Goal: Transaction & Acquisition: Purchase product/service

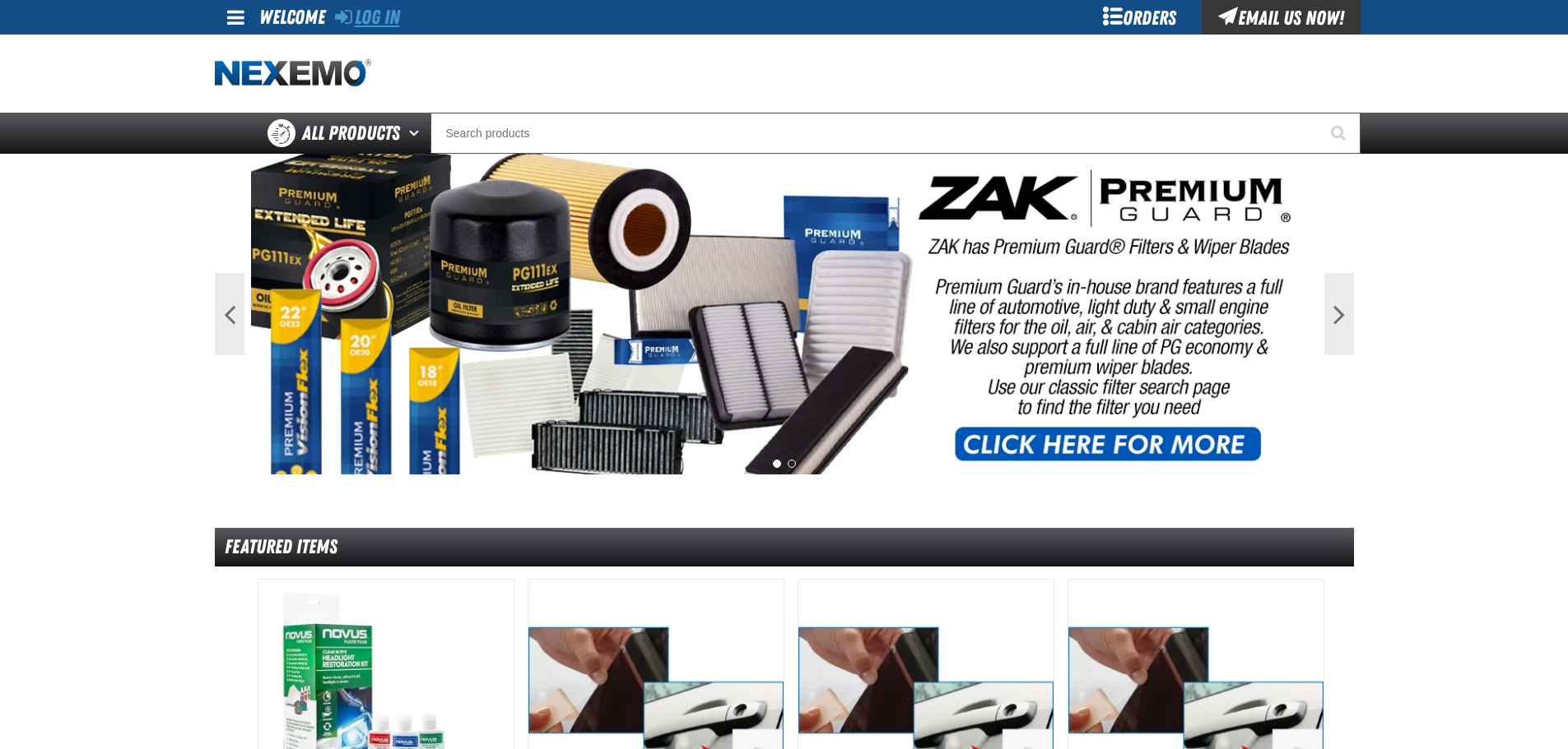
click at [363, 12] on link "Log In" at bounding box center [368, 18] width 65 height 23
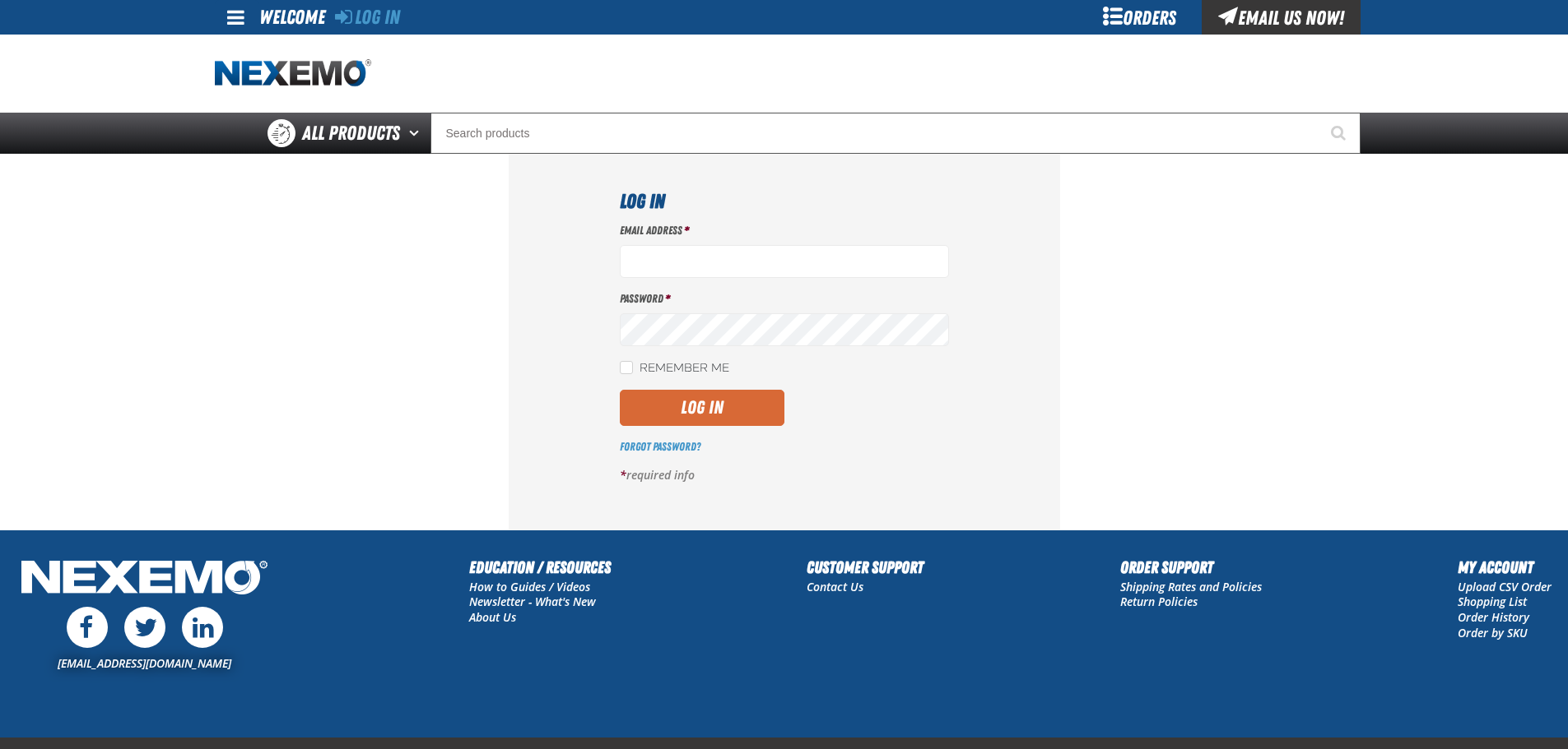
type input "ggalloway@vtaig.com"
click at [695, 407] on button "Log In" at bounding box center [702, 408] width 165 height 36
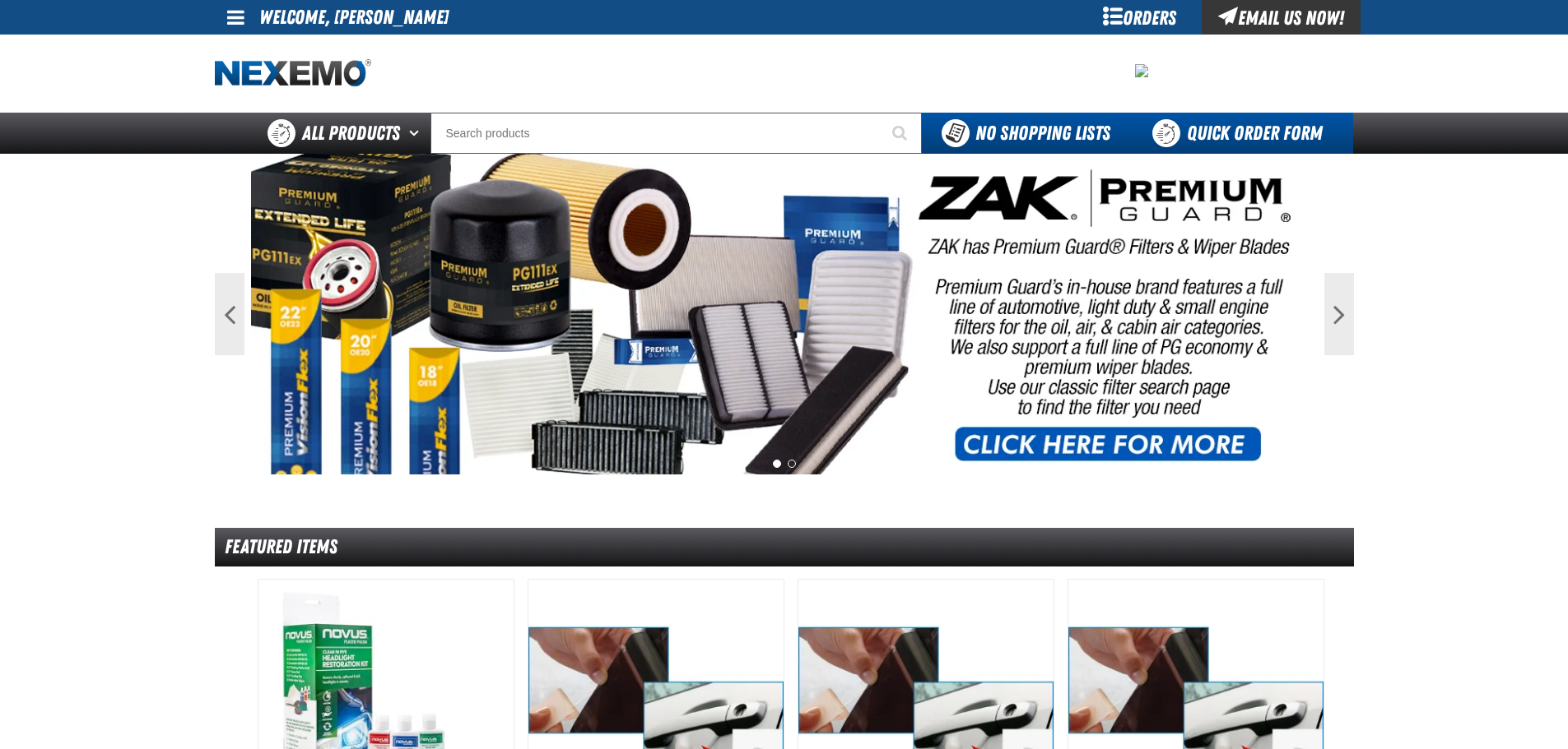
click at [1247, 131] on link "Quick Order Form" at bounding box center [1241, 133] width 223 height 41
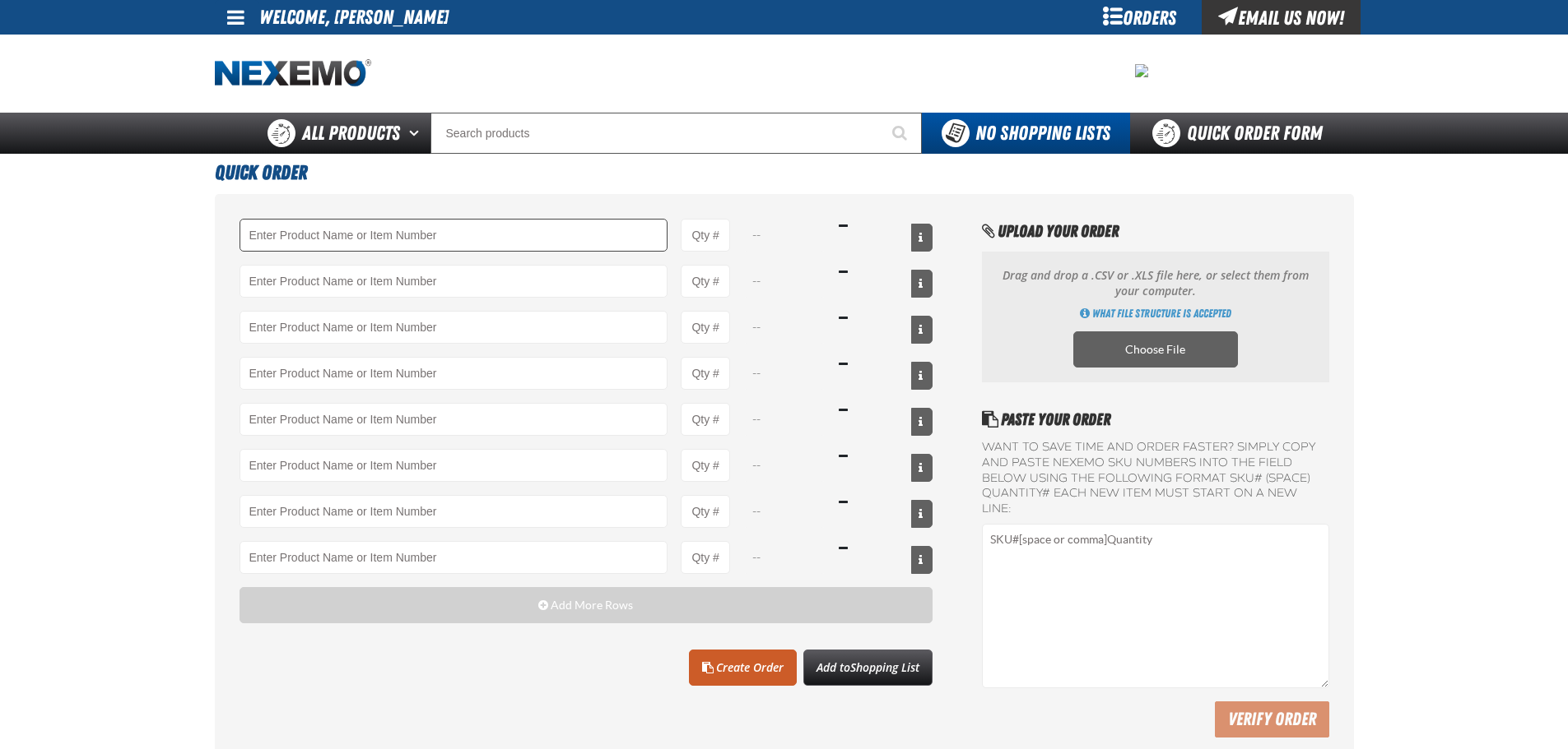
click at [569, 245] on input "Product" at bounding box center [454, 235] width 429 height 33
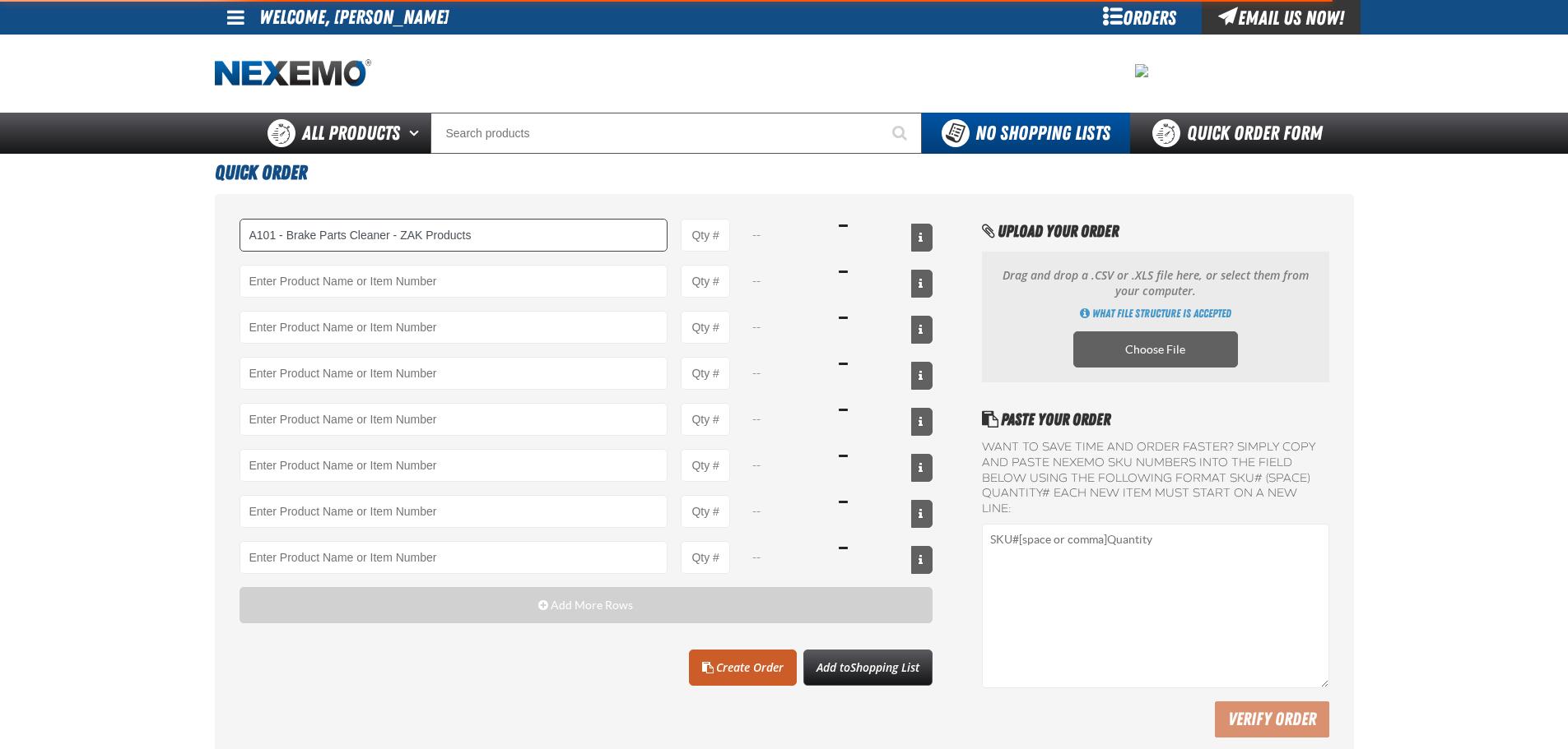
type input "A101 - Brake Parts Cleaner - ZAK Products"
type input "1"
select select "can"
type input "A101 - Brake Parts Cleaner - ZAK Products"
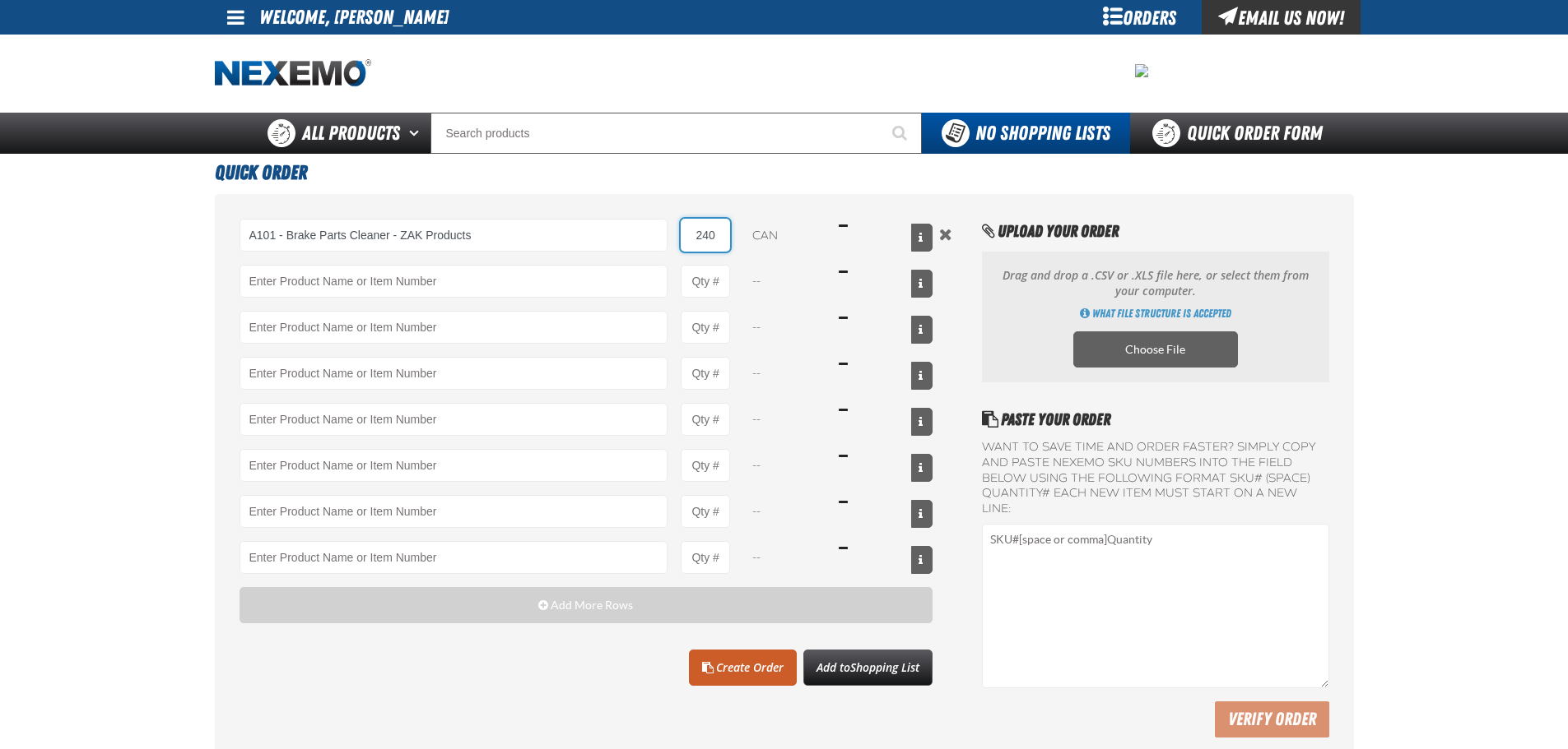
type input "240"
click at [475, 262] on div "A101 - Brake Parts Cleaner - ZAK Products A101 - Brake Parts Cleaner - ZAK Prod…" at bounding box center [587, 396] width 693 height 355
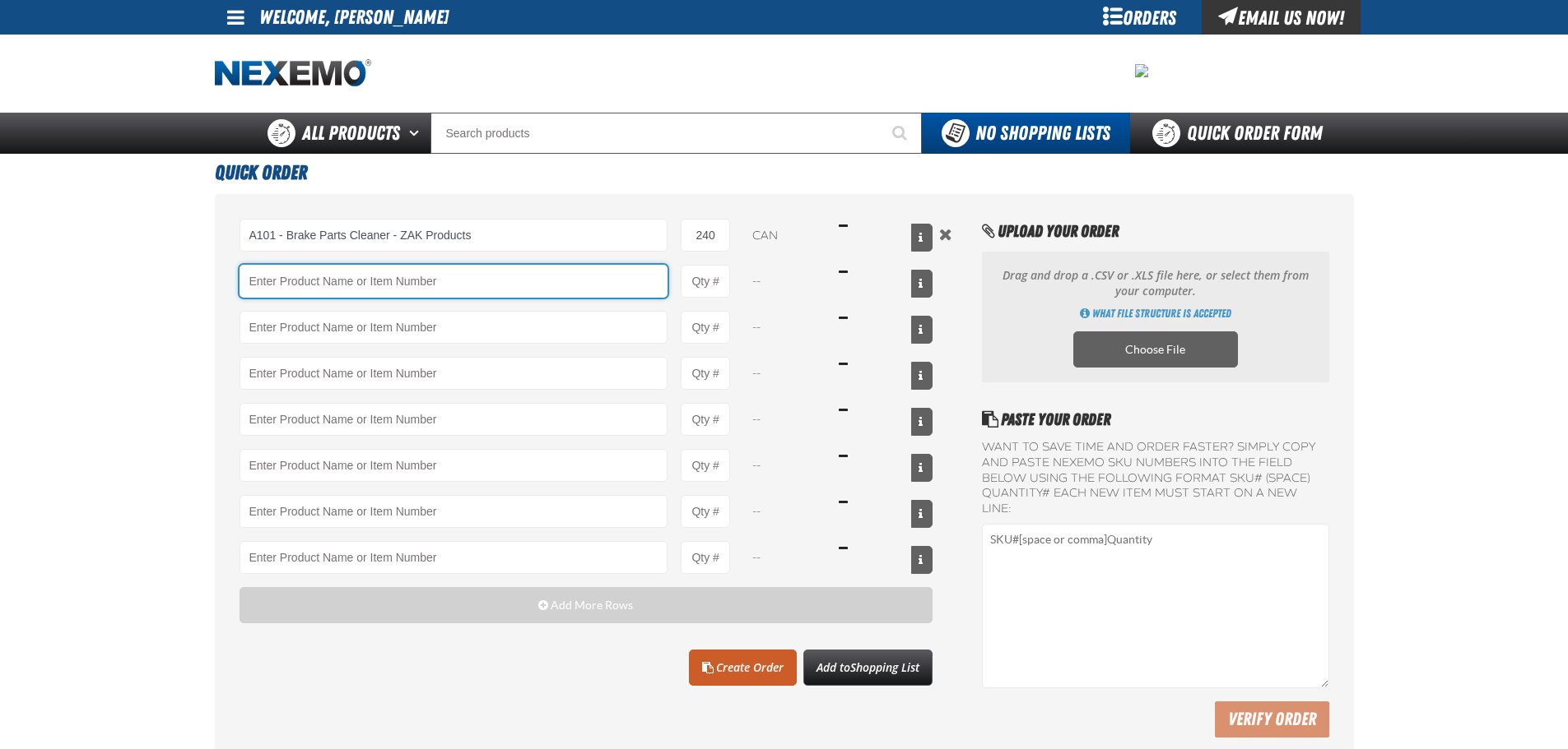
click at [470, 268] on input "Product" at bounding box center [454, 282] width 429 height 33
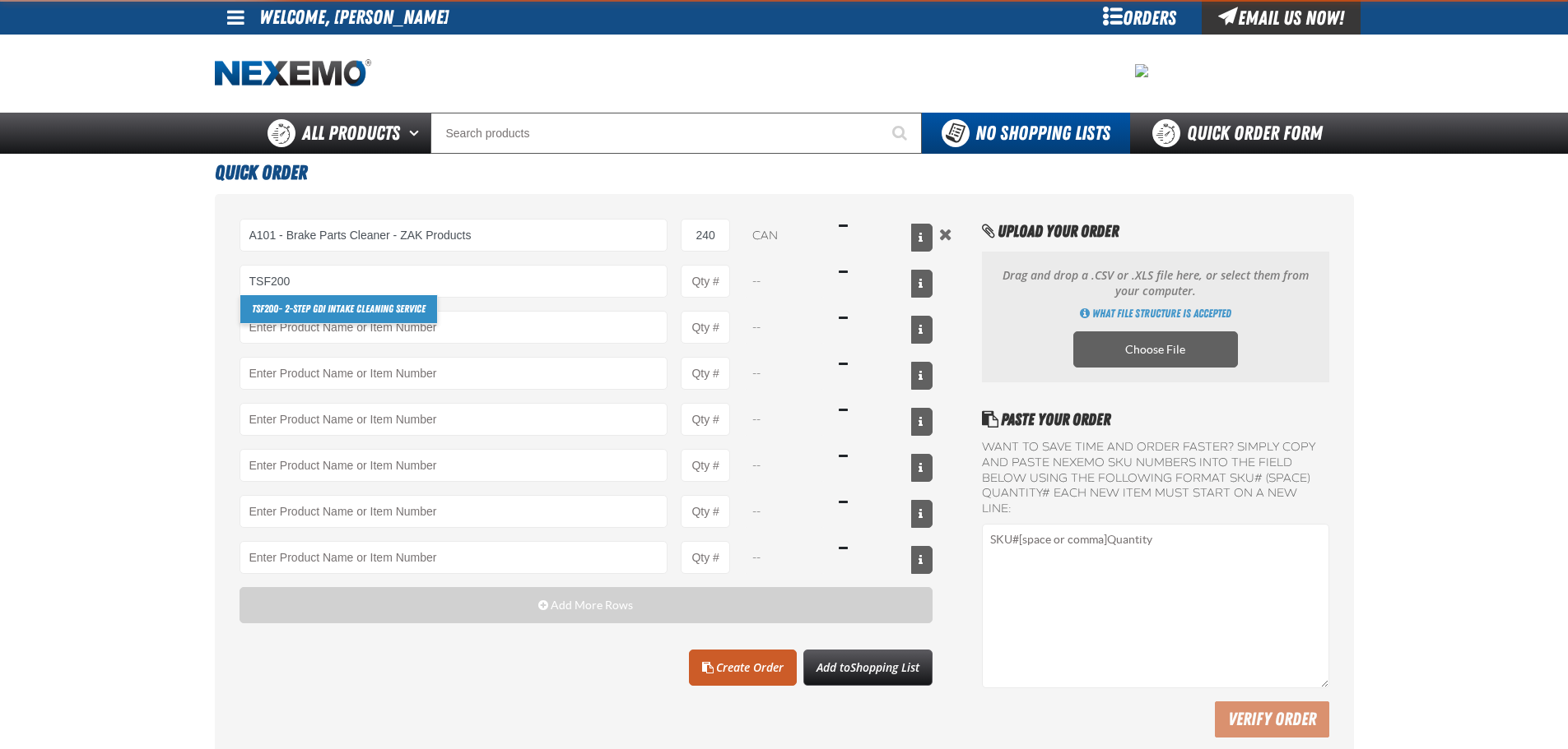
click at [355, 306] on link "TSF200 - 2-Step GDI Intake Cleaning Service" at bounding box center [338, 309] width 197 height 28
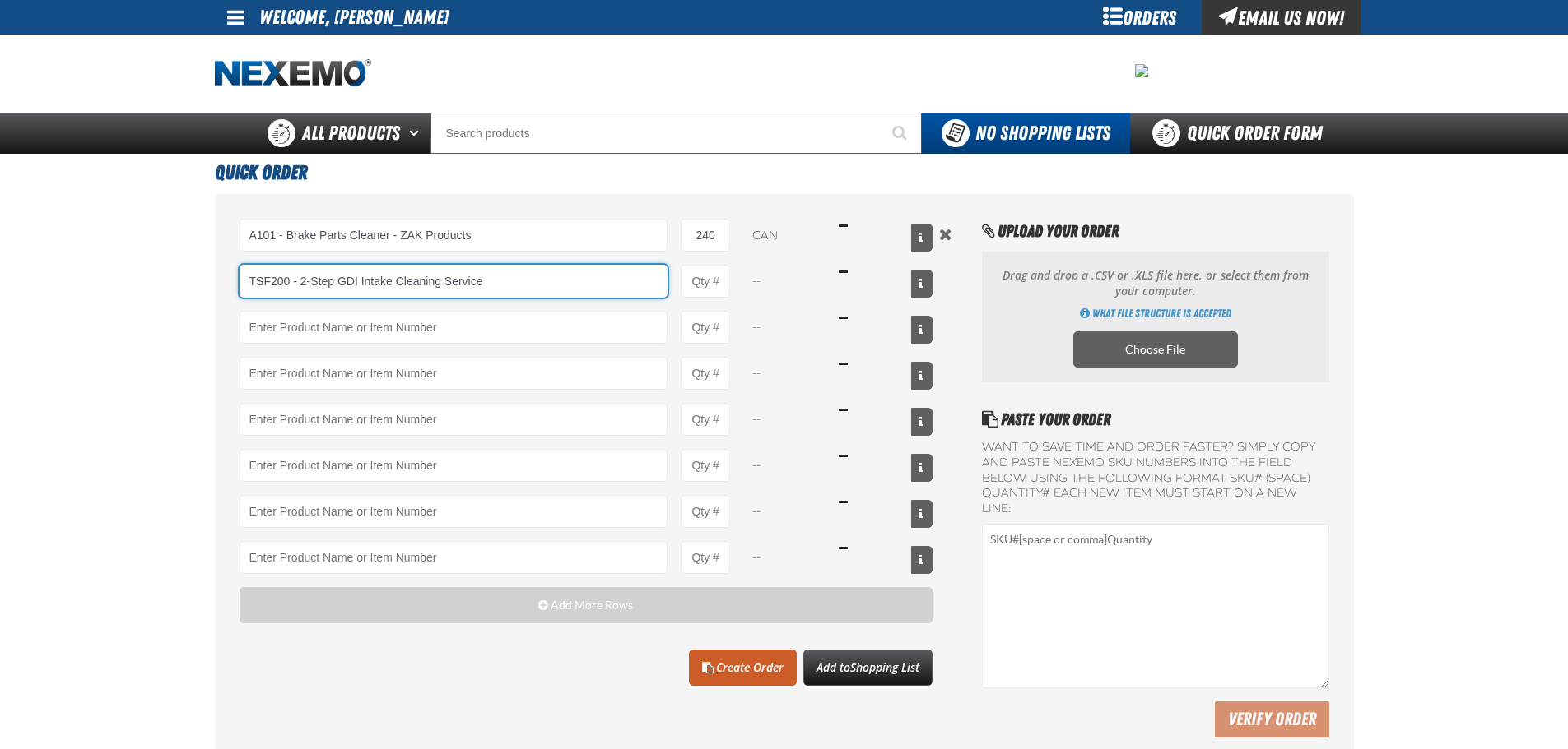
type input "TSF200 - 2-Step GDI Intake Cleaning Service"
type input "1"
select select "kit"
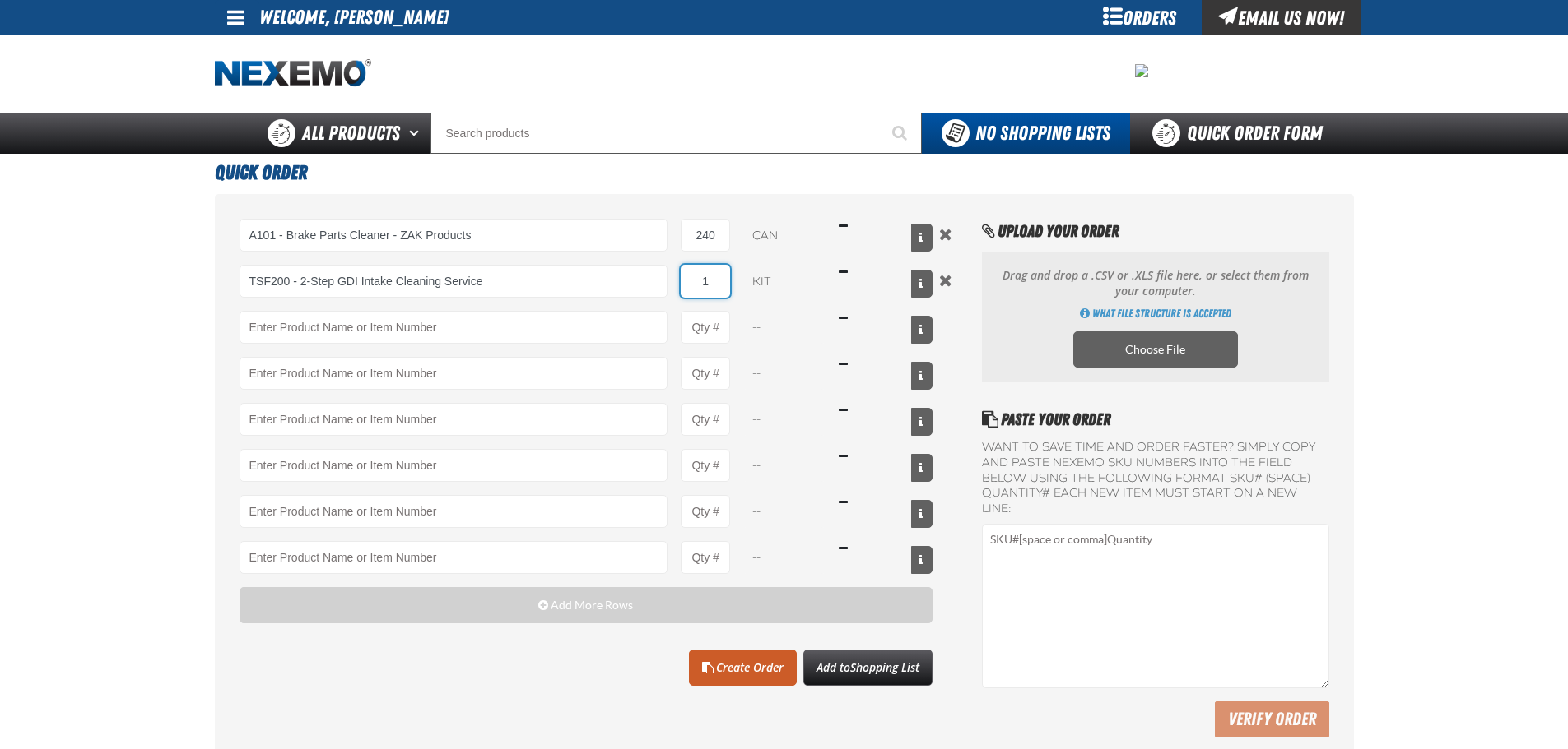
click at [707, 268] on input "1" at bounding box center [705, 282] width 49 height 33
click at [707, 269] on input "1" at bounding box center [705, 282] width 49 height 33
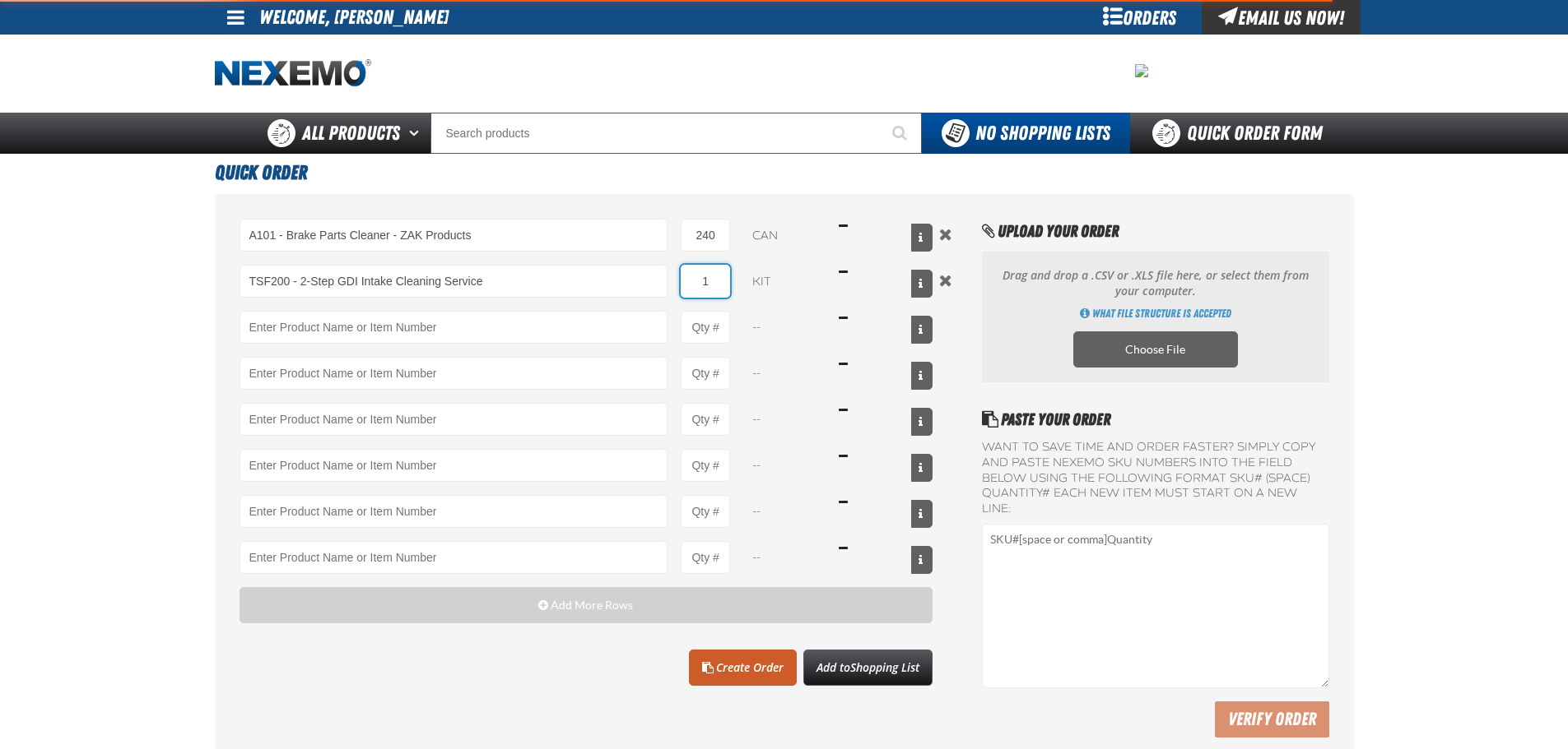
type input "TSF200 - 2-Step GDI Intake Cleaning Service"
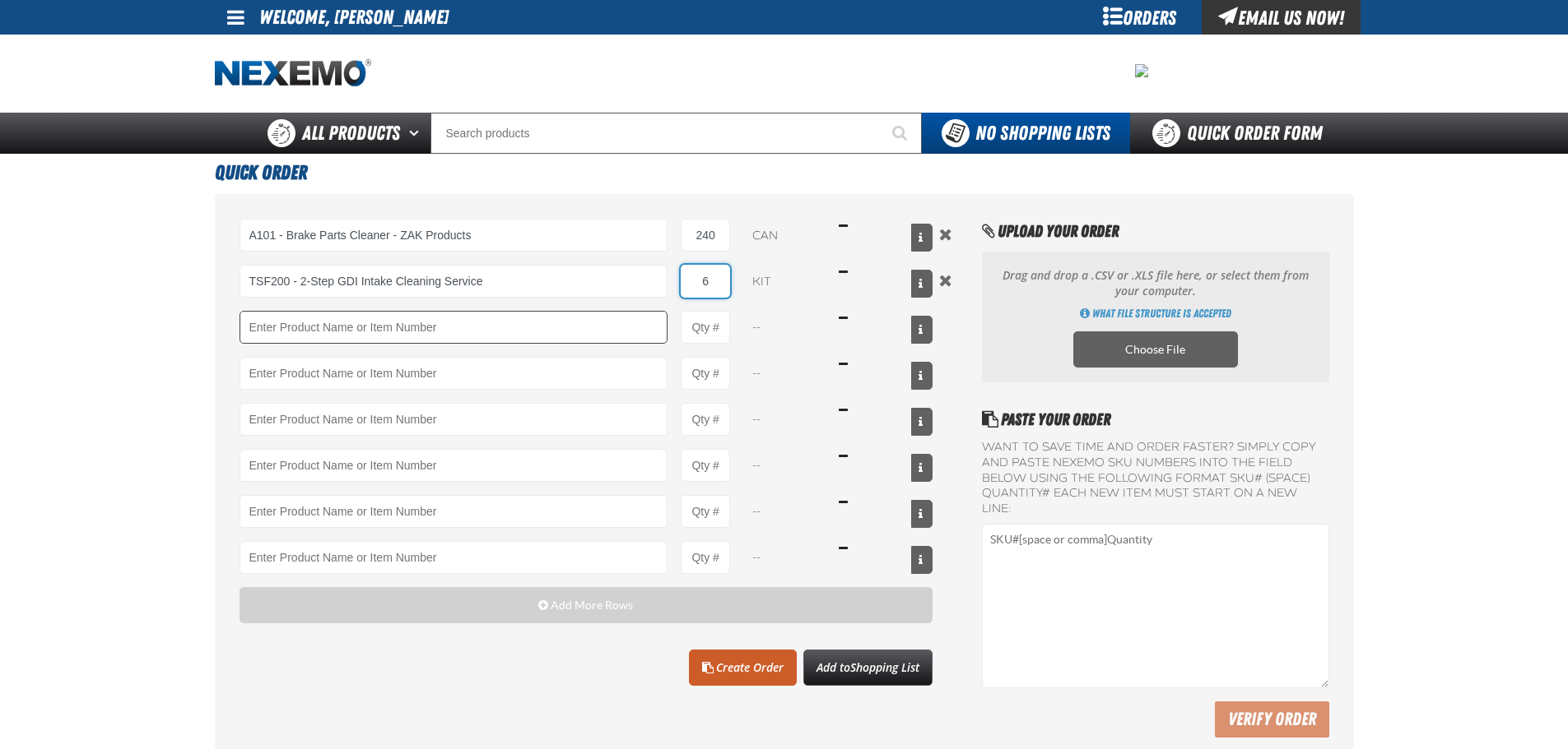
type input "6"
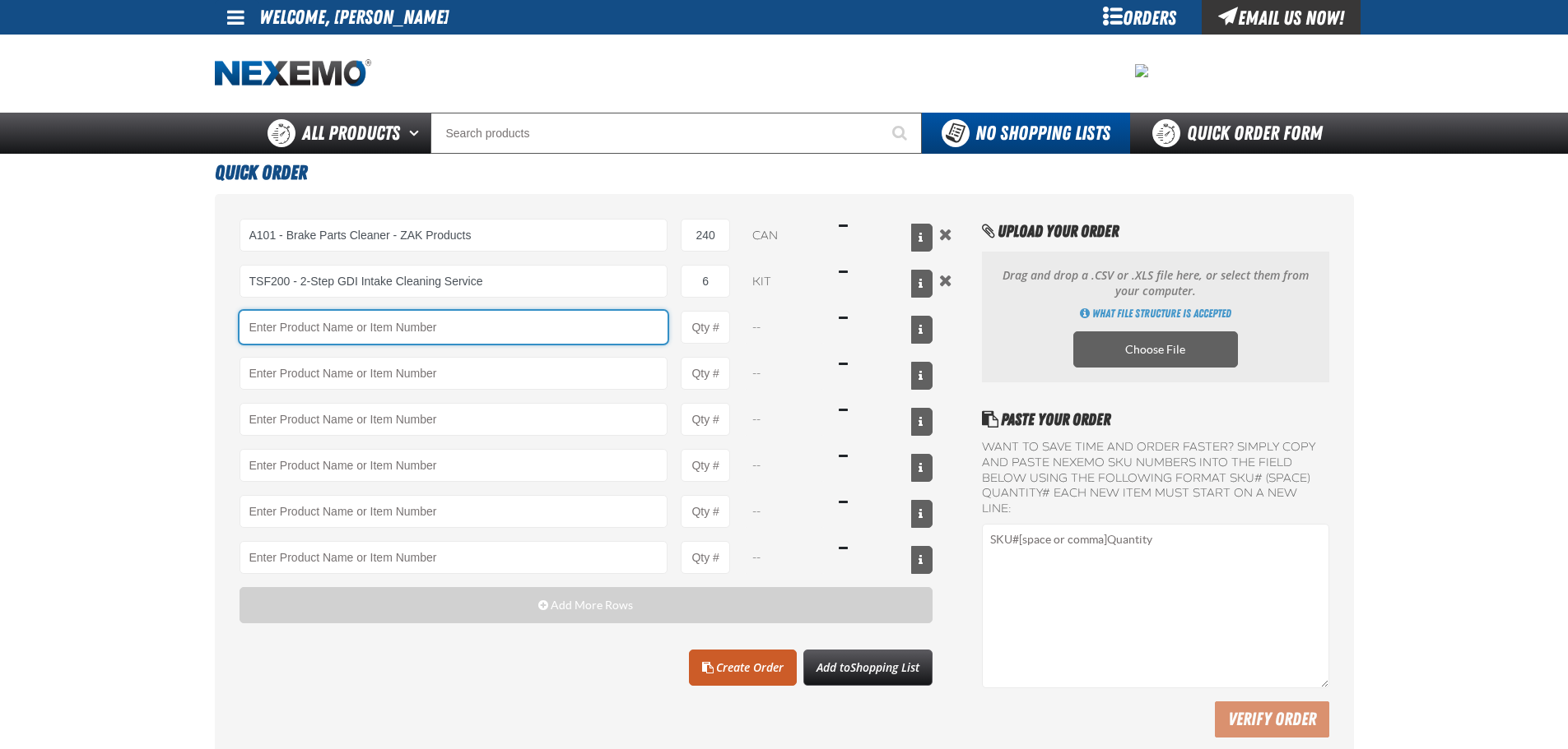
click at [459, 336] on input "Product" at bounding box center [454, 327] width 429 height 33
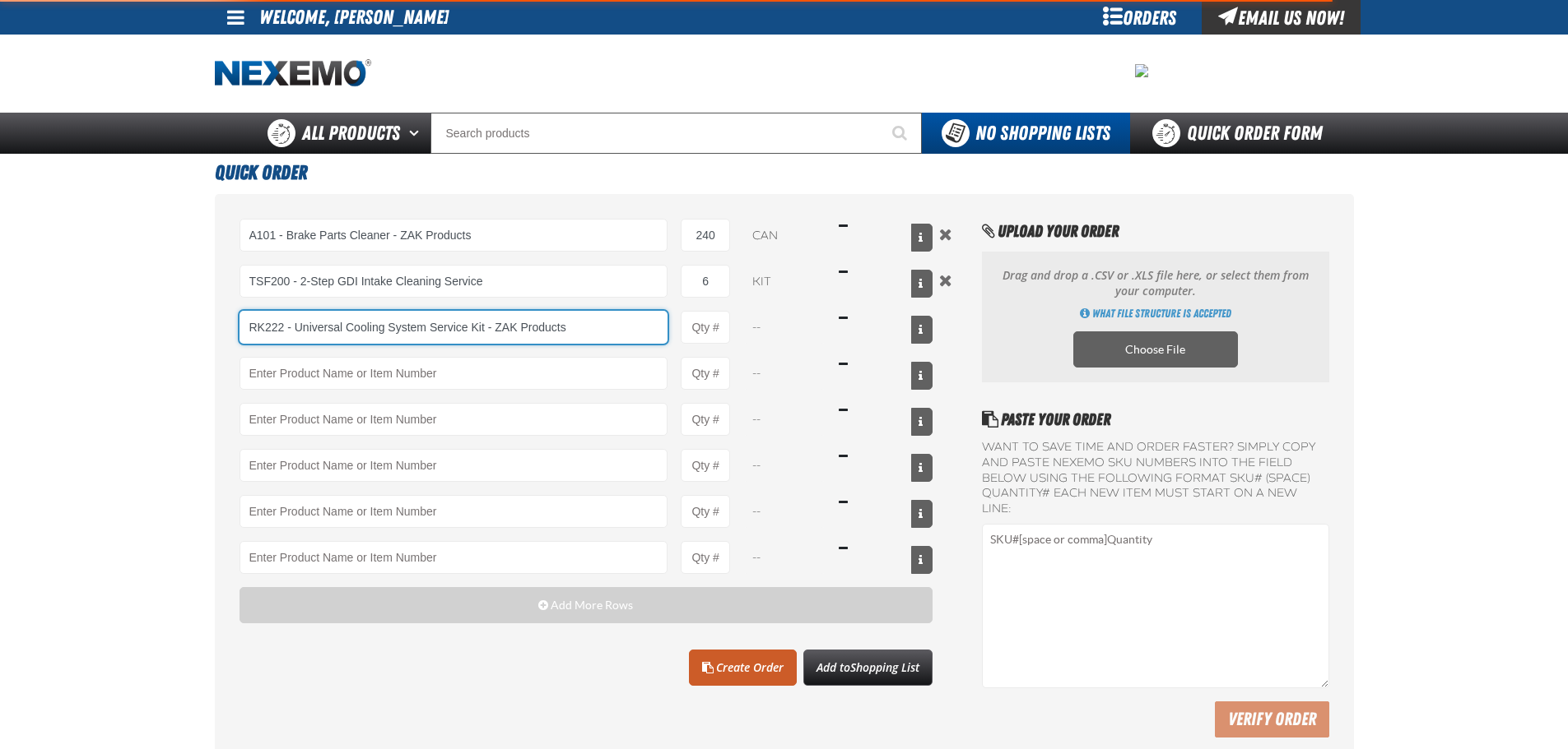
type input "RK222 - Universal Cooling System Service Kit - ZAK Products"
type input "1"
select select "kit"
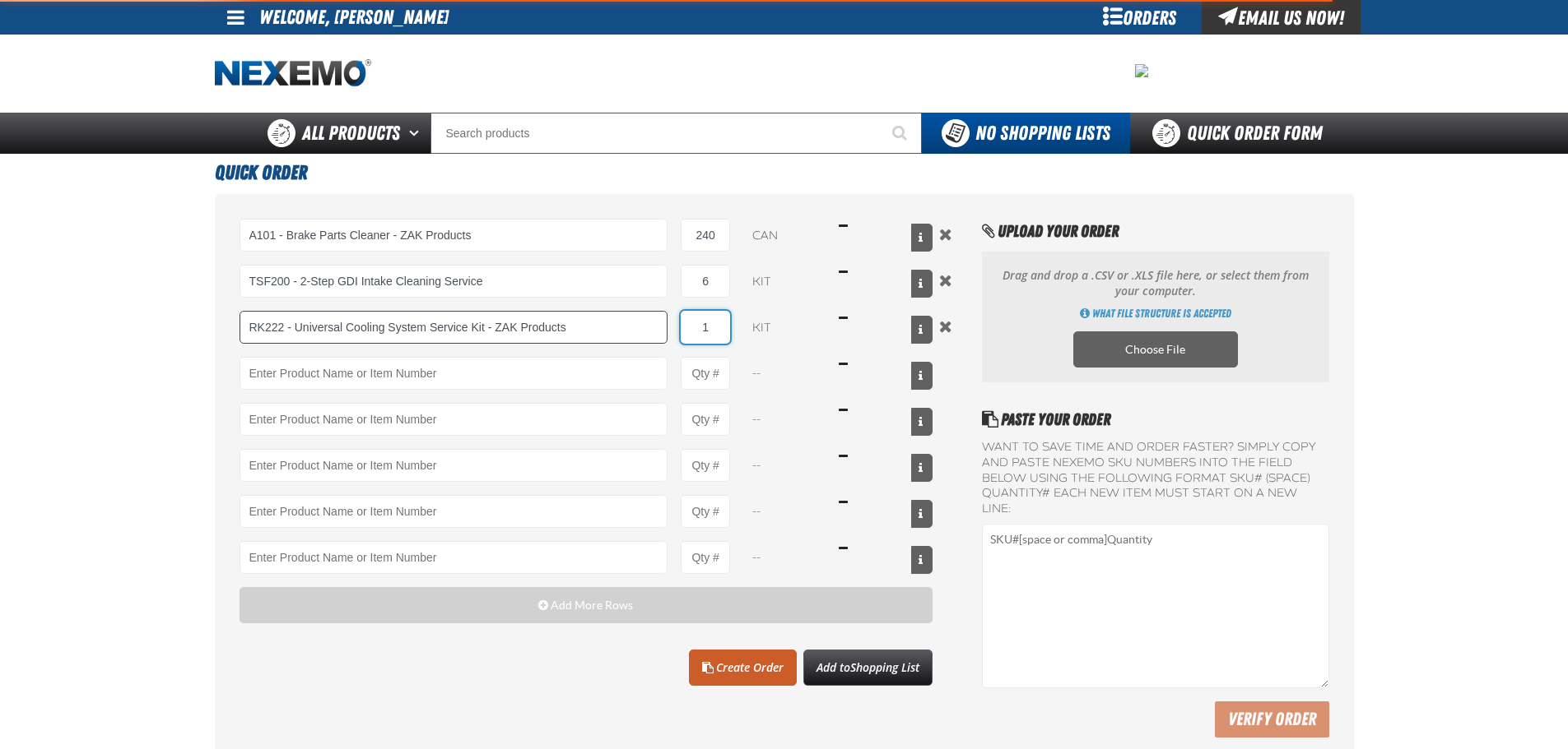
type input "RK222 - Universal Cooling System Service Kit - ZAK Products"
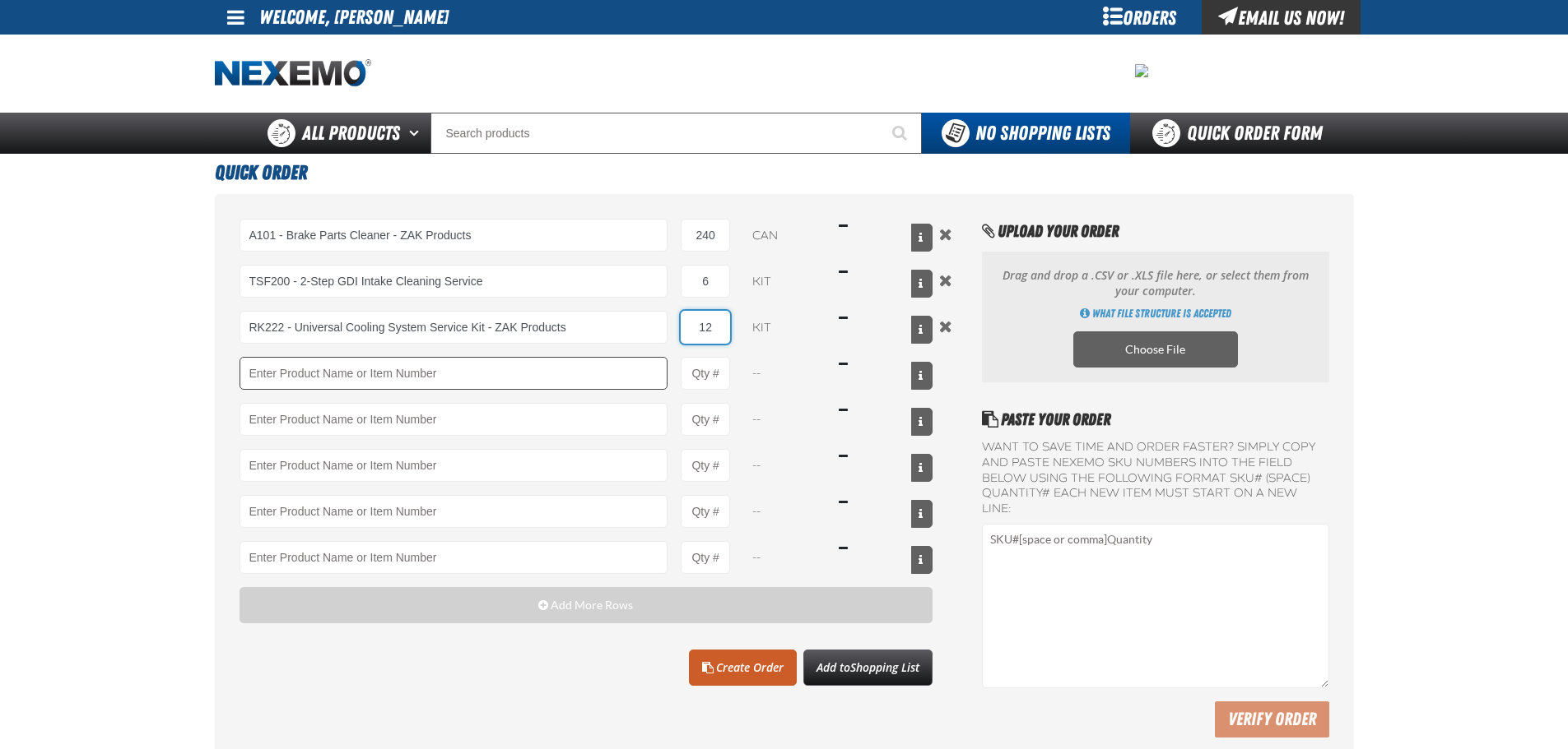
type input "12"
click at [576, 368] on input "Product" at bounding box center [454, 374] width 429 height 33
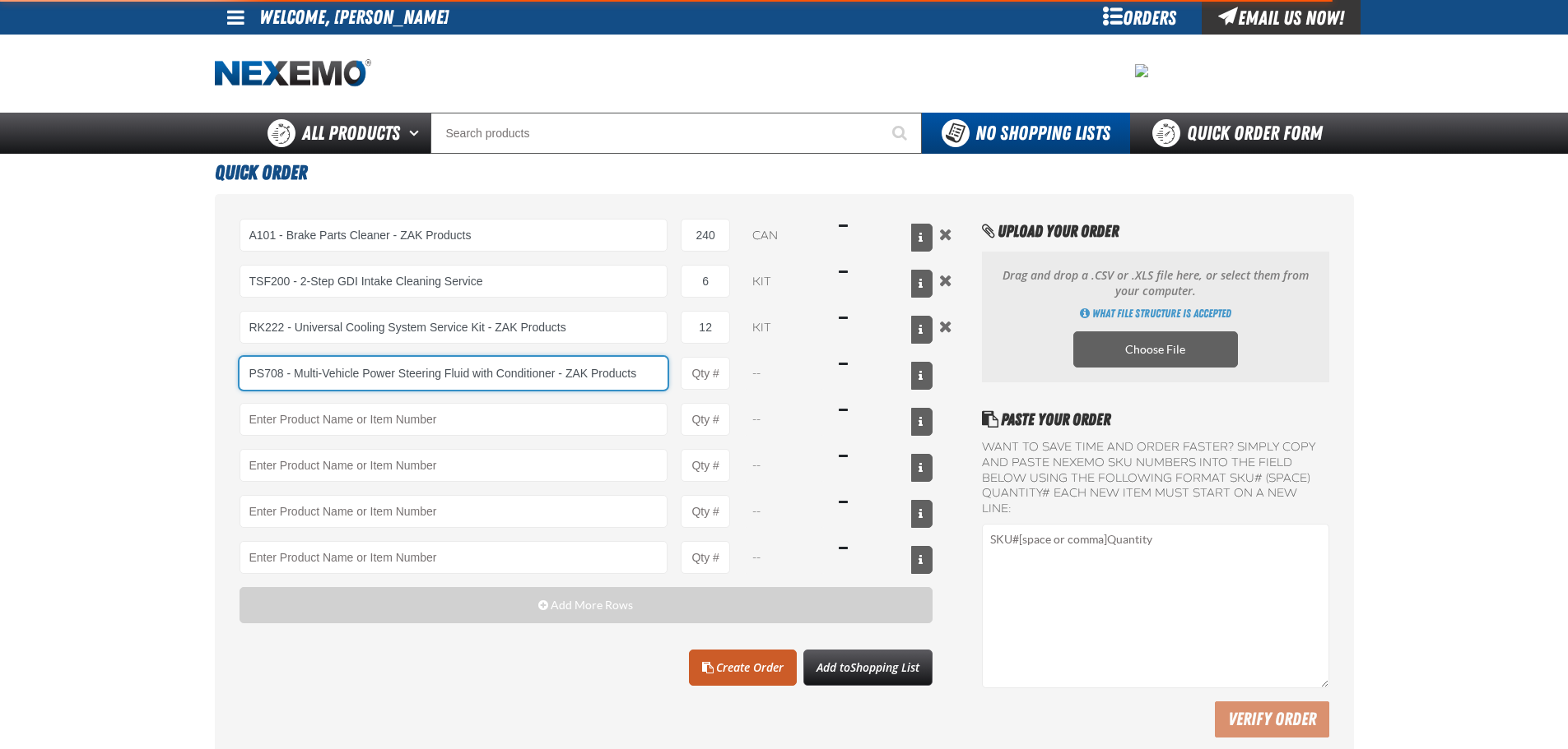
type input "PS708 - Multi-Vehicle Power Steering Fluid with Conditioner - ZAK Products"
type input "1"
select select "bottle"
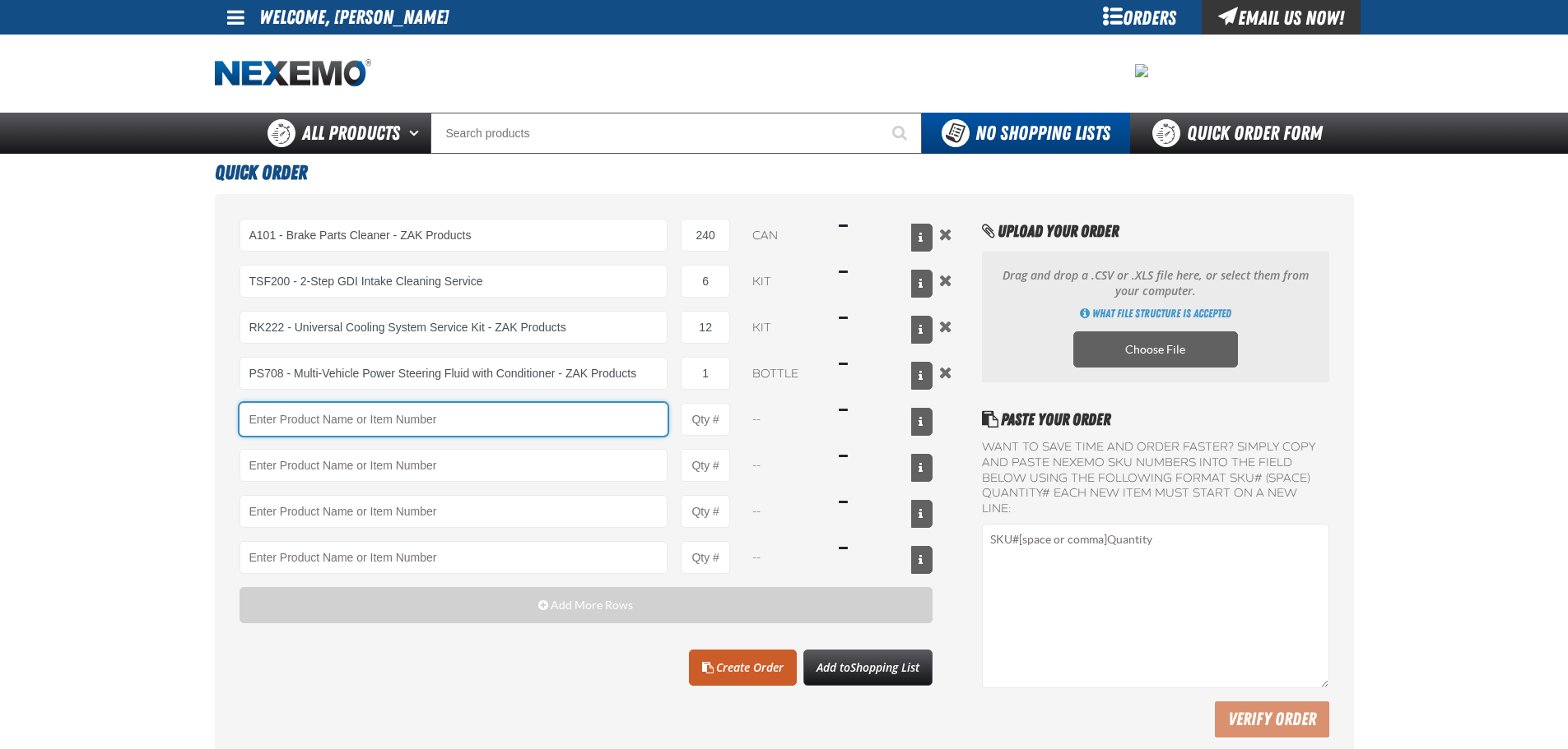
click at [580, 413] on input "Product" at bounding box center [454, 420] width 429 height 33
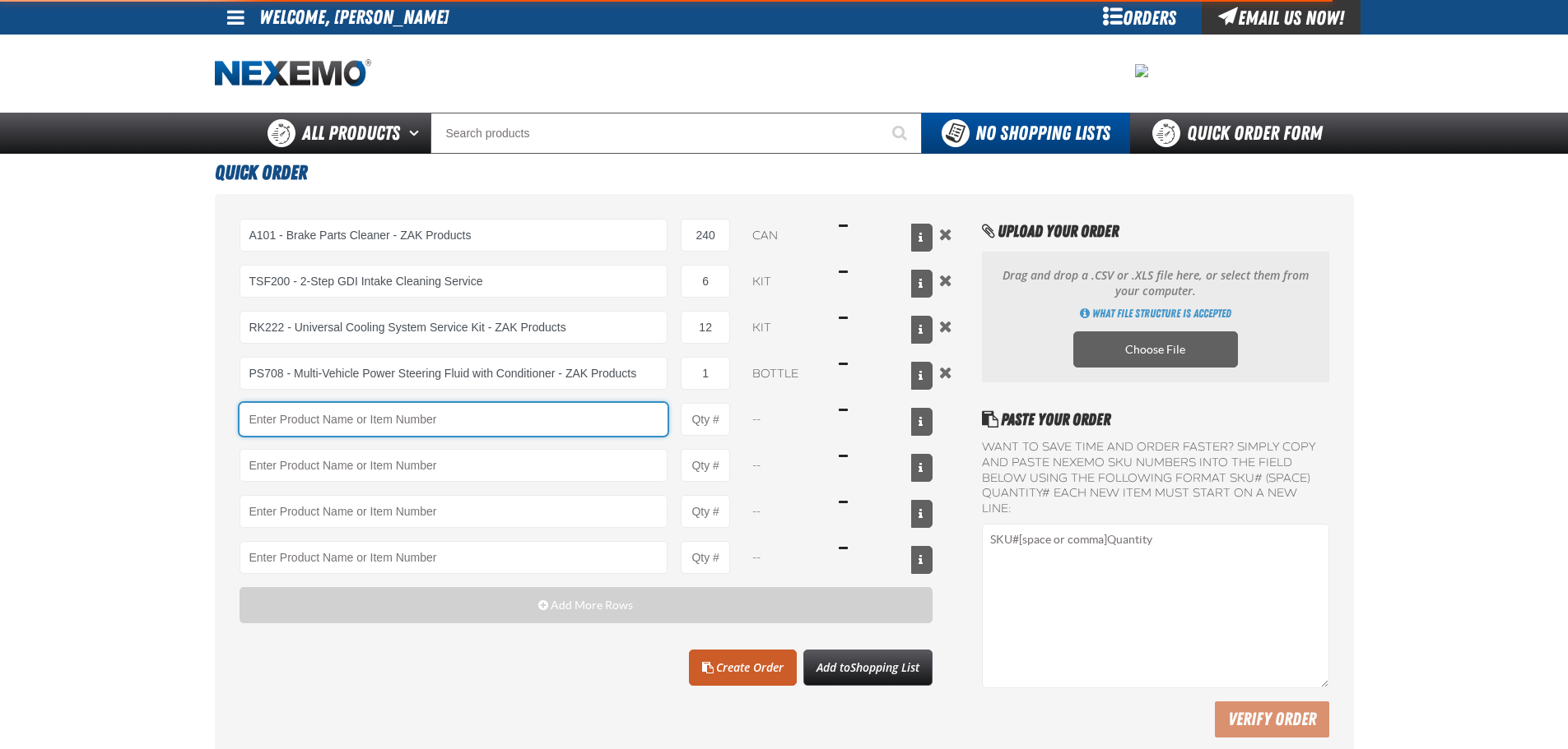
type input "PS708 - Multi-Vehicle Power Steering Fluid with Conditioner - ZAK Products"
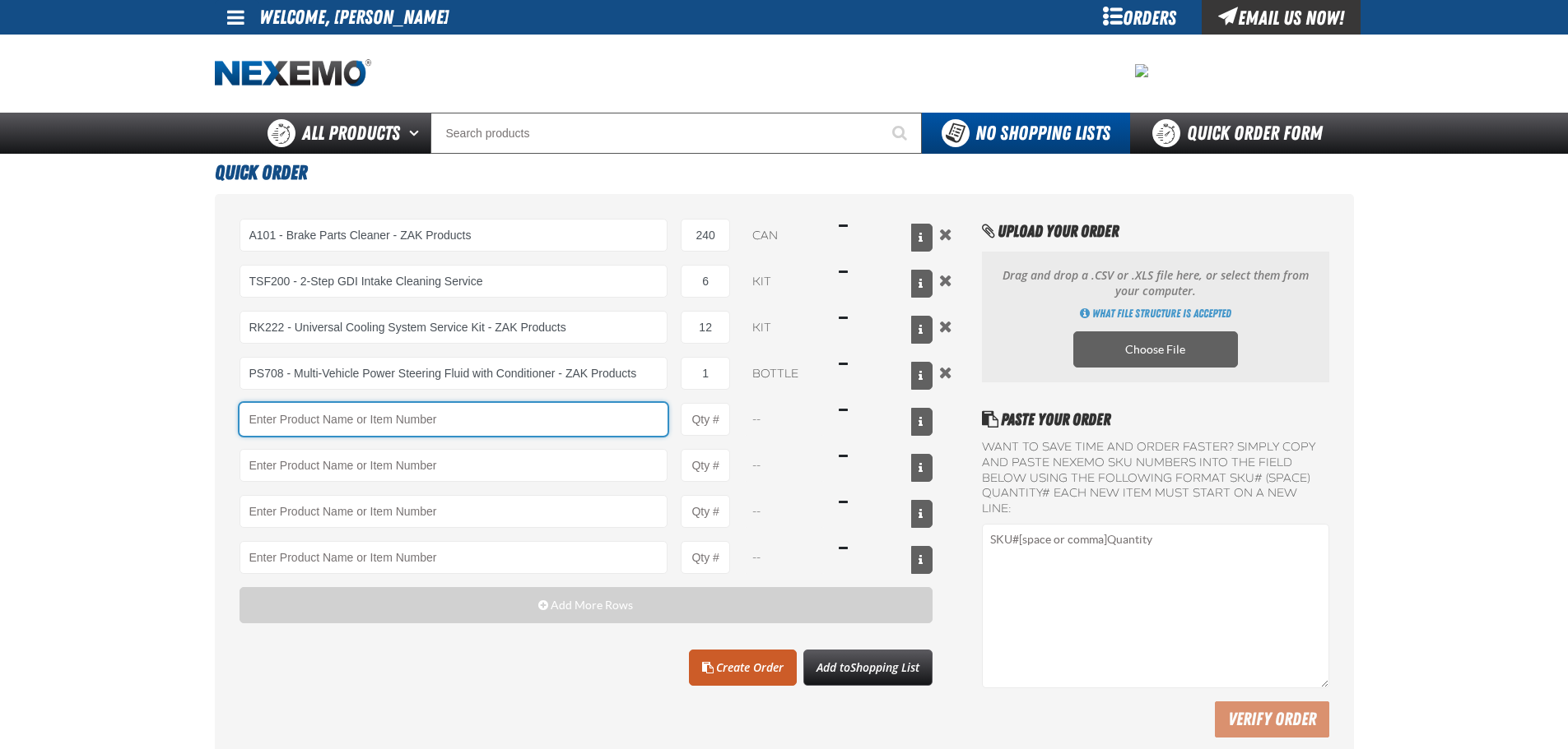
click at [617, 407] on input "Product" at bounding box center [454, 420] width 429 height 33
click at [582, 418] on input "Product" at bounding box center [454, 420] width 429 height 33
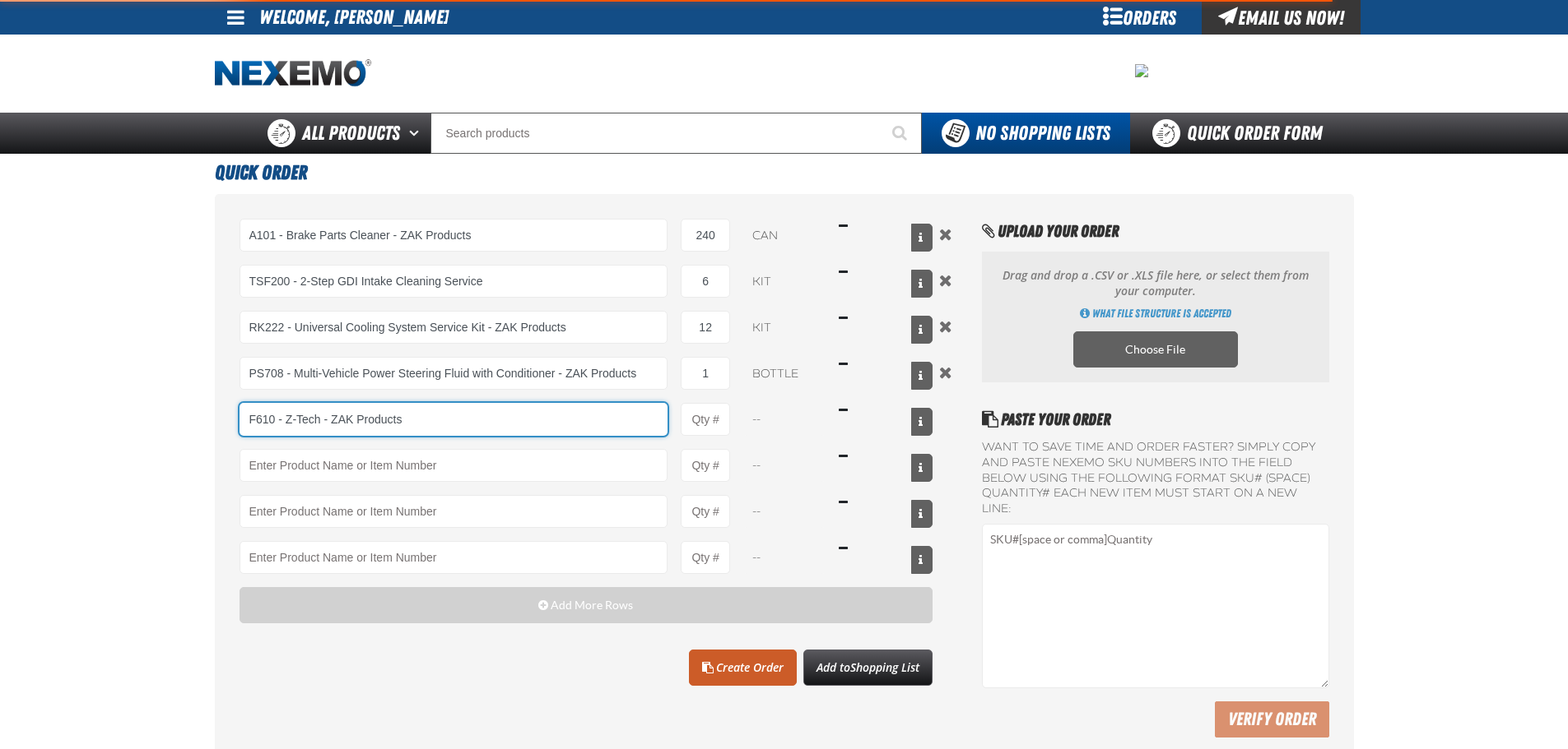
type input "F610 - Z-Tech - ZAK Products"
type input "1"
select select "bottle"
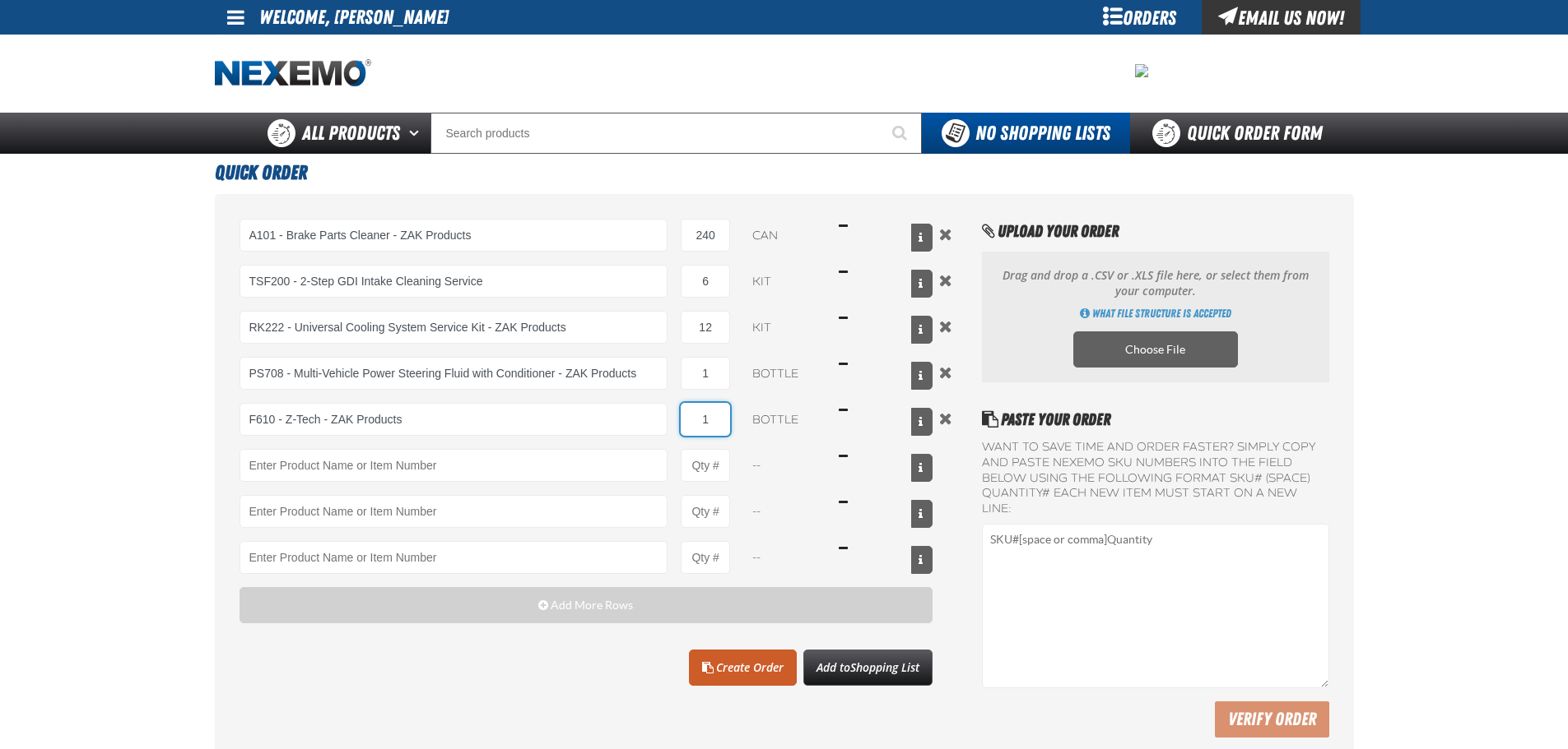
click at [710, 414] on input "1" at bounding box center [705, 420] width 49 height 33
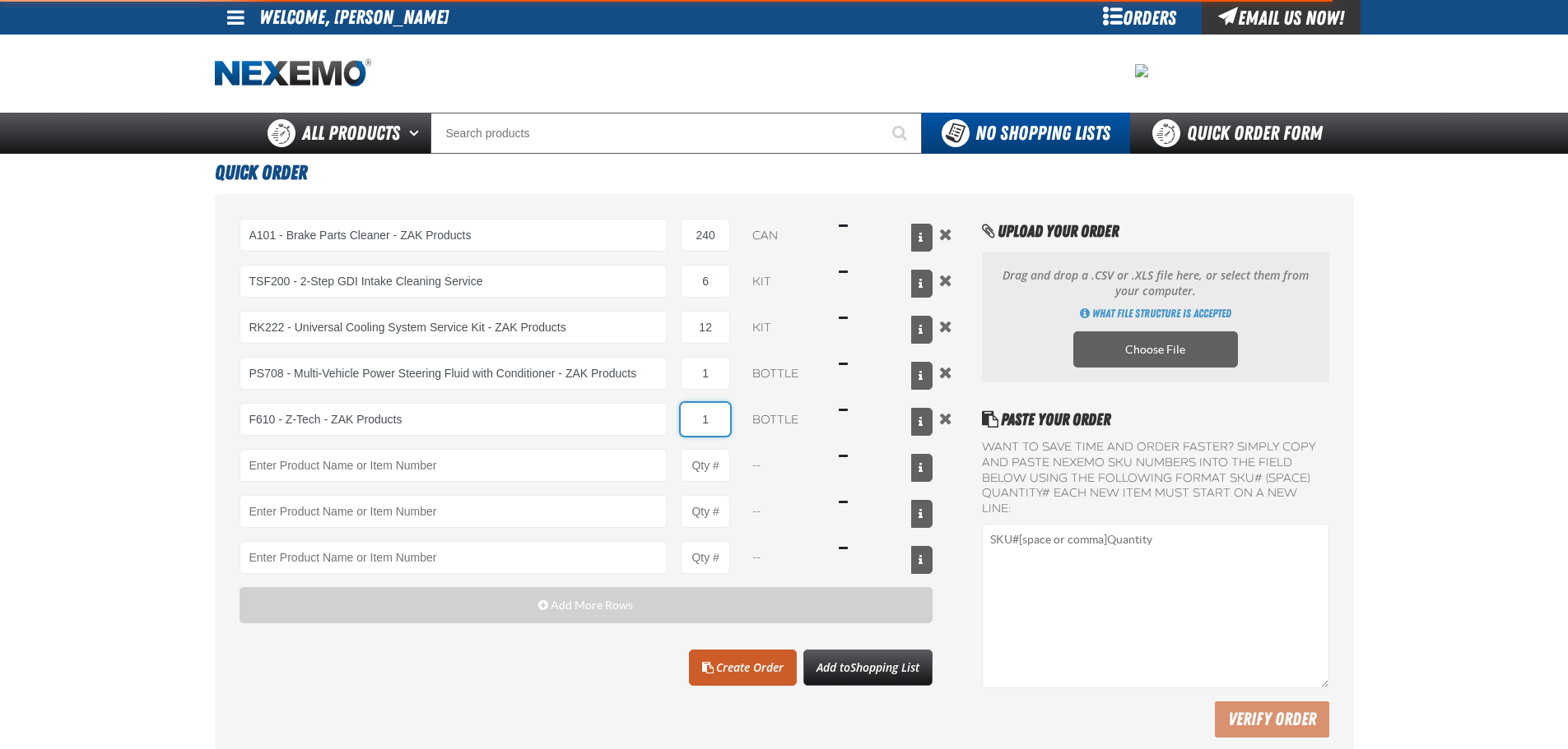
type input "F610 - Z-Tech - ZAK Products"
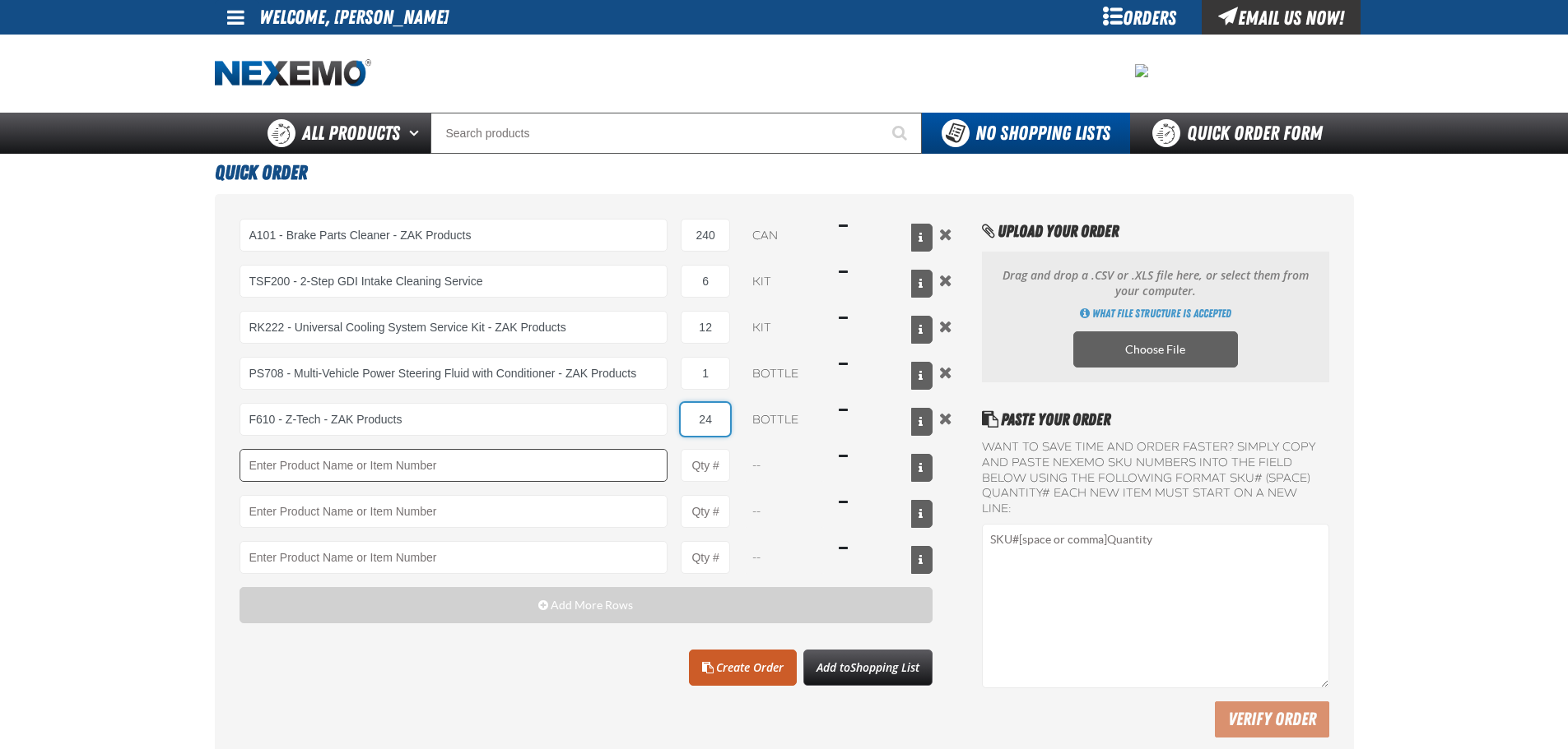
type input "24"
click at [630, 459] on input "Product" at bounding box center [454, 466] width 429 height 33
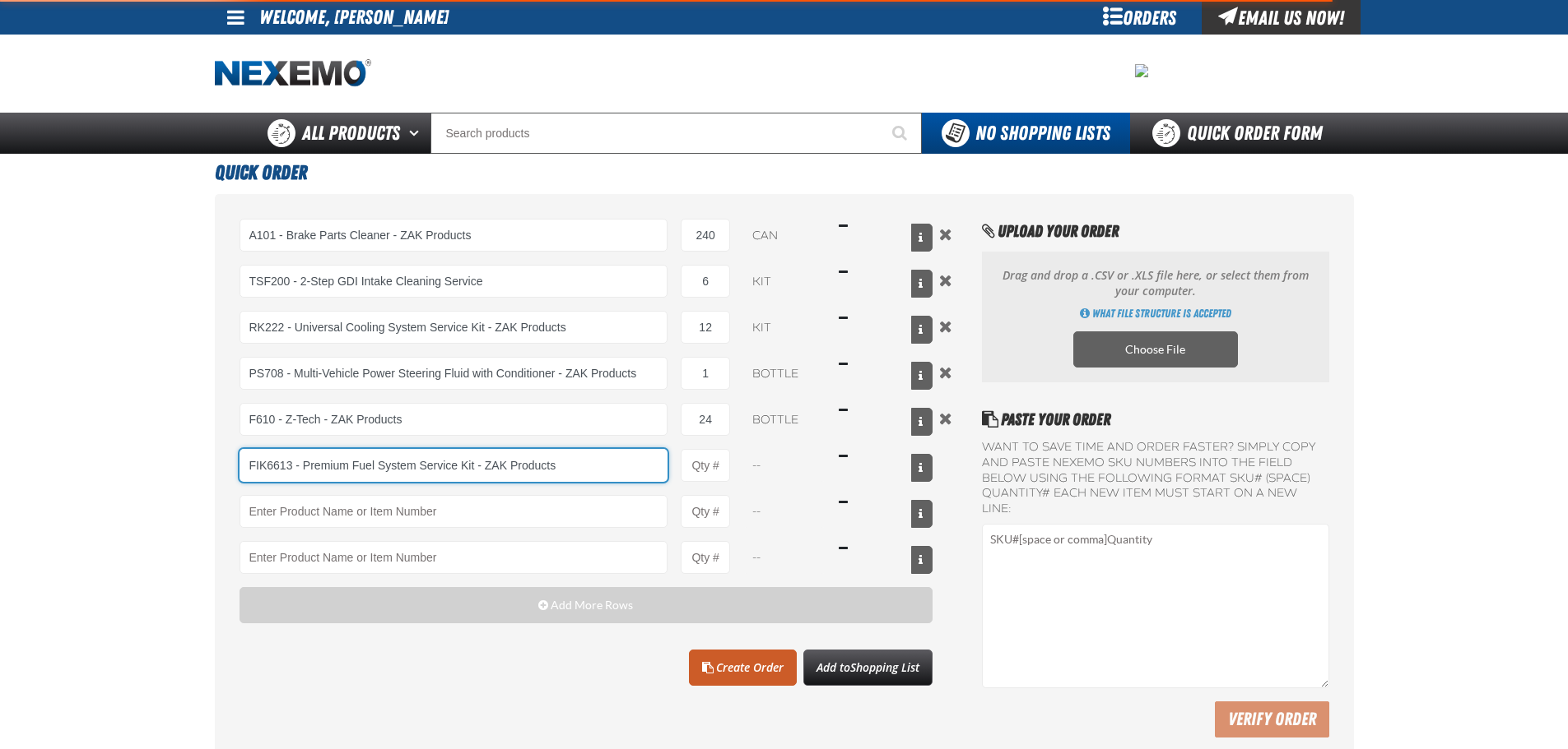
type input "FIK6613 - Premium Fuel System Service Kit - ZAK Products"
type input "1"
type input "FIK6613 - Premium Fuel System Service Kit - ZAK Products"
select select "kit"
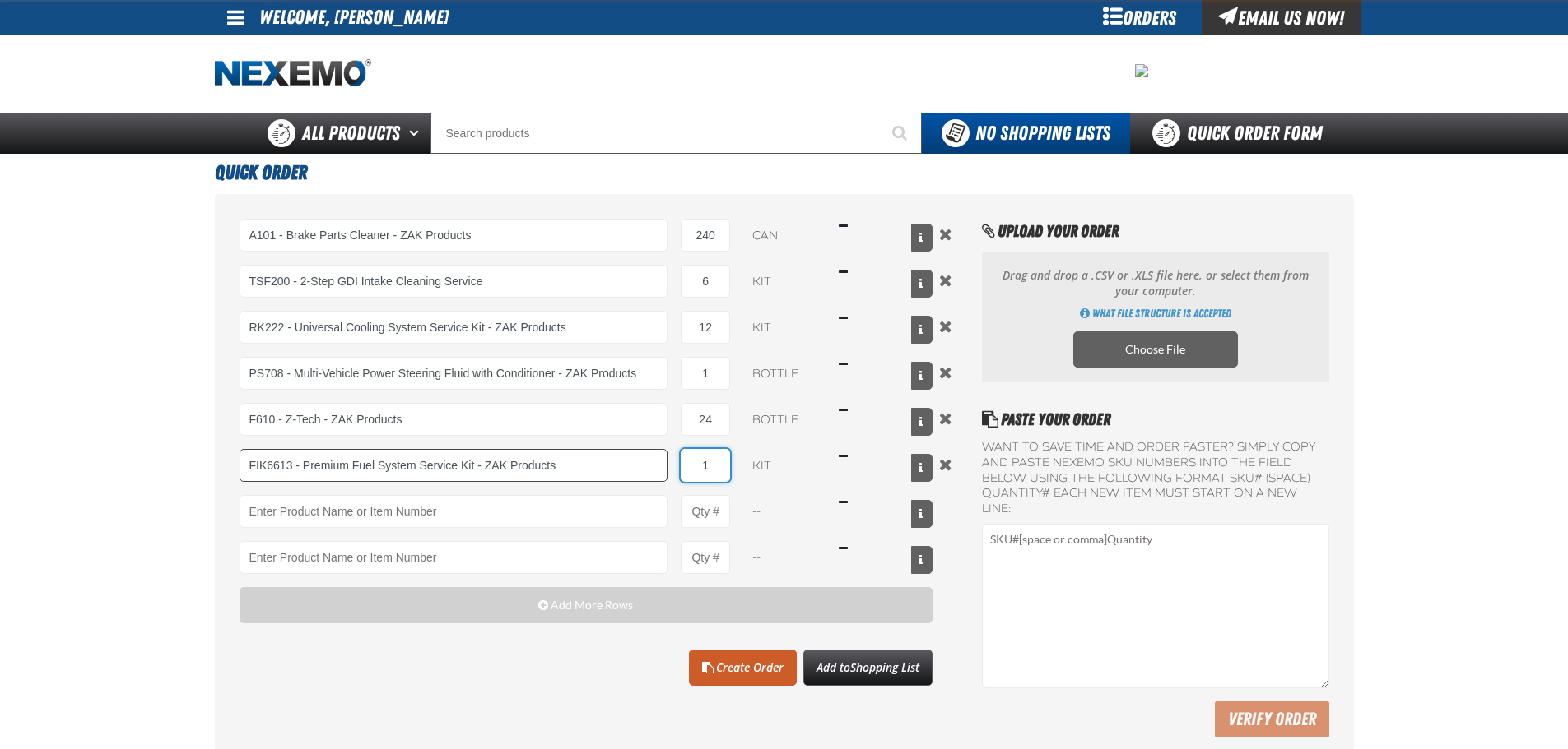
type input "FIK6613 - Premium Fuel System Service Kit - ZAK Products"
type input "8"
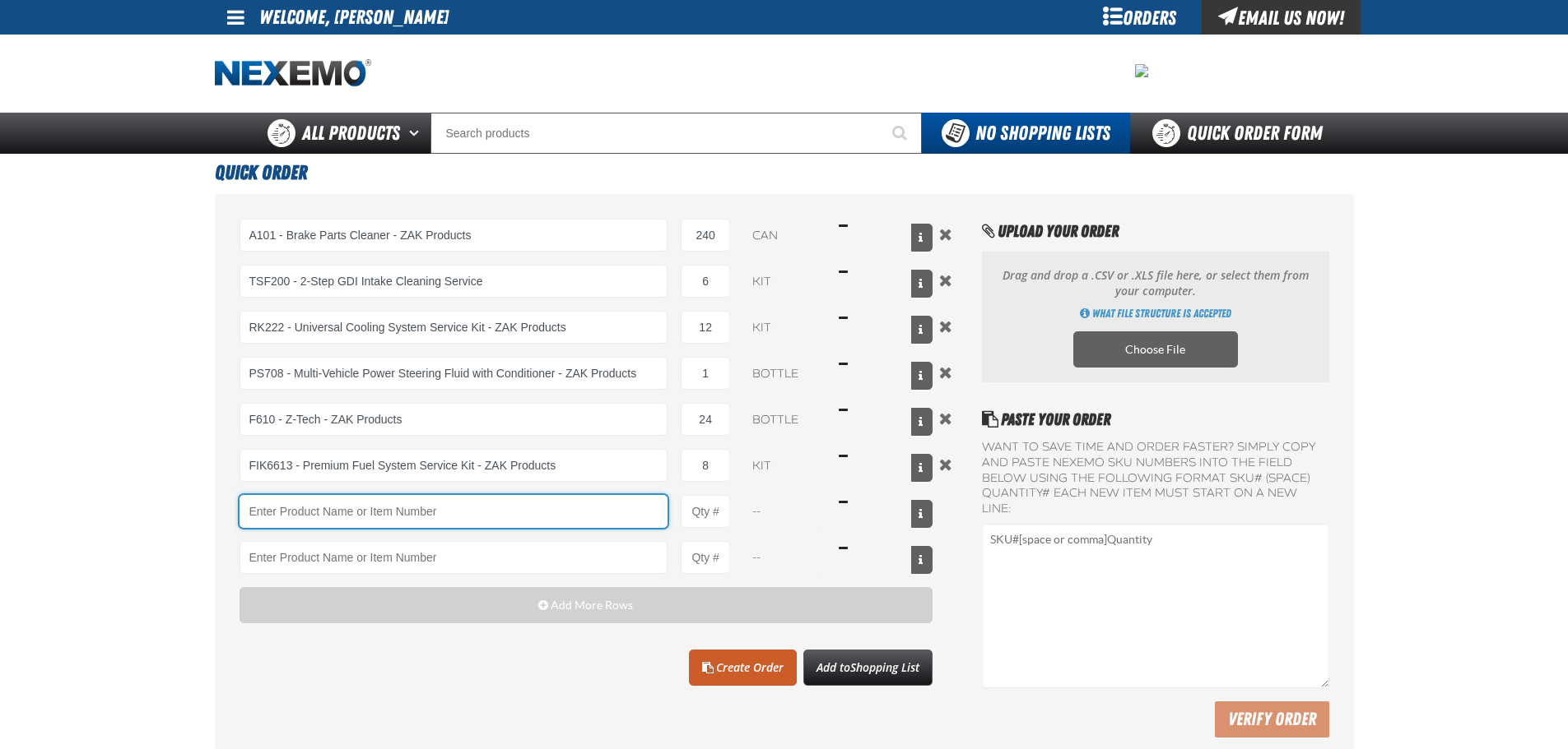
click at [547, 505] on input "Product" at bounding box center [454, 512] width 429 height 33
type input "C500 - Synthetic Engine Oil Booster - ZAK Products"
type input "1"
select select "bottle"
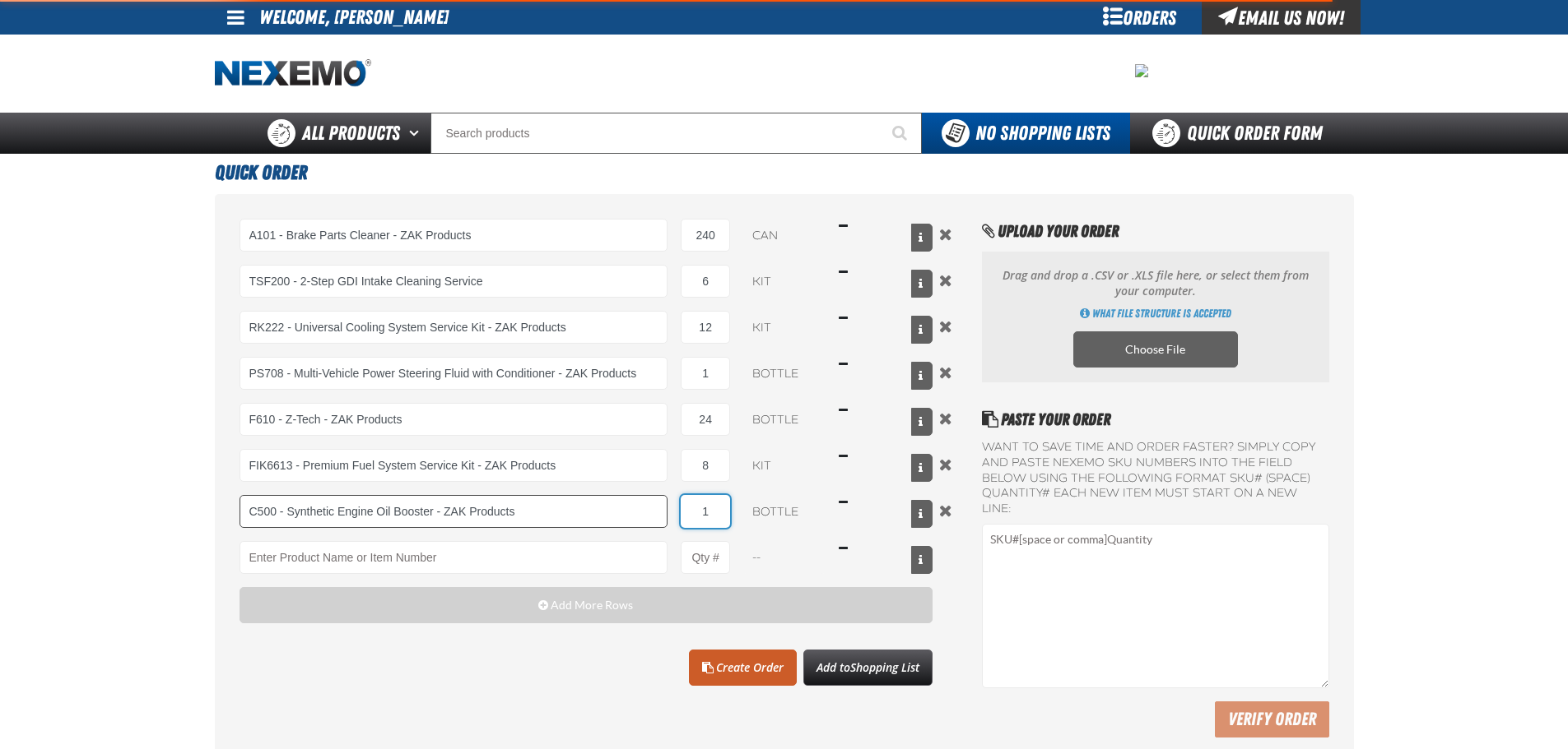
type input "C500 - Synthetic Engine Oil Booster - ZAK Products"
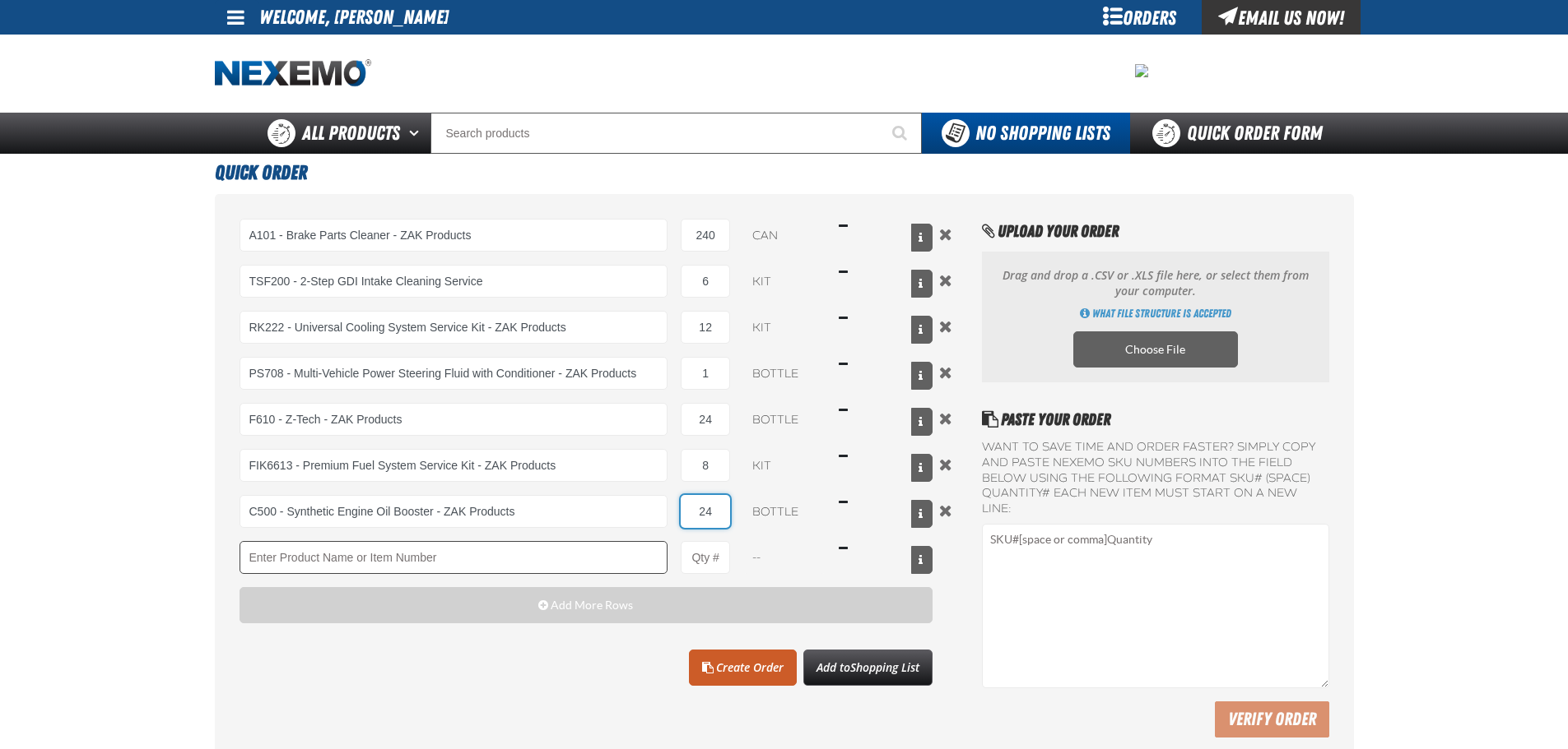
type input "24"
click at [501, 573] on input "Product" at bounding box center [454, 558] width 429 height 33
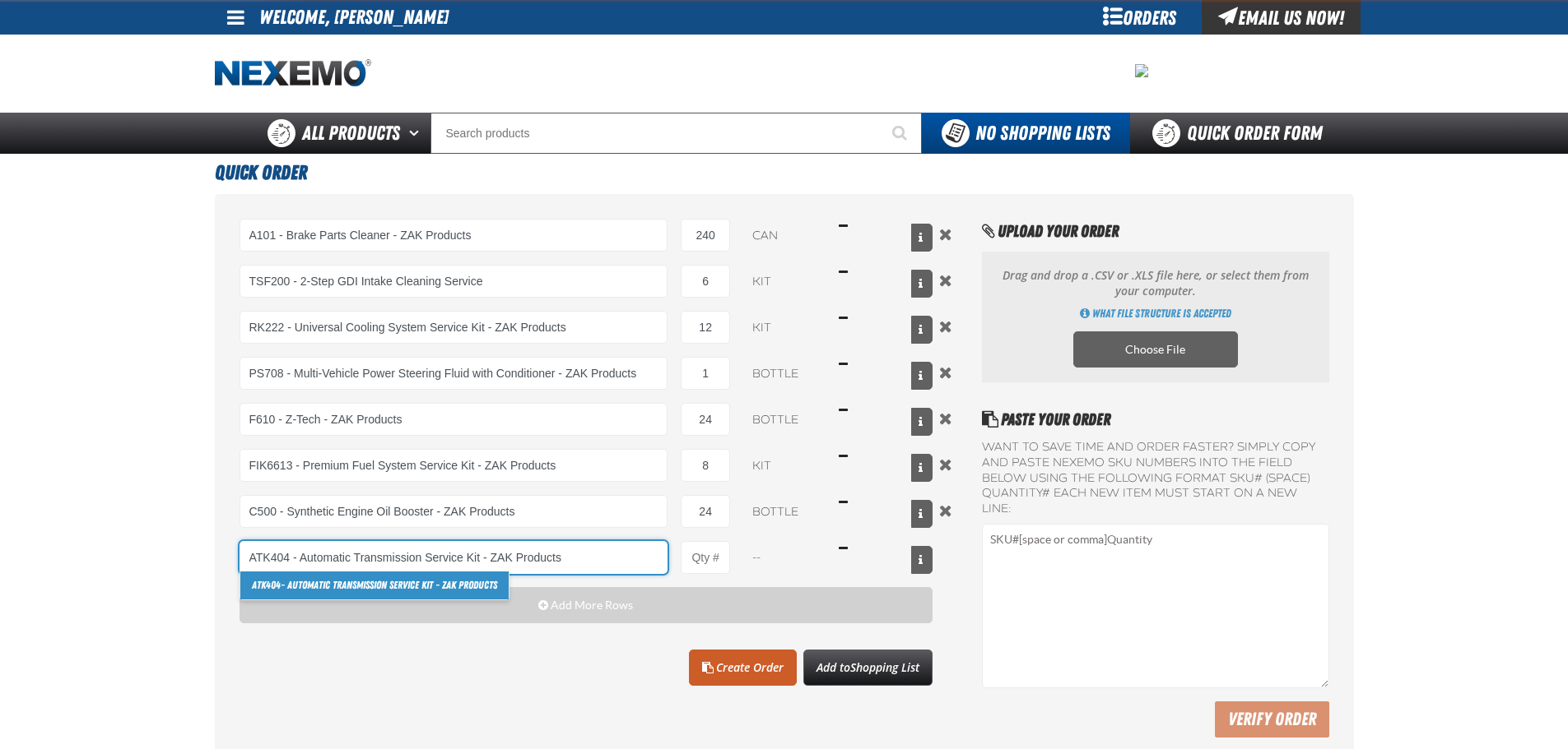
type input "ATK404 - Automatic Transmission Service Kit - ZAK Products"
type input "1"
select select "kit"
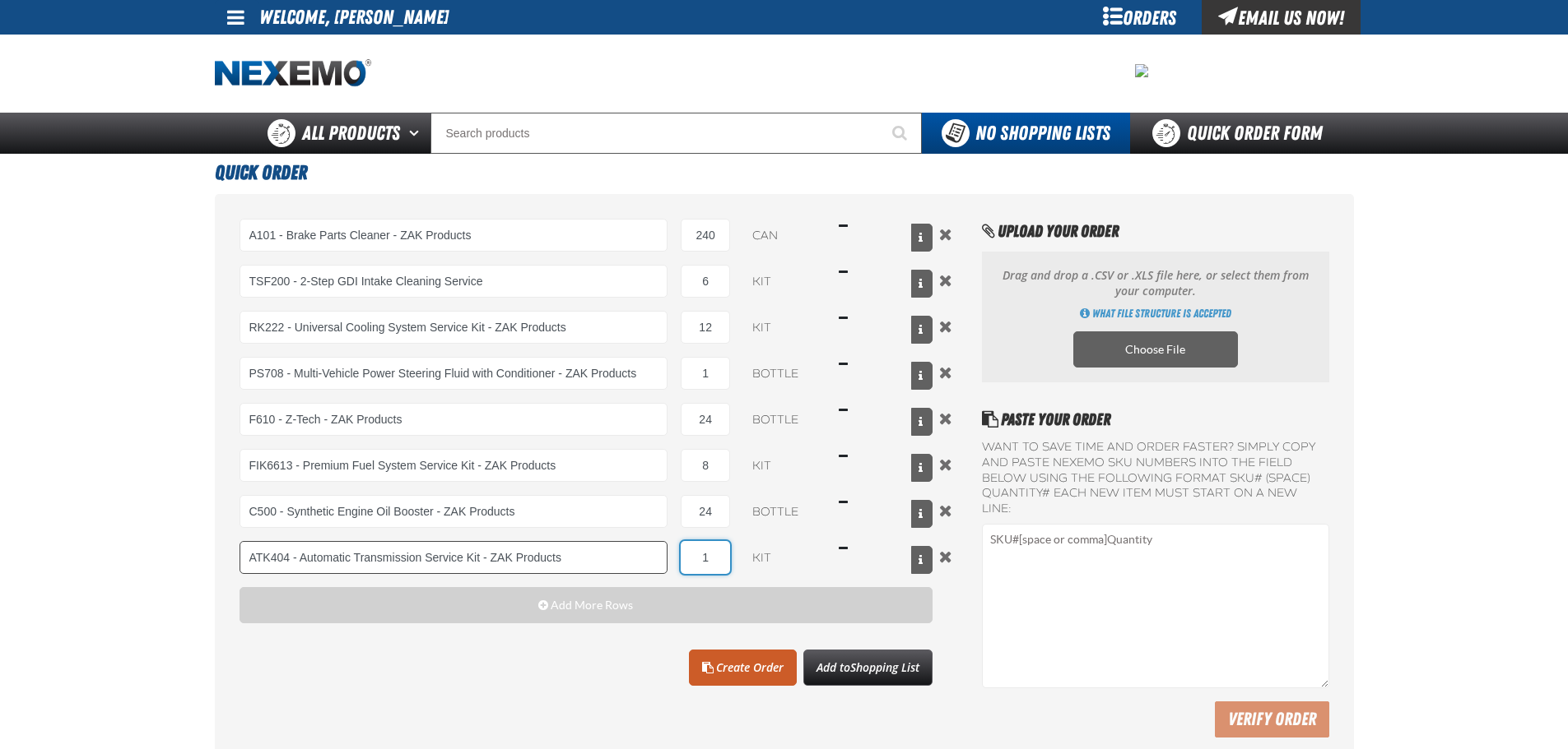
type input "ATK404 - Automatic Transmission Service Kit - ZAK Products"
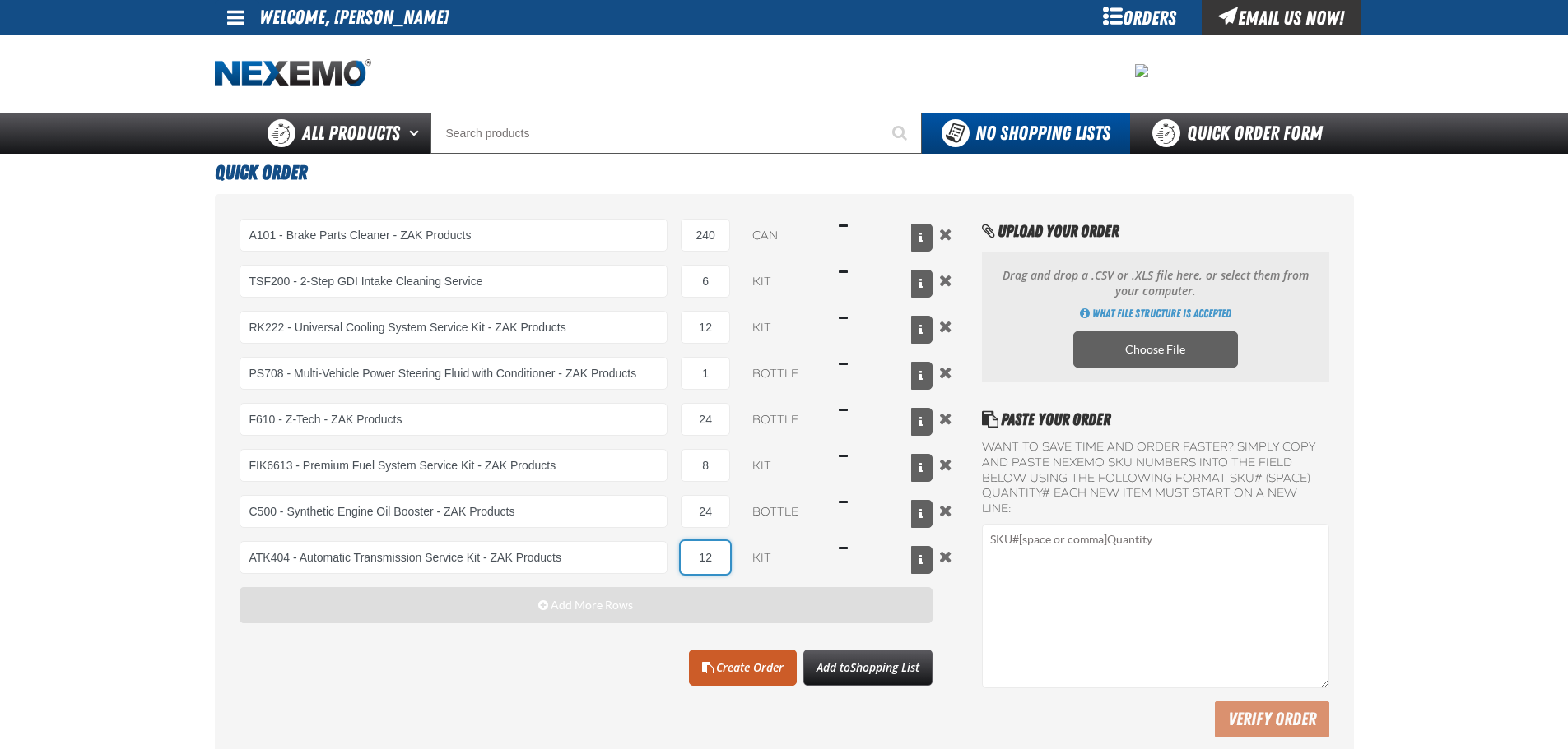
type input "12"
click at [510, 596] on button "Add More Rows" at bounding box center [587, 605] width 693 height 36
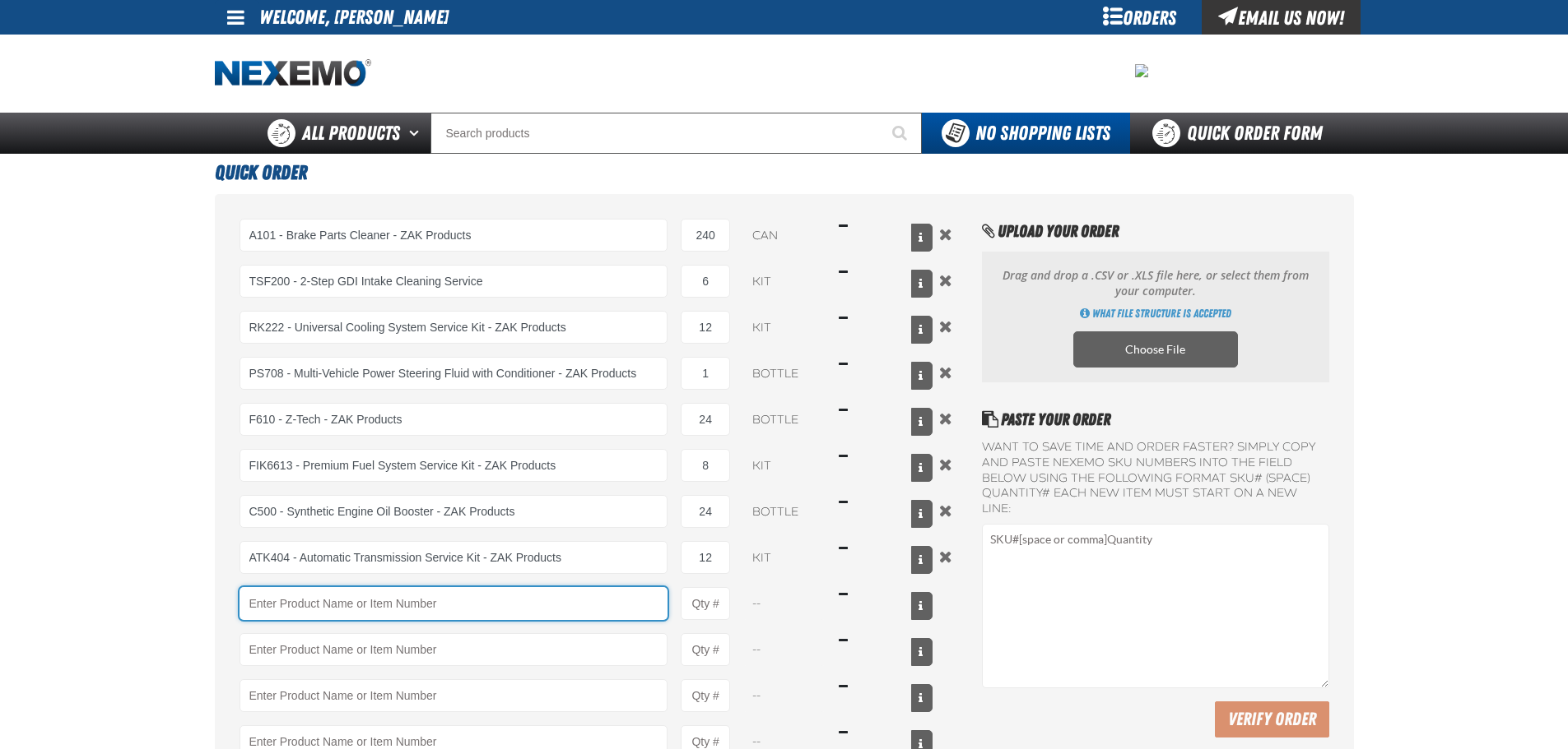
click at [510, 595] on input "Product" at bounding box center [454, 604] width 429 height 33
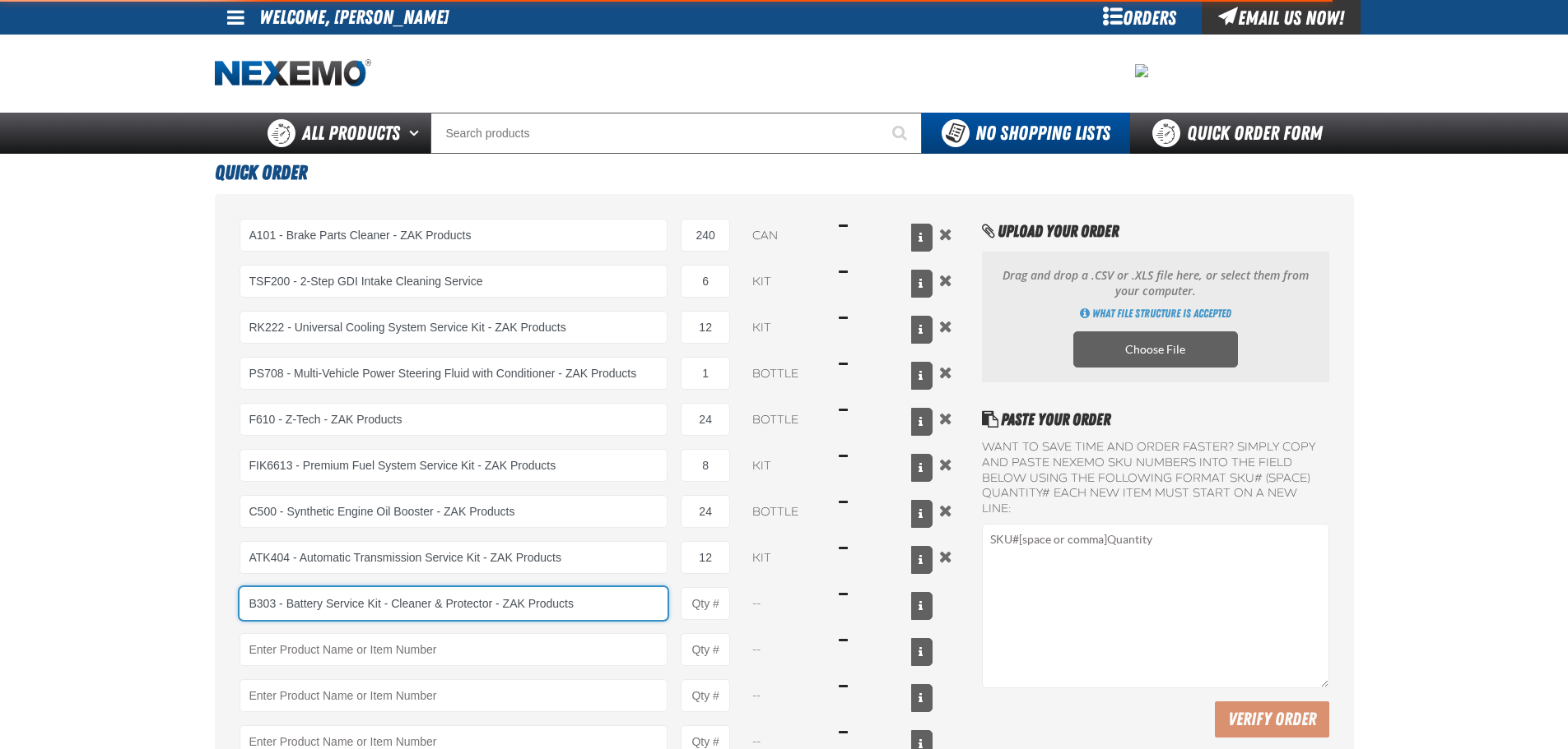
type input "B303 - Battery Service Kit - Cleaner &amp; Protector - ZAK Products"
type input "1"
select select "kit"
type input "B303 - Battery Service Kit - Cleaner &amp; Protector - ZAK Products"
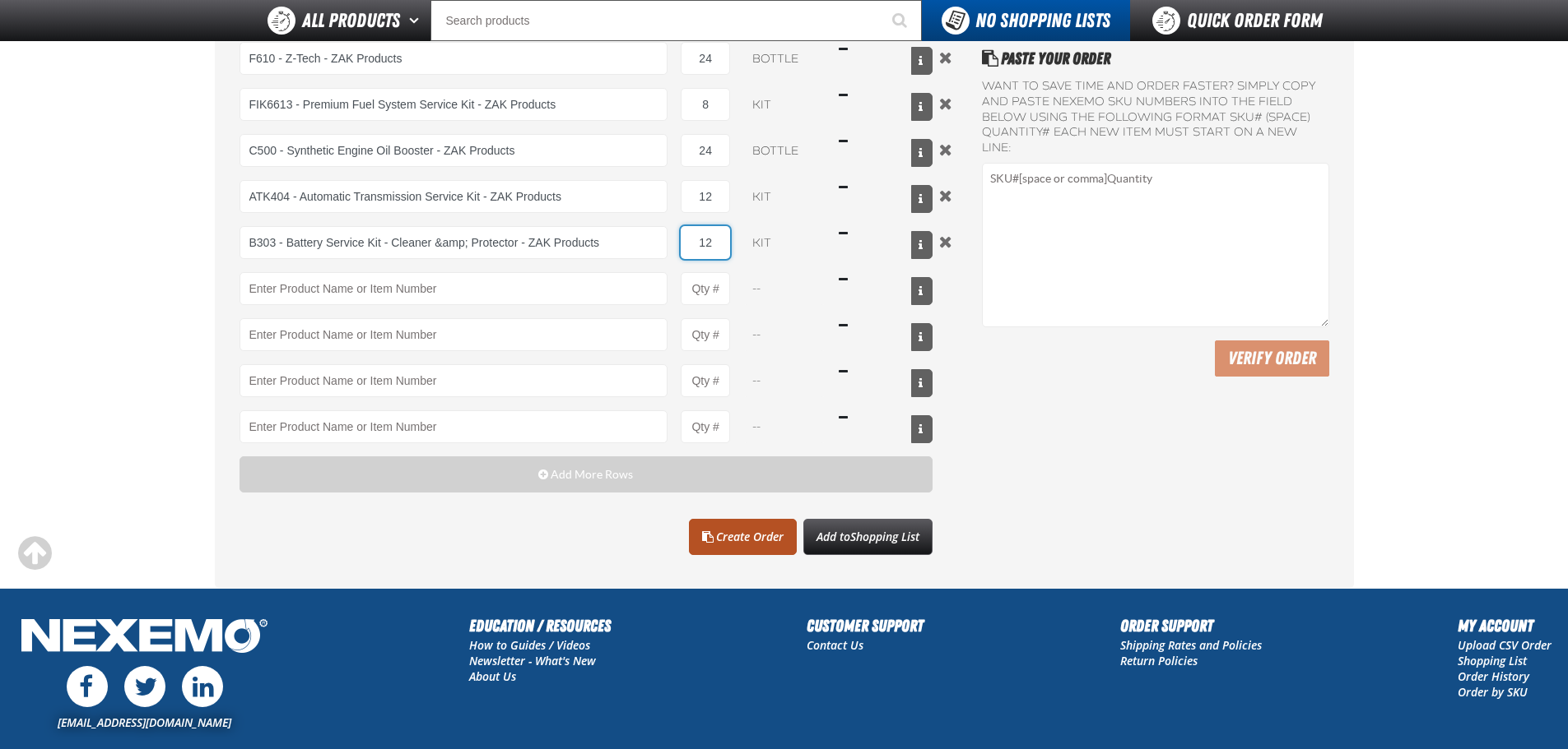
scroll to position [329, 0]
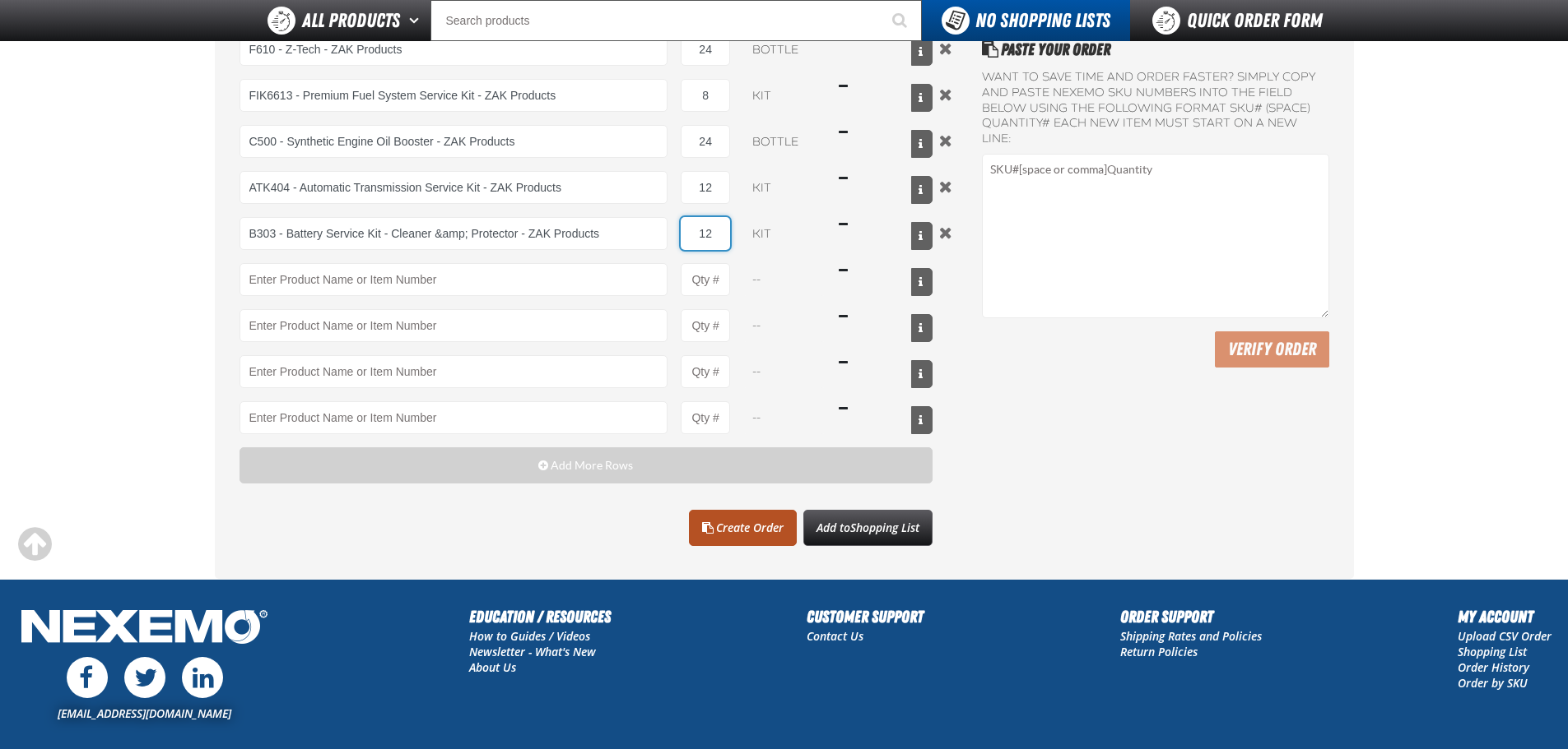
type input "12"
click at [765, 540] on link "Create Order" at bounding box center [742, 528] width 108 height 36
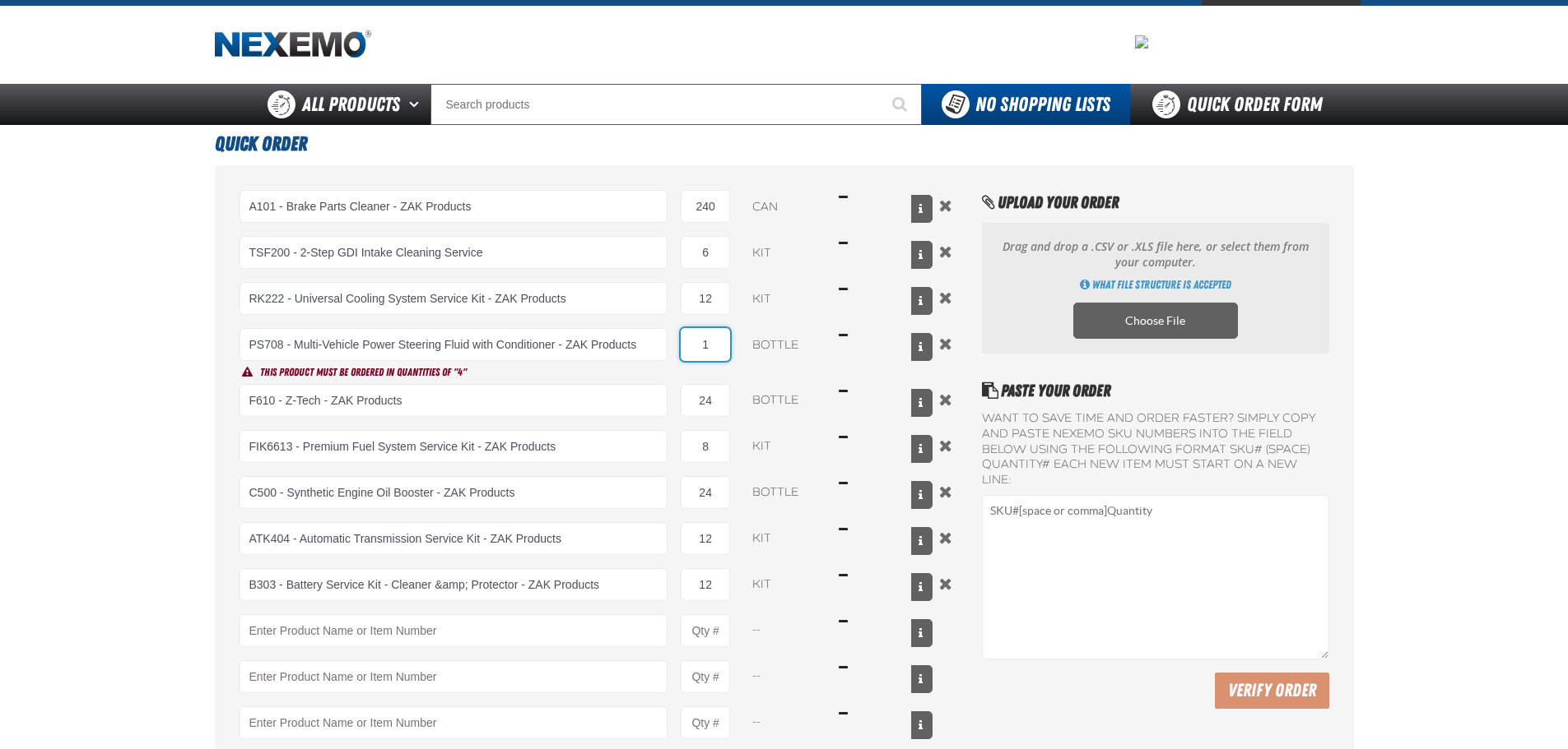
scroll to position [0, 0]
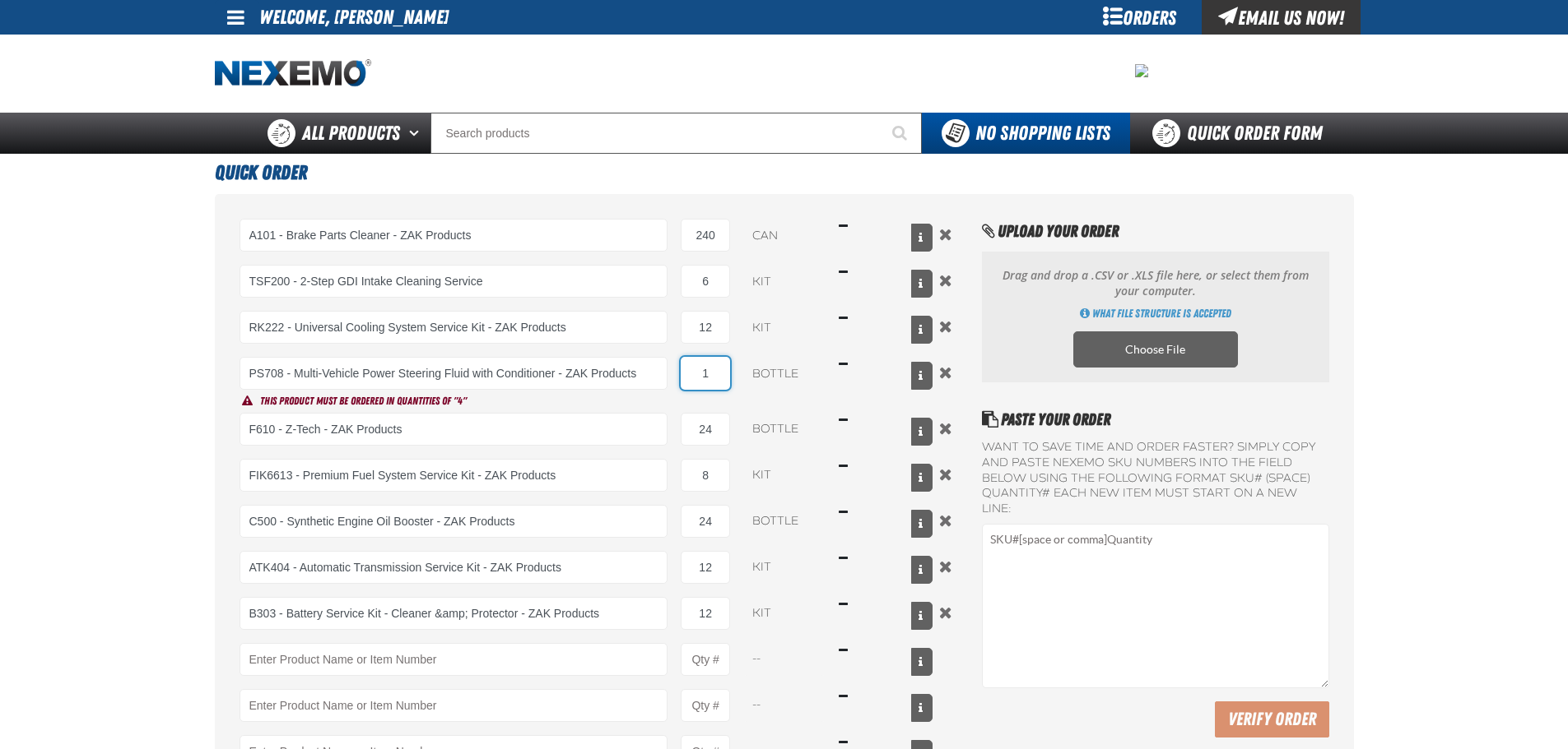
click at [697, 377] on input "1" at bounding box center [705, 374] width 49 height 33
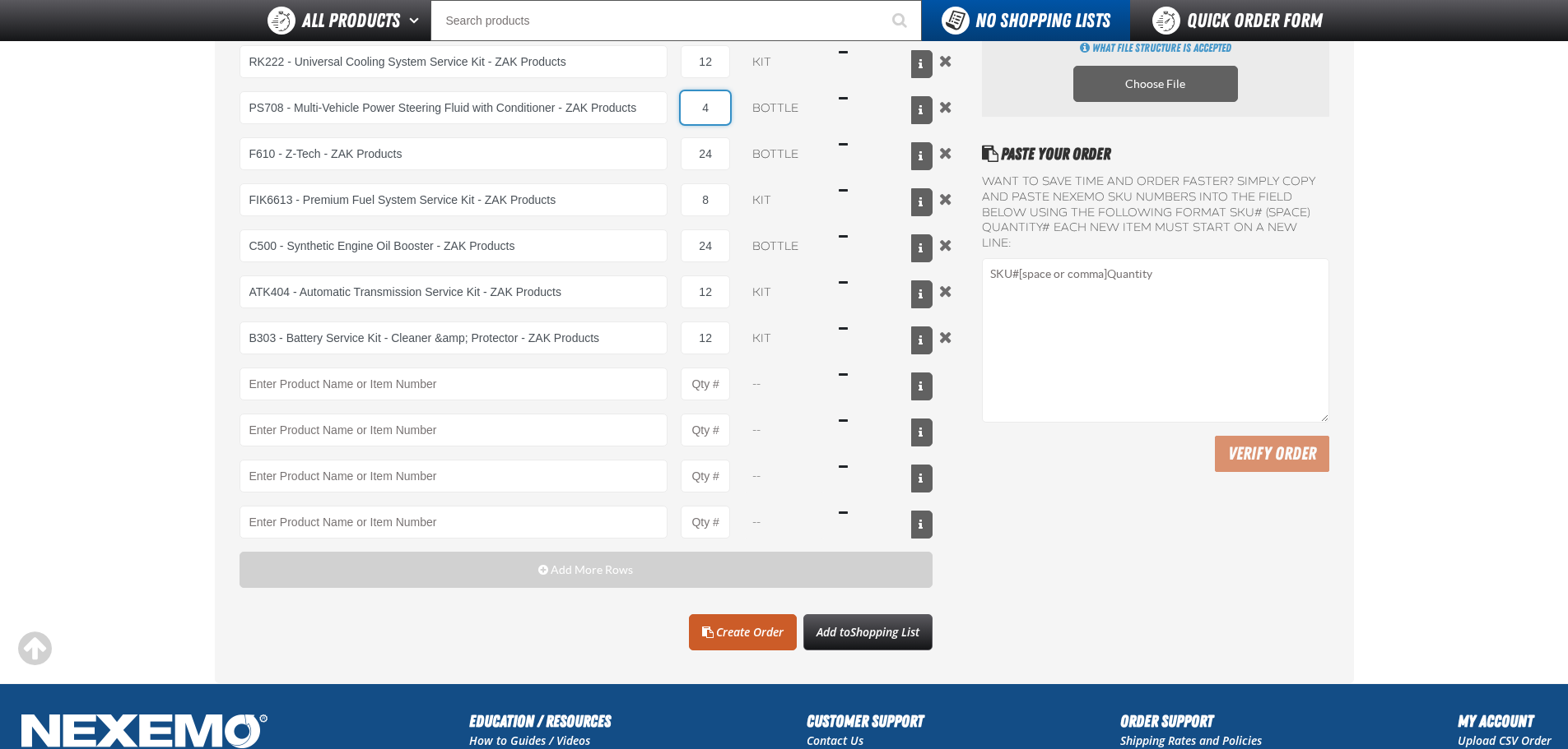
scroll to position [473, 0]
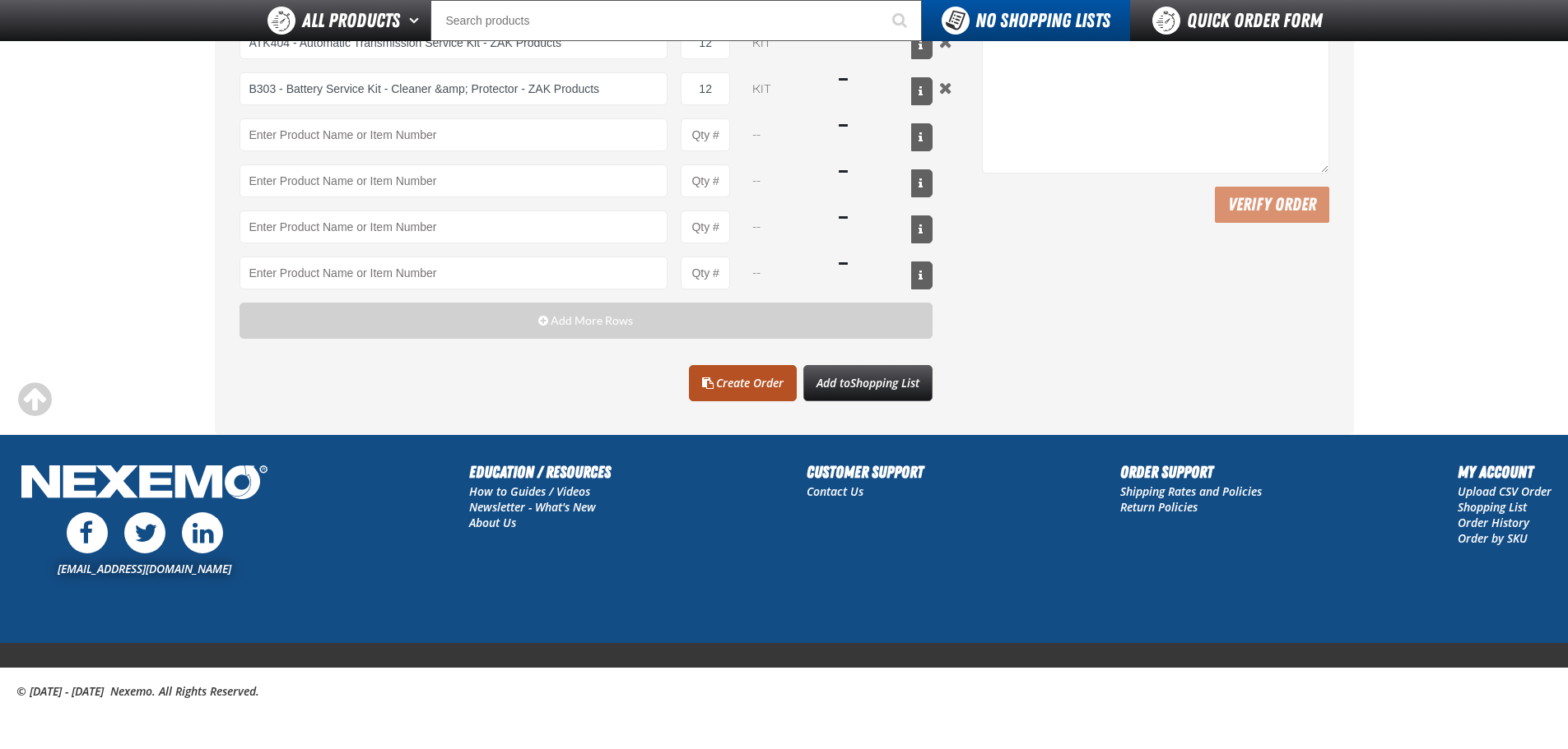
type input "4"
click at [707, 378] on span at bounding box center [707, 382] width 11 height 11
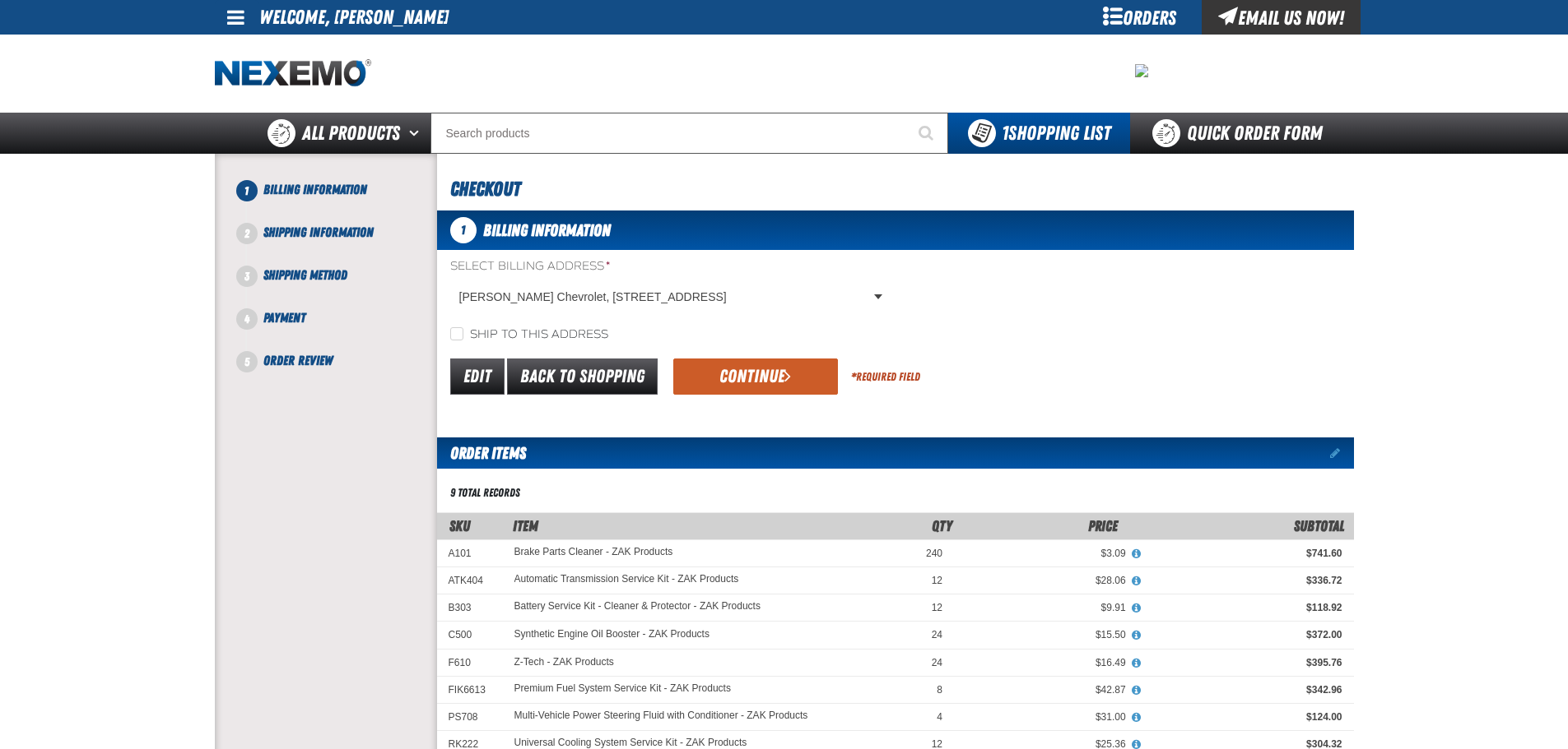
click at [556, 331] on label "Ship to this address" at bounding box center [529, 335] width 158 height 16
click at [463, 331] on input "Ship to this address" at bounding box center [456, 333] width 13 height 13
checkbox input "true"
click at [769, 362] on button "Continue" at bounding box center [756, 376] width 165 height 36
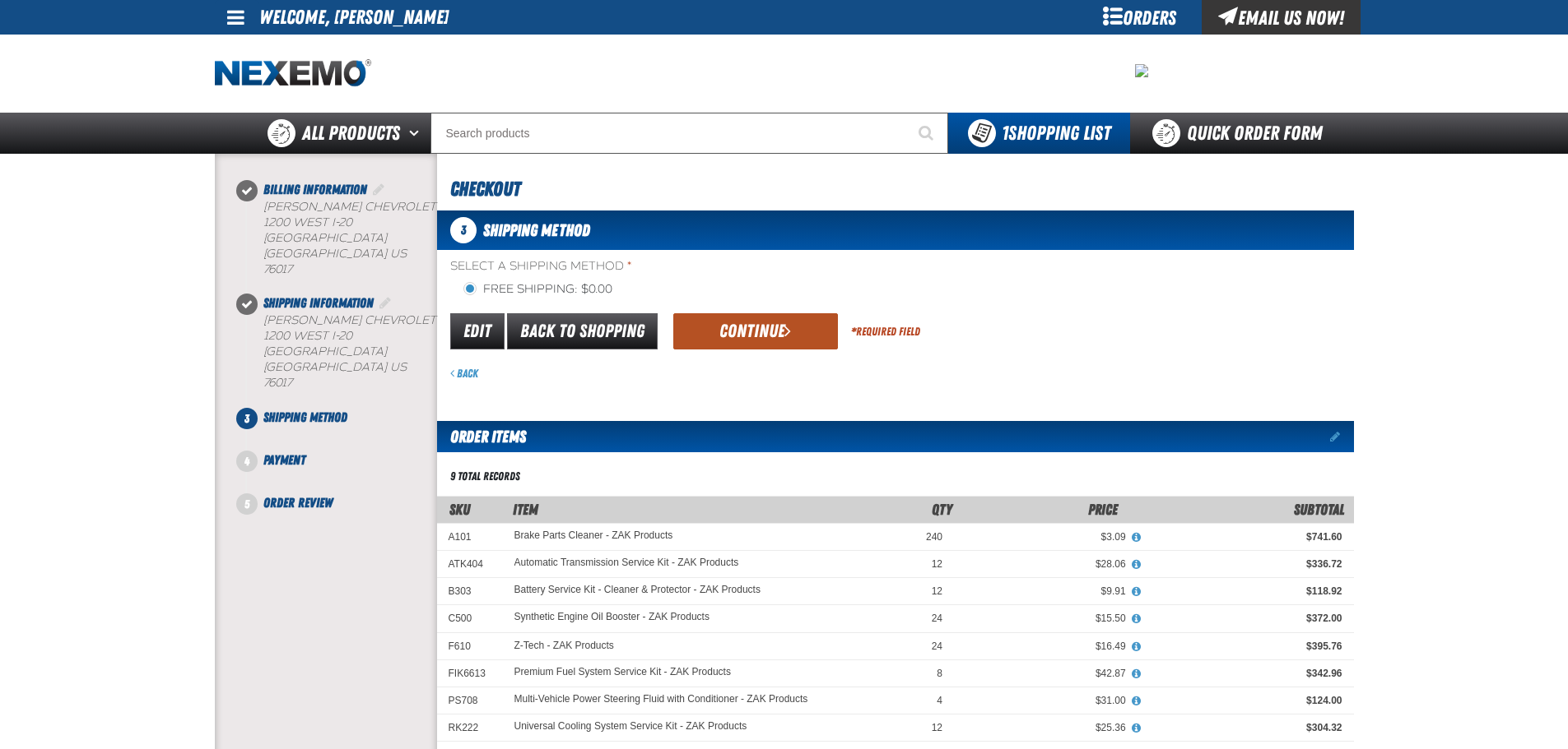
click at [773, 342] on button "Continue" at bounding box center [756, 331] width 165 height 36
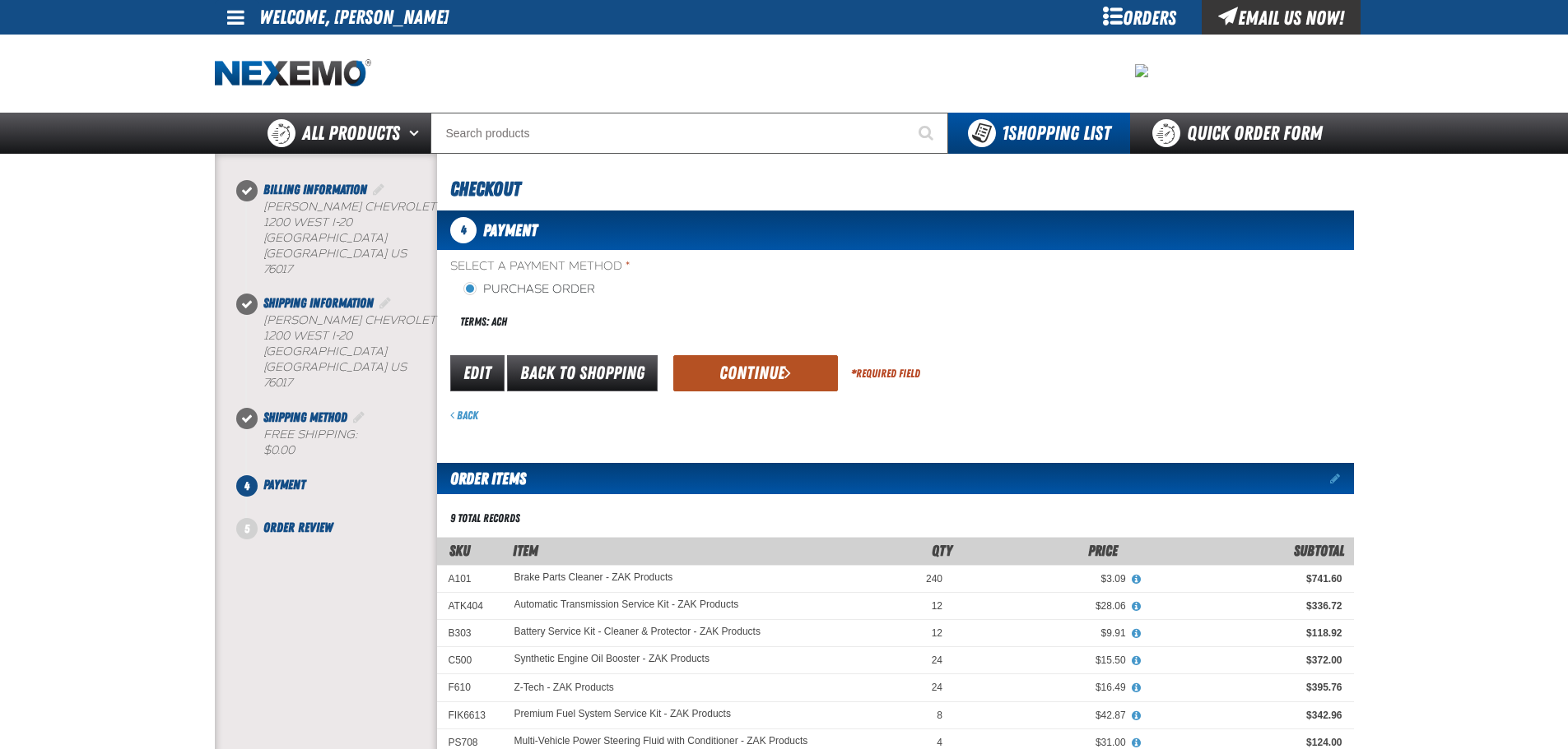
click at [773, 381] on button "Continue" at bounding box center [756, 373] width 165 height 36
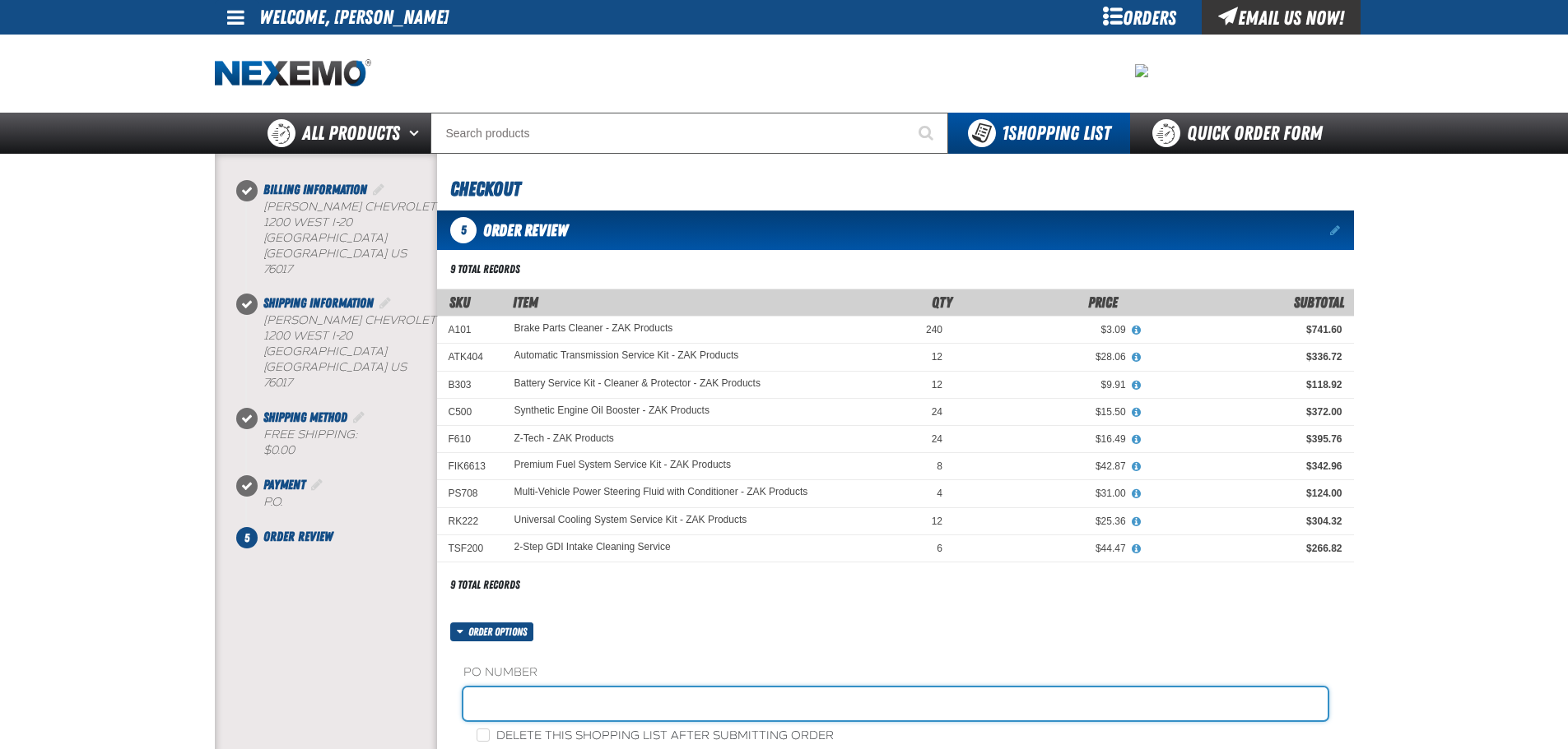
click at [544, 709] on input "text" at bounding box center [895, 704] width 864 height 33
type input "JOHNNIE-10"
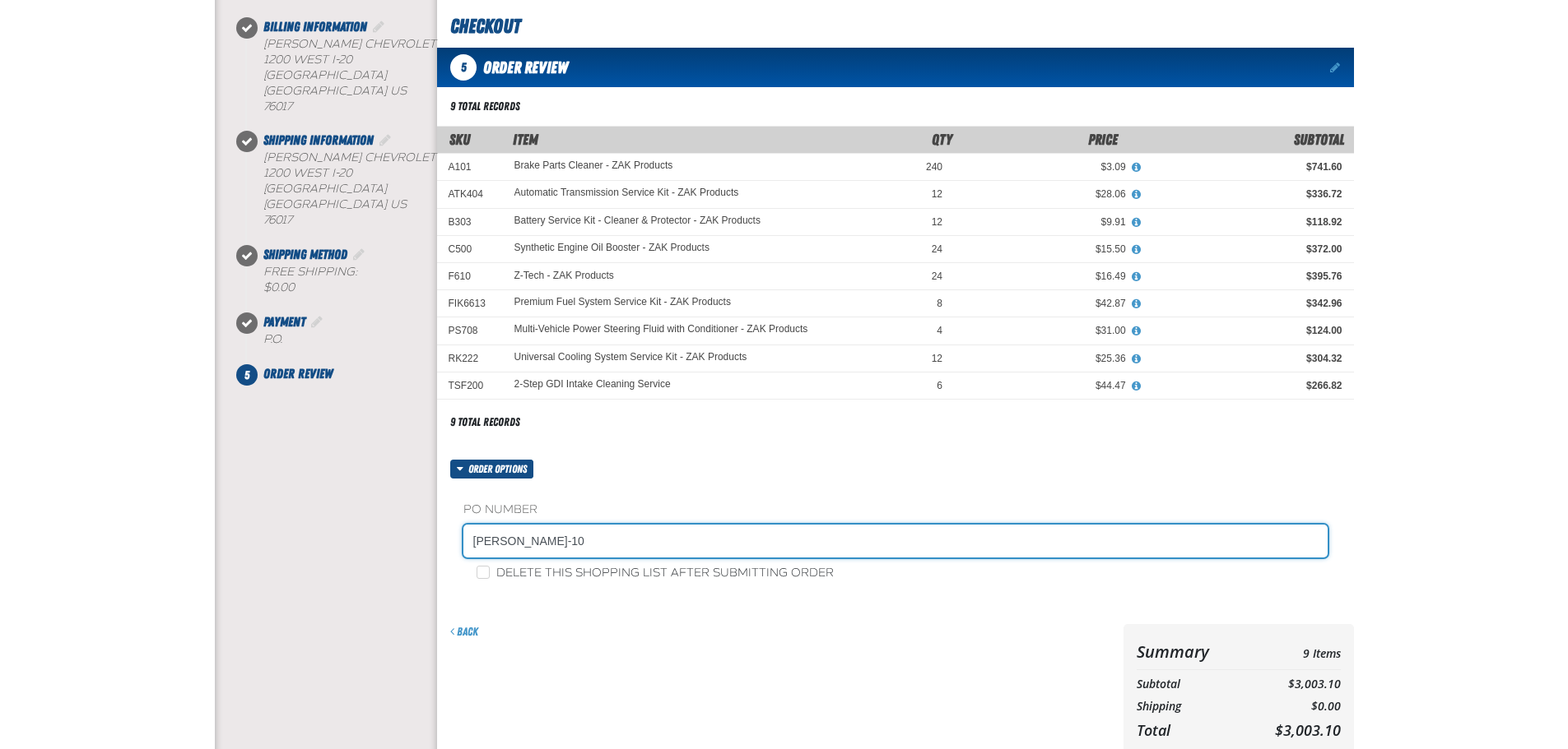
scroll to position [164, 0]
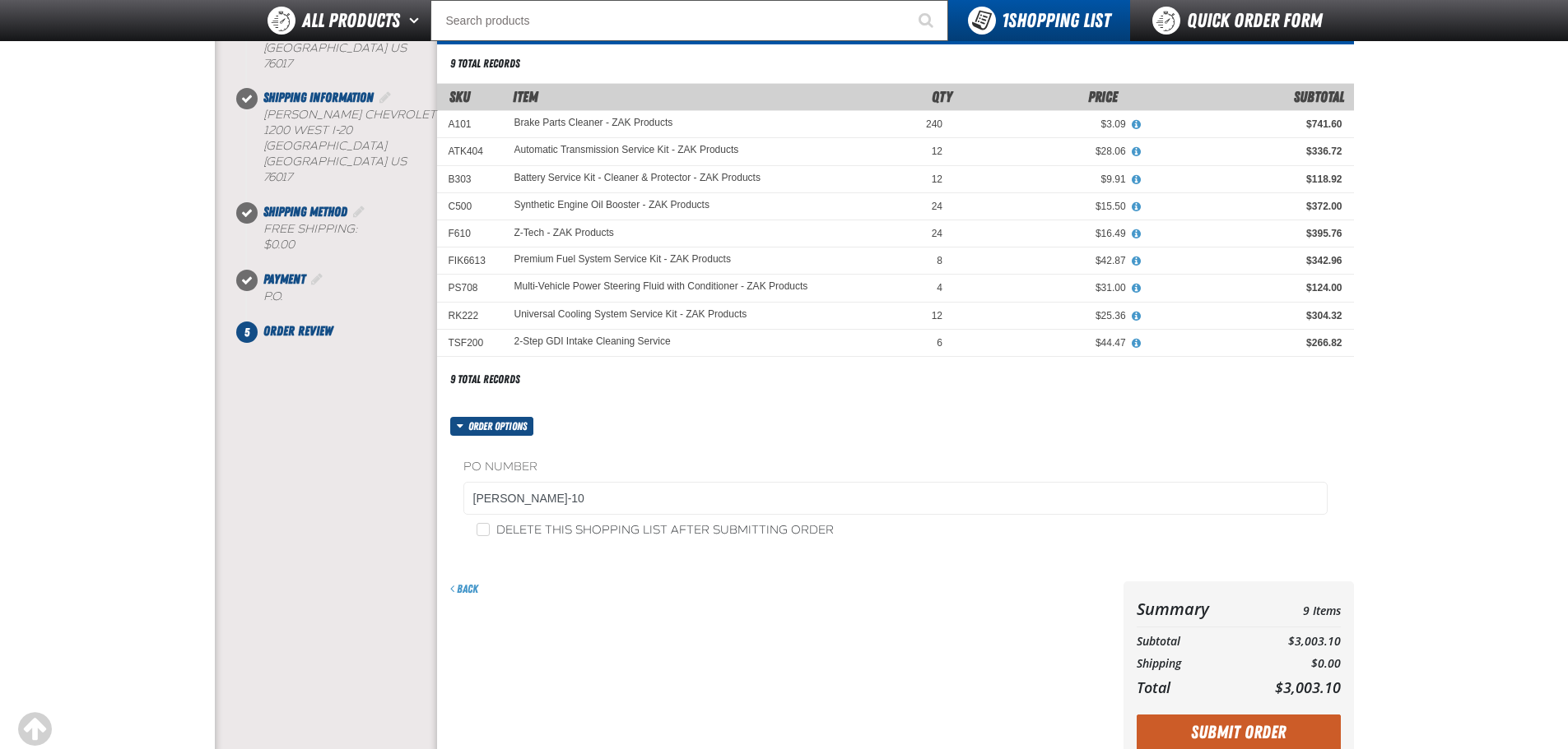
click at [597, 535] on label "Delete this shopping list after submitting order" at bounding box center [655, 531] width 357 height 16
click at [489, 535] on input "Delete this shopping list after submitting order" at bounding box center [482, 529] width 13 height 13
checkbox input "true"
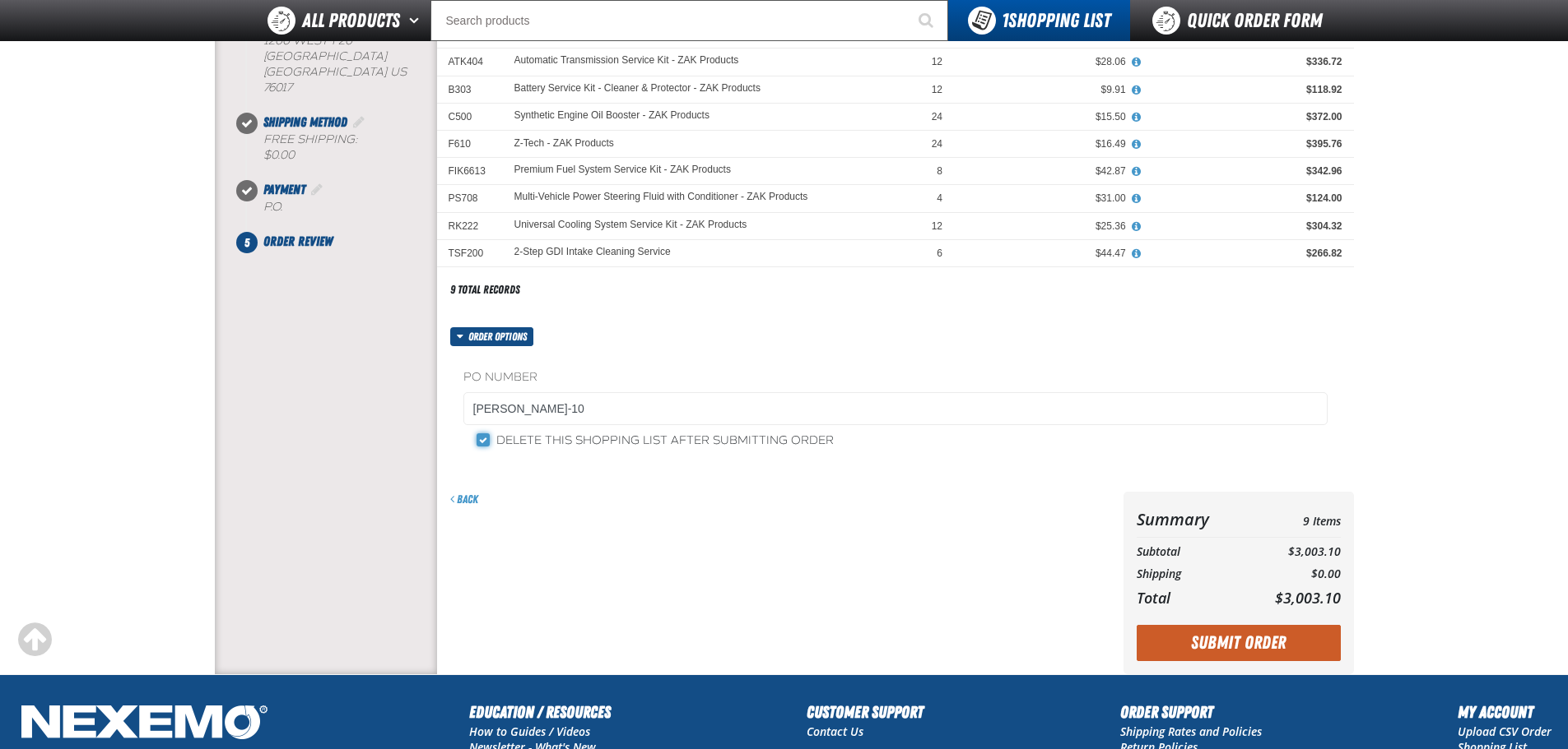
scroll to position [329, 0]
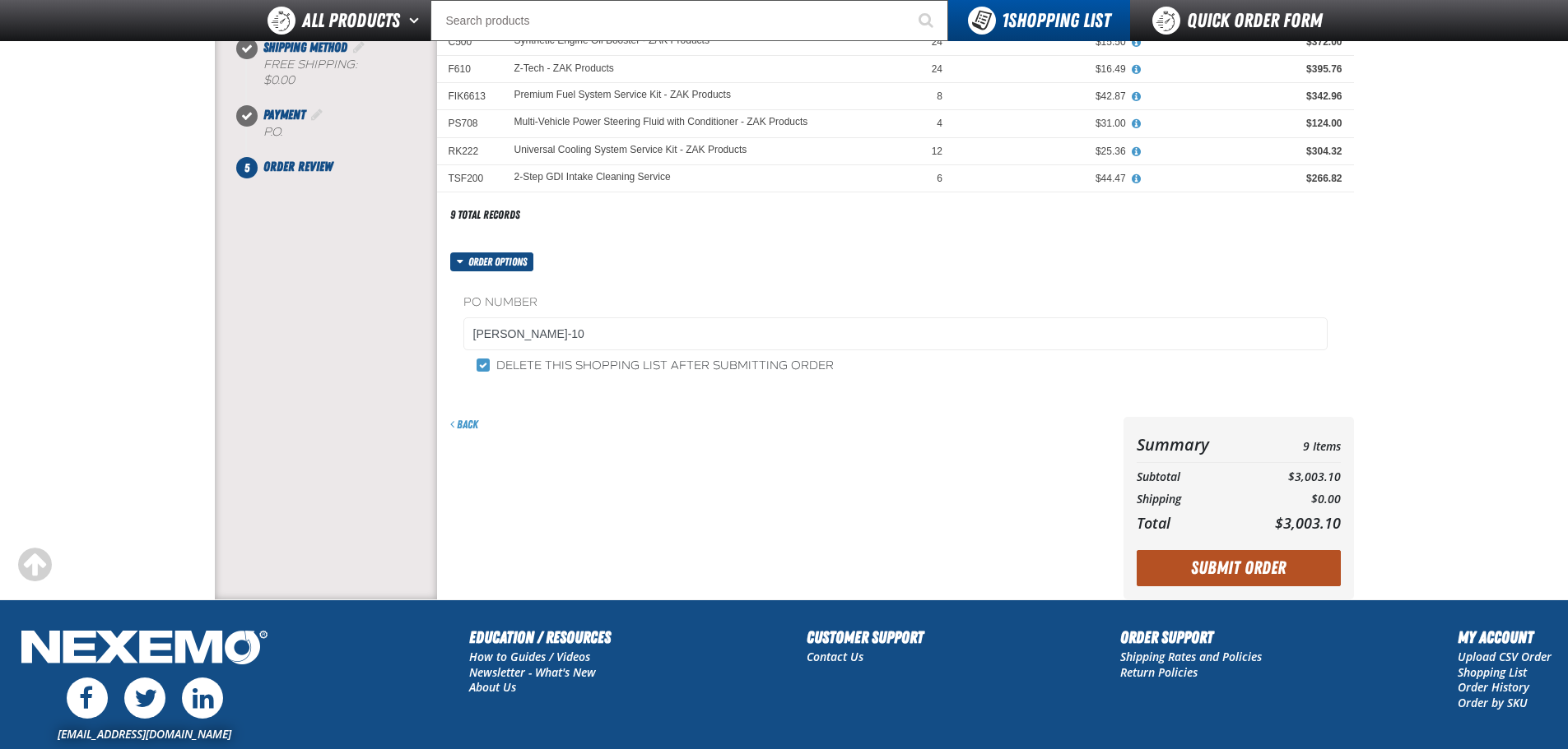
click at [1262, 570] on button "Submit Order" at bounding box center [1238, 568] width 204 height 36
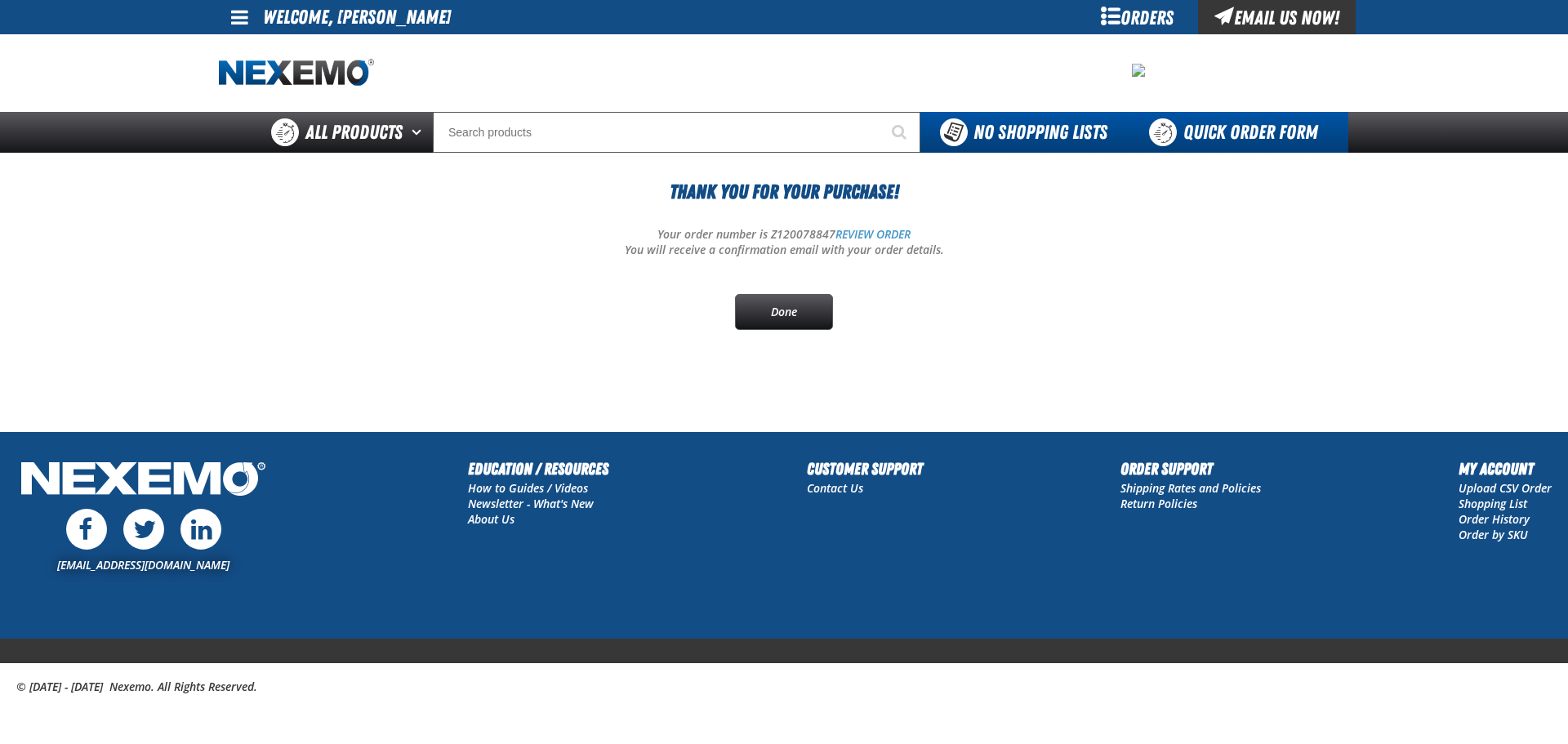
click at [1241, 141] on link "Quick Order Form" at bounding box center [1237, 132] width 222 height 41
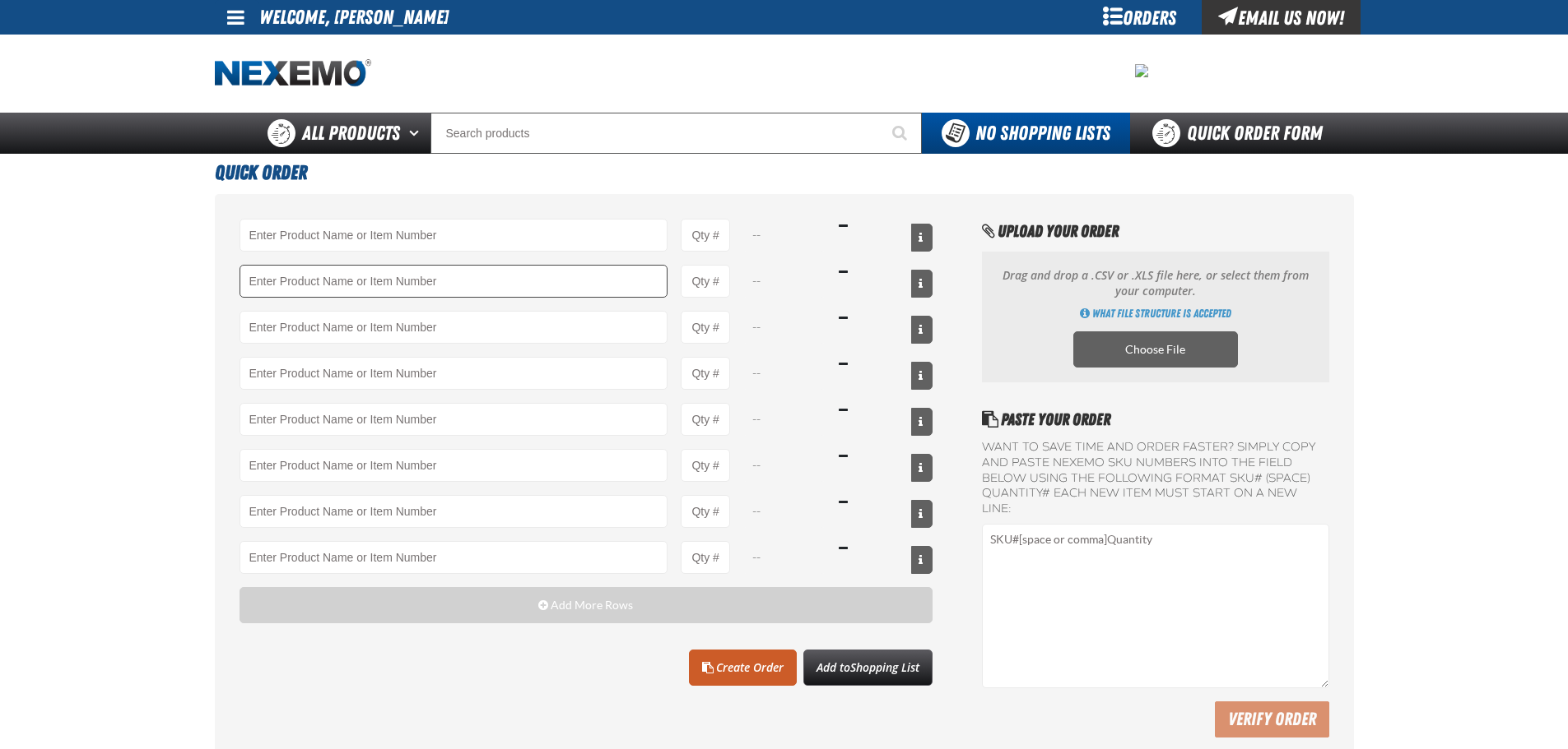
type input "A"
type input "XPCSB3020-100 - XPEL PRIME Color Stable Black 30% VLT (20&quot; x 100&#x27;)"
type input "1"
type input "XPCSB3020-100 - XPEL PRIME Color Stable Black 30% VLT (20&quot; x 100&#x27;)"
select select "roll"
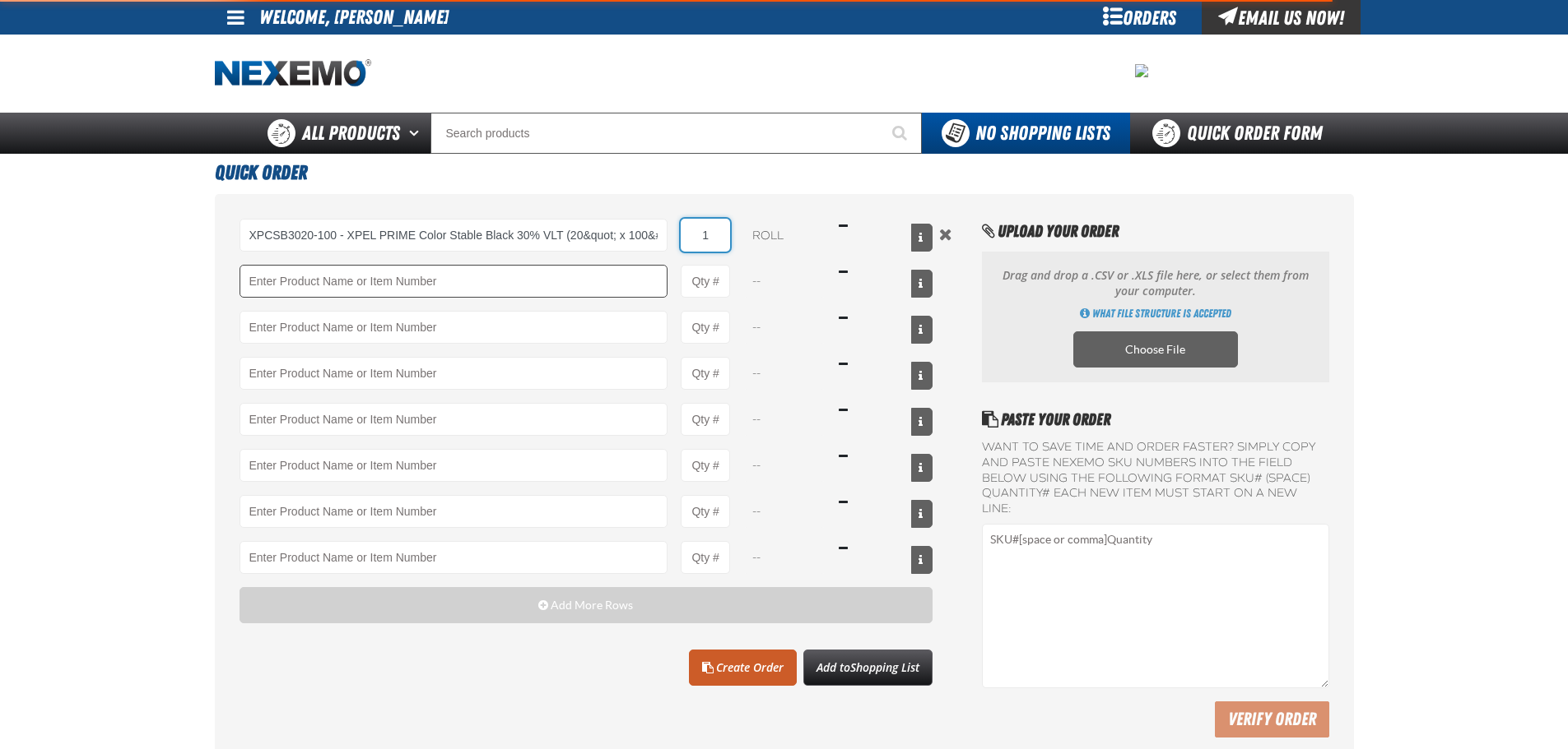
type input "XPCSB3020-100 - XPEL PRIME Color Stable Black 30% VLT (20&quot; x 100&#x27;)"
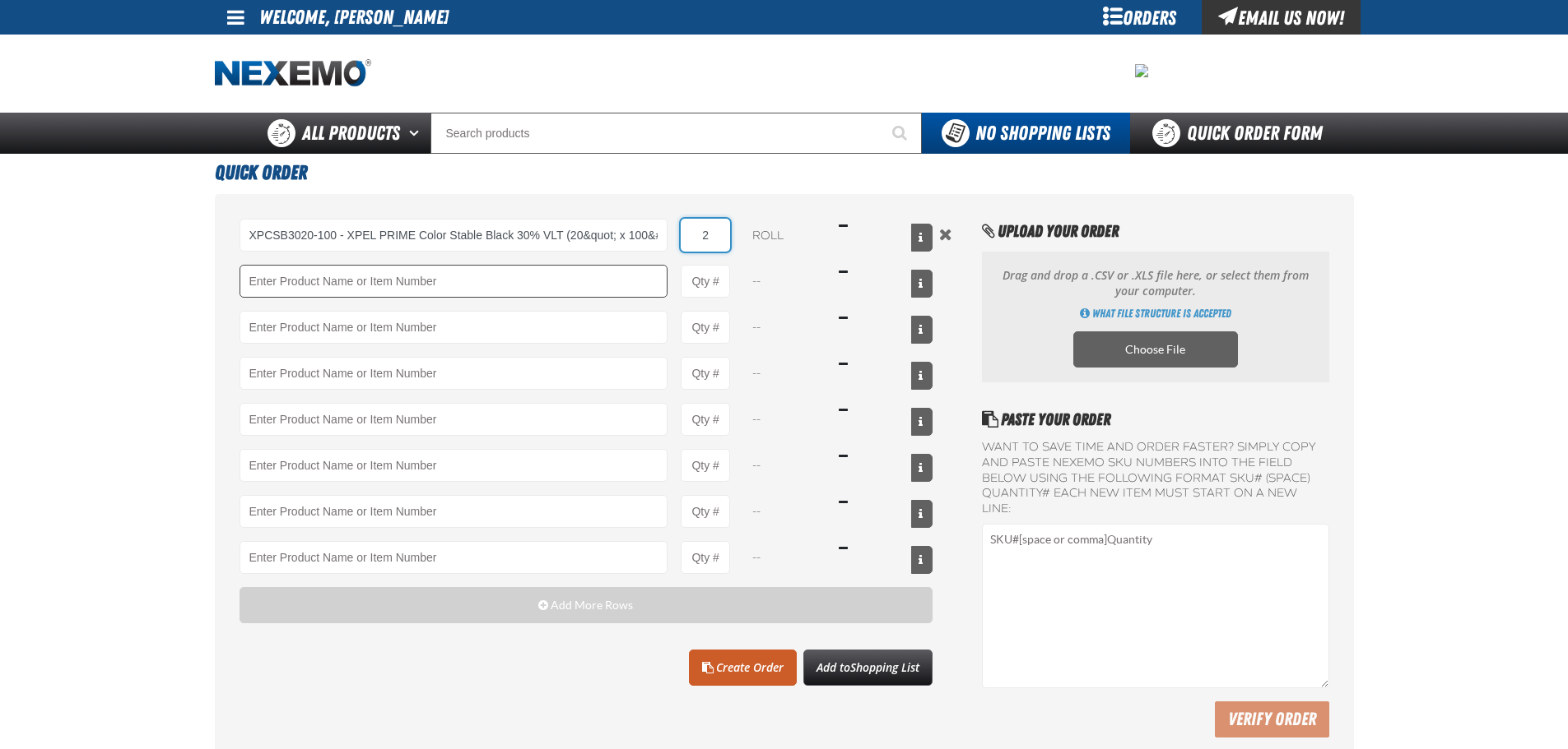
type input "2"
click at [570, 270] on input "Product" at bounding box center [454, 282] width 429 height 33
type input "A"
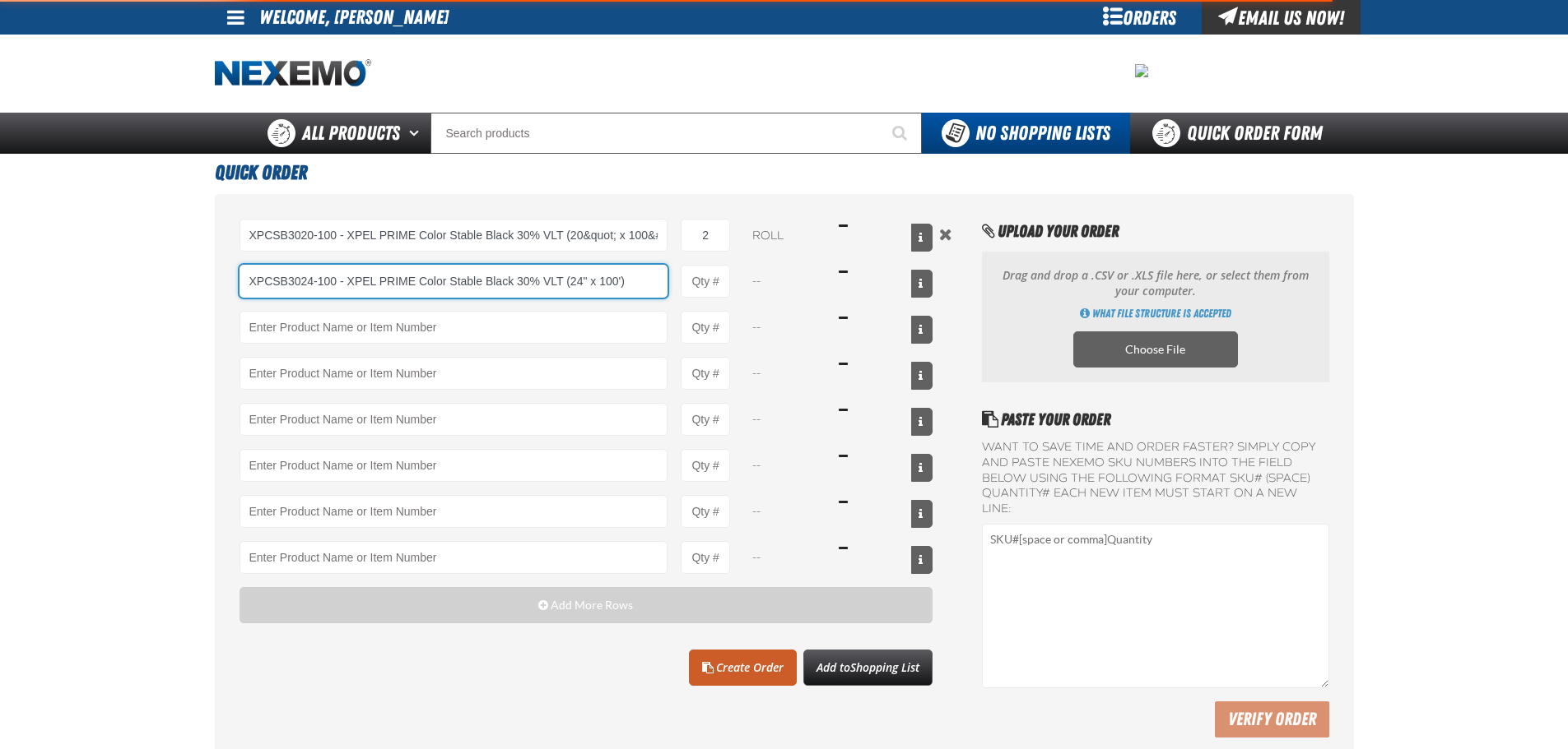
type input "XPCSB3024-100 - XPEL PRIME Color Stable Black 30% VLT (24&quot; x 100&#x27;)"
type input "1"
select select "roll"
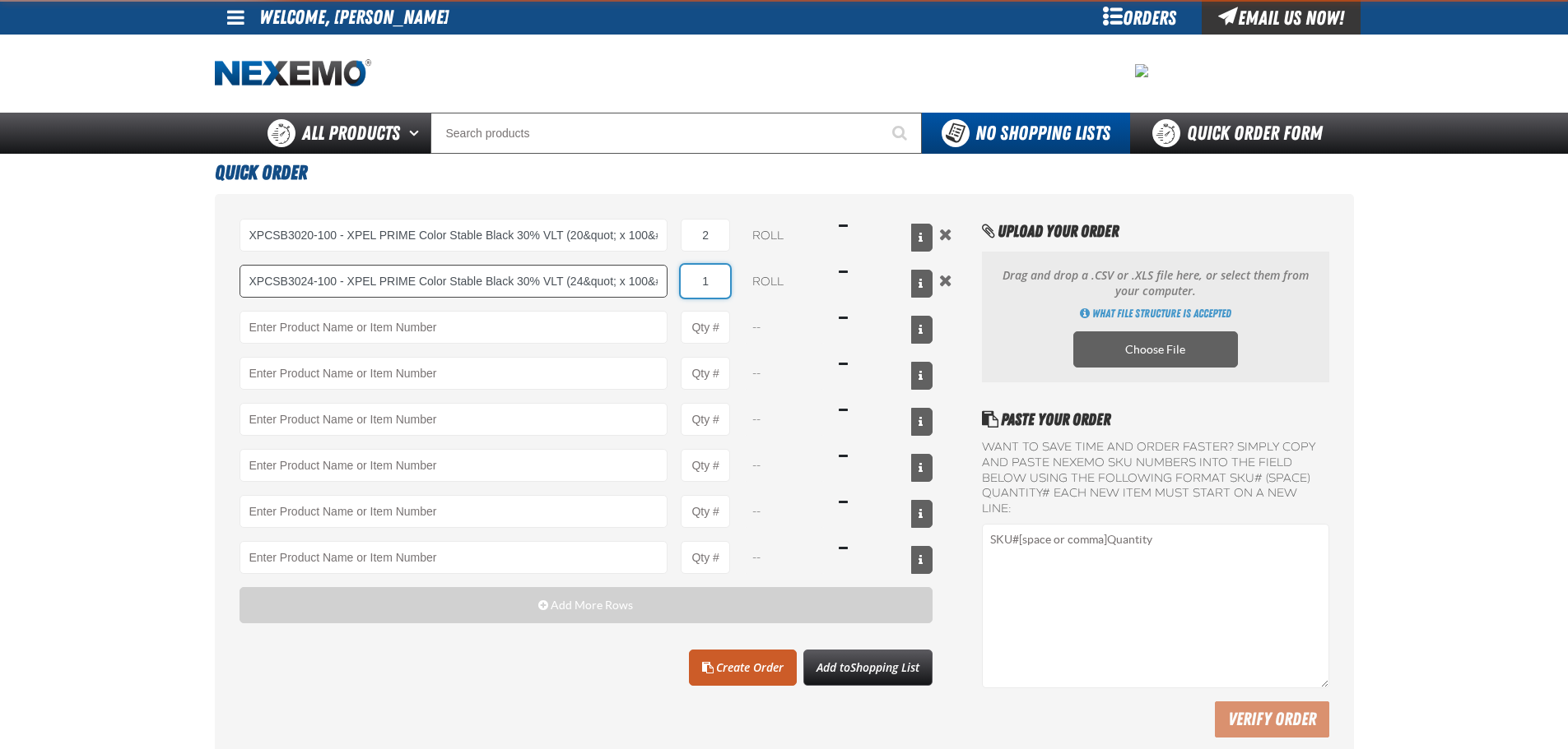
type input "XPCSB3024-100 - XPEL PRIME Color Stable Black 30% VLT (24&quot; x 100&#x27;)"
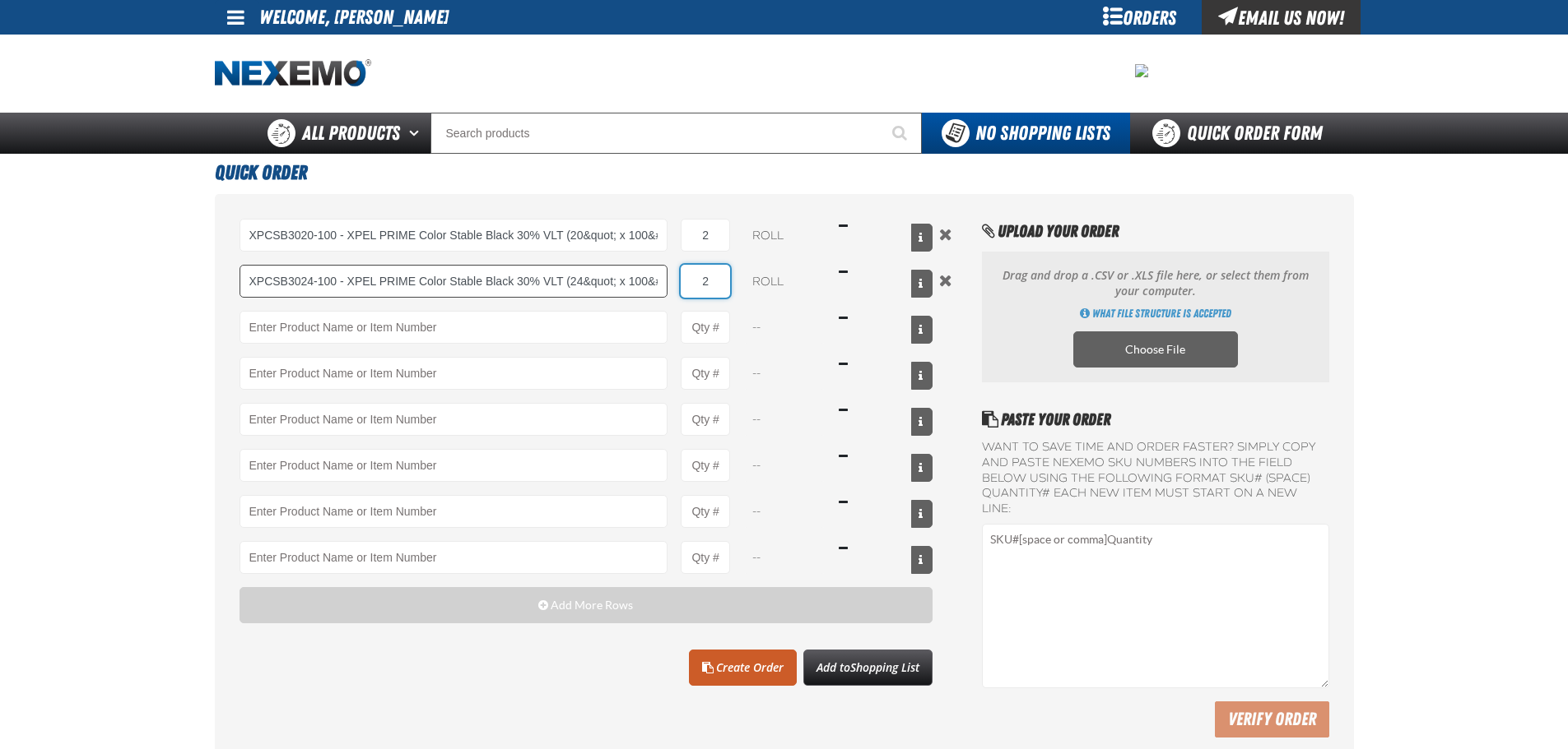
type input "2"
click at [746, 668] on link "Create Order" at bounding box center [742, 668] width 108 height 36
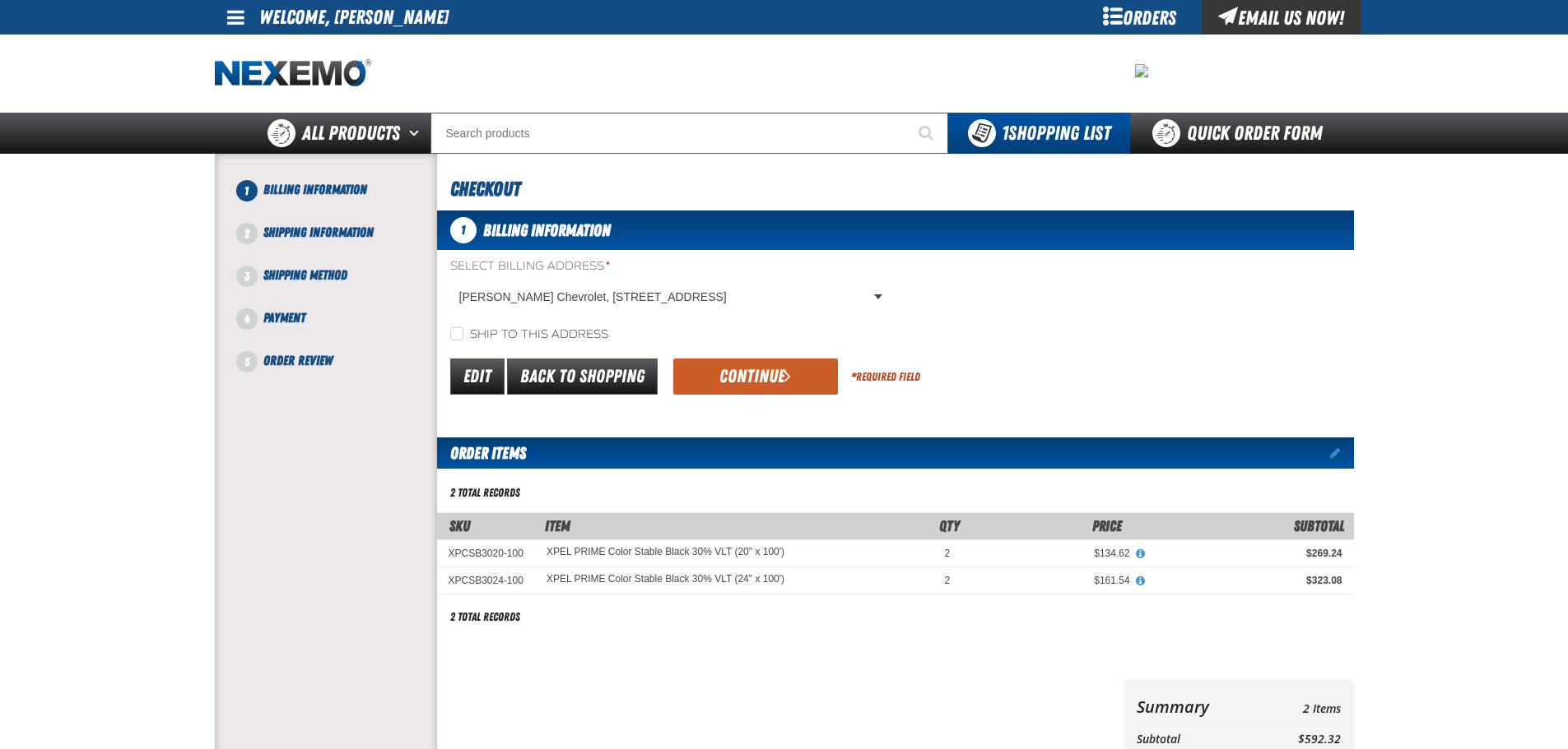
click at [570, 340] on label "Ship to this address" at bounding box center [529, 335] width 158 height 16
click at [463, 340] on input "Ship to this address" at bounding box center [456, 333] width 13 height 13
checkbox input "true"
drag, startPoint x: 667, startPoint y: 356, endPoint x: 702, endPoint y: 374, distance: 39.4
click at [670, 358] on div "Edit Back to Shopping Continue * Required Field" at bounding box center [895, 377] width 917 height 42
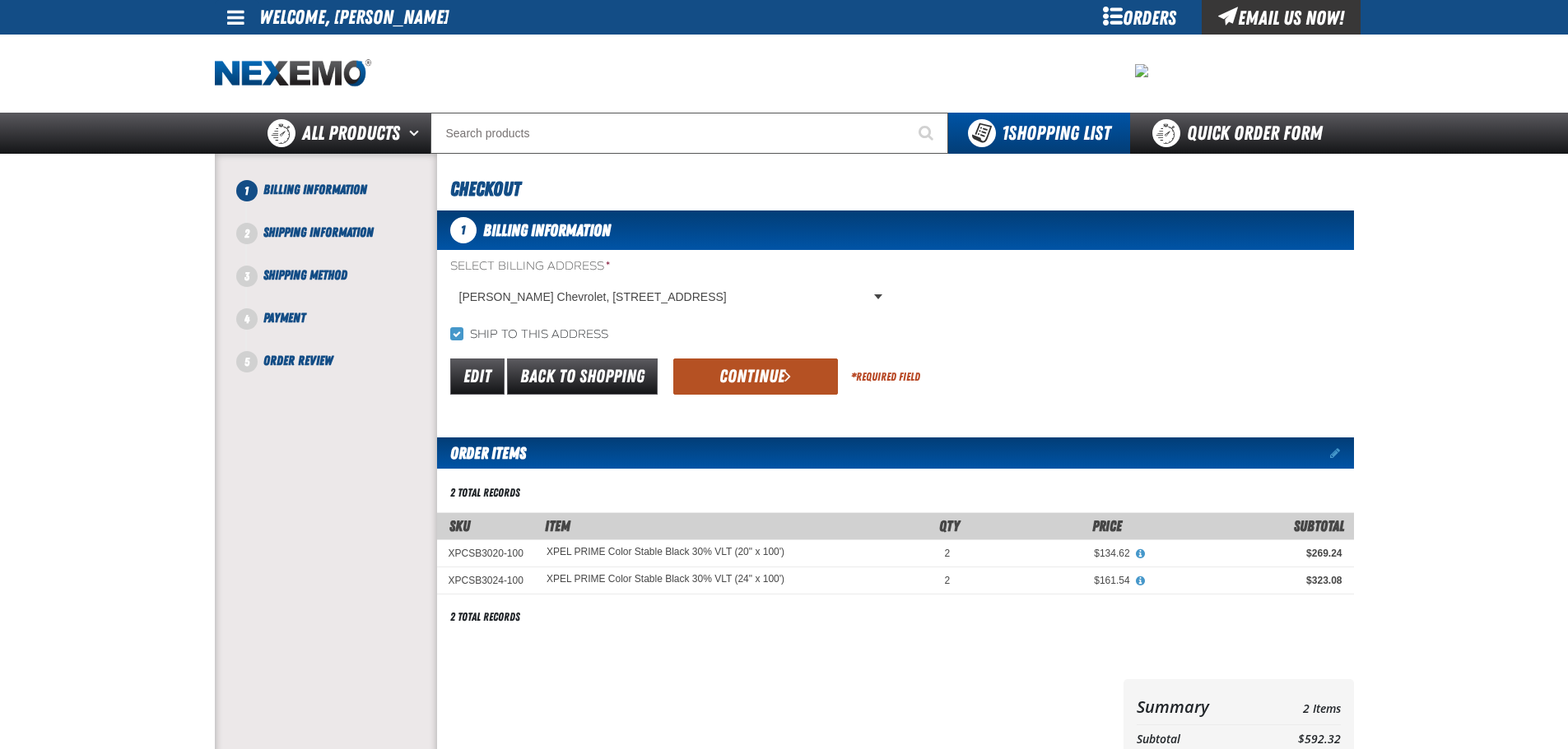
click at [702, 374] on button "Continue" at bounding box center [756, 376] width 165 height 36
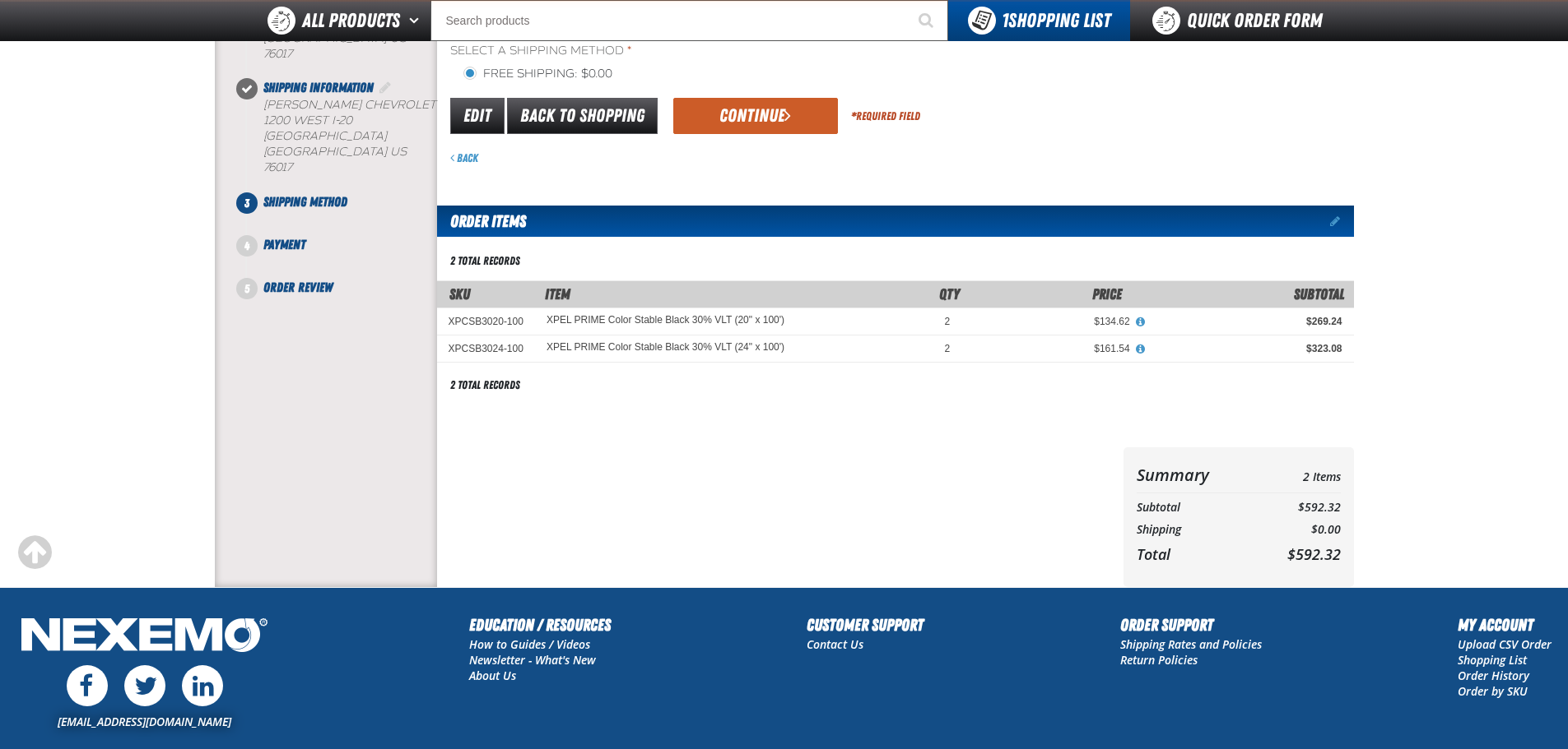
scroll to position [82, 0]
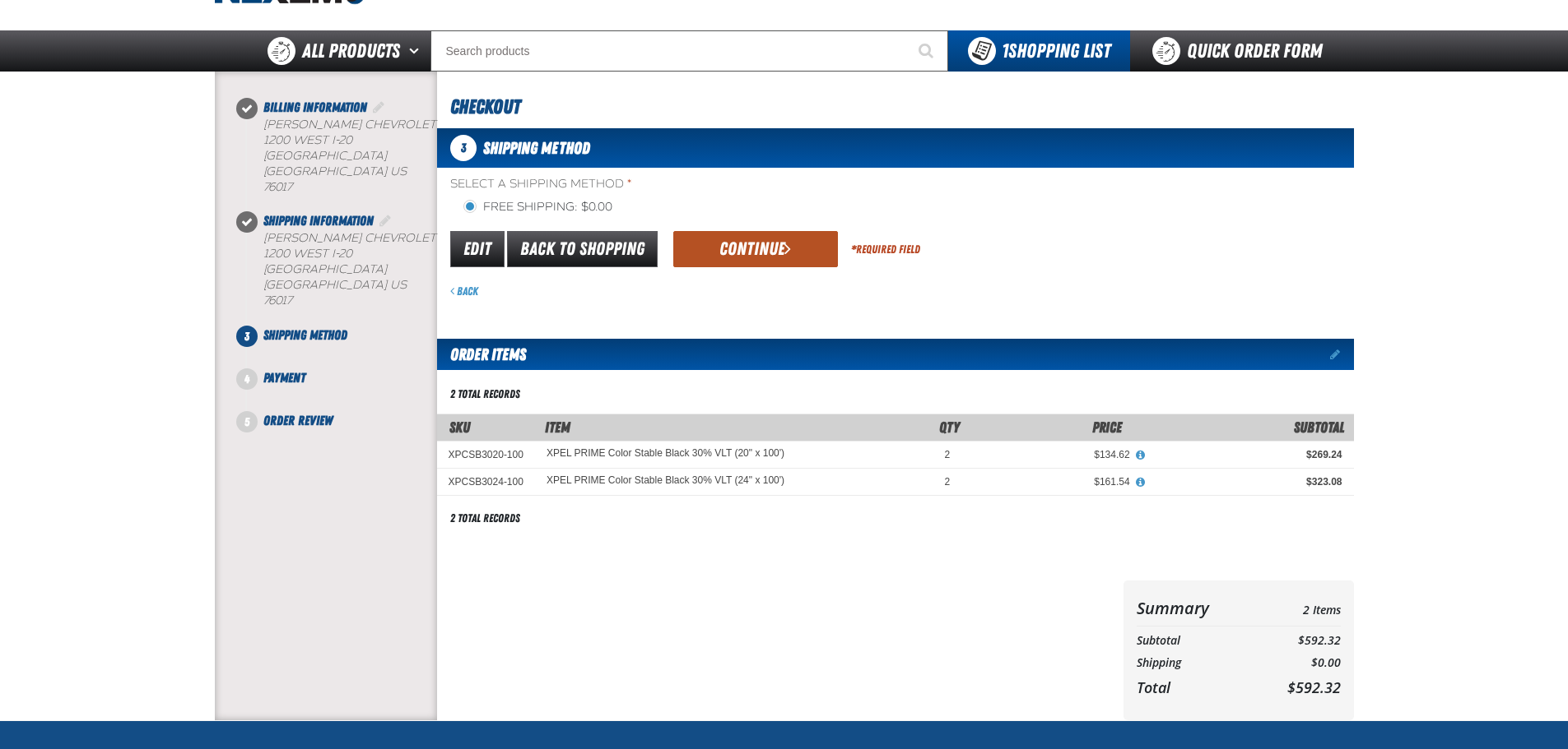
click at [769, 237] on button "Continue" at bounding box center [756, 248] width 165 height 36
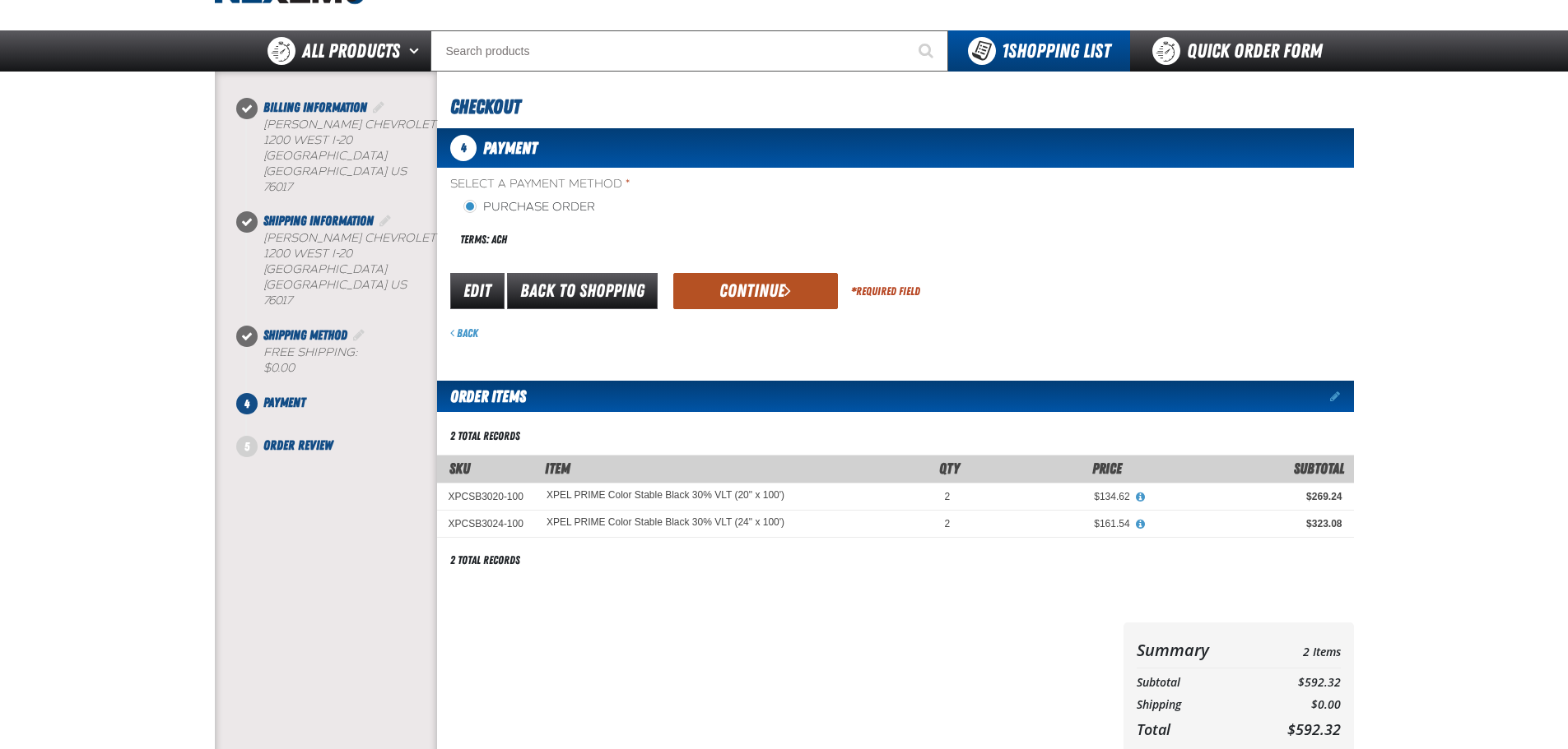
click at [748, 294] on button "Continue" at bounding box center [756, 290] width 165 height 36
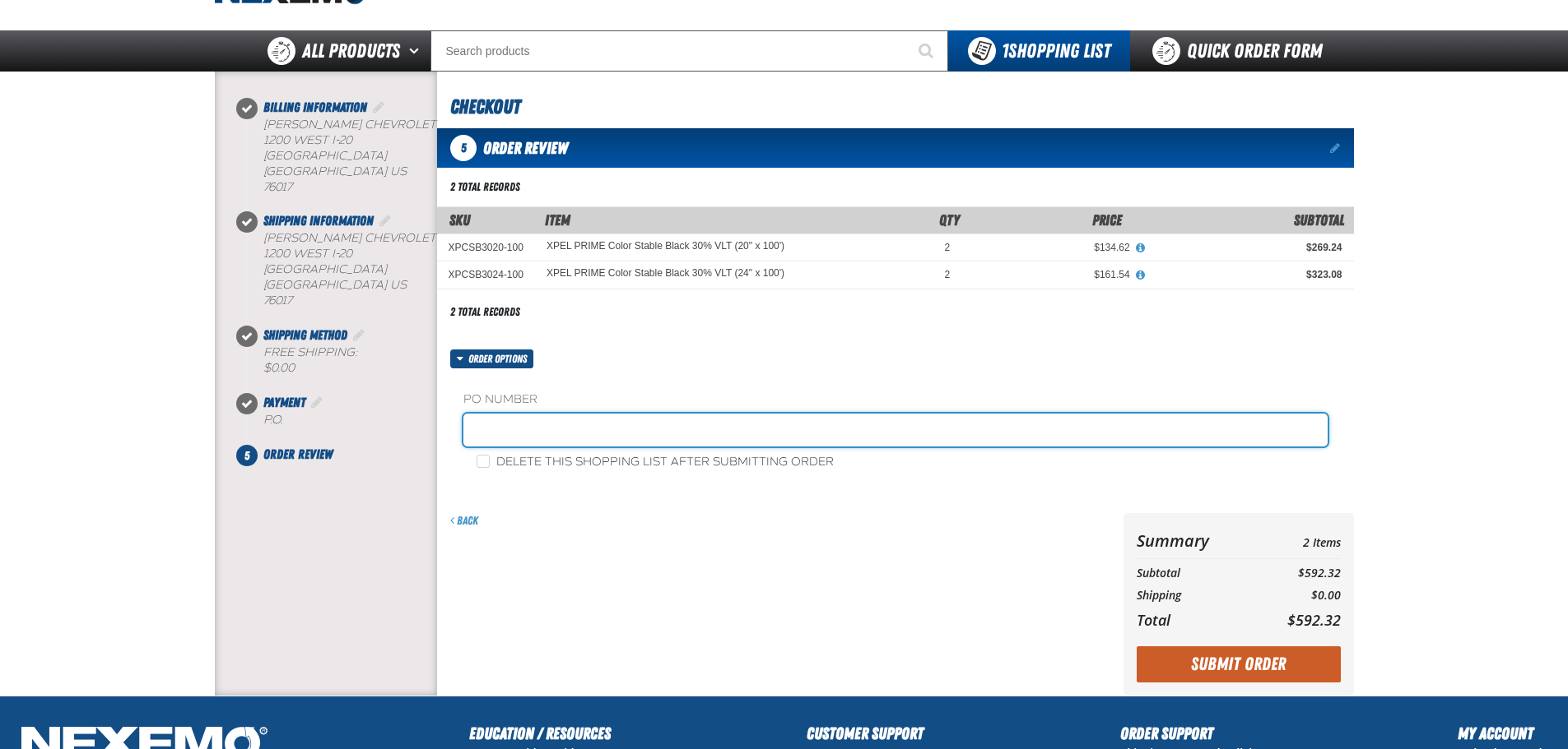
click at [573, 416] on input "text" at bounding box center [895, 430] width 864 height 33
type input "[PERSON_NAME]-10"
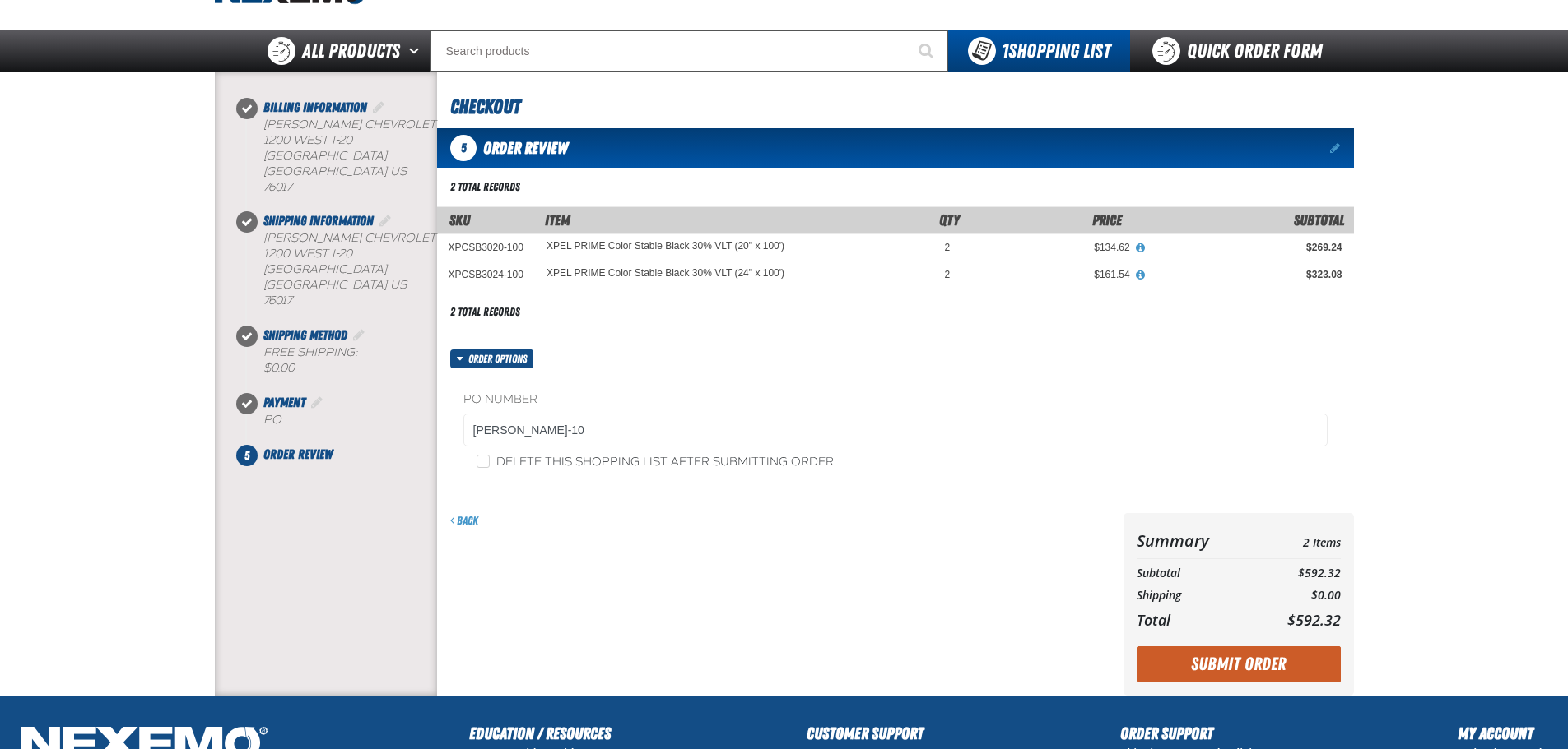
click at [549, 458] on label "Delete this shopping list after submitting order" at bounding box center [655, 463] width 357 height 16
click at [489, 458] on input "Delete this shopping list after submitting order" at bounding box center [482, 461] width 13 height 13
checkbox input "true"
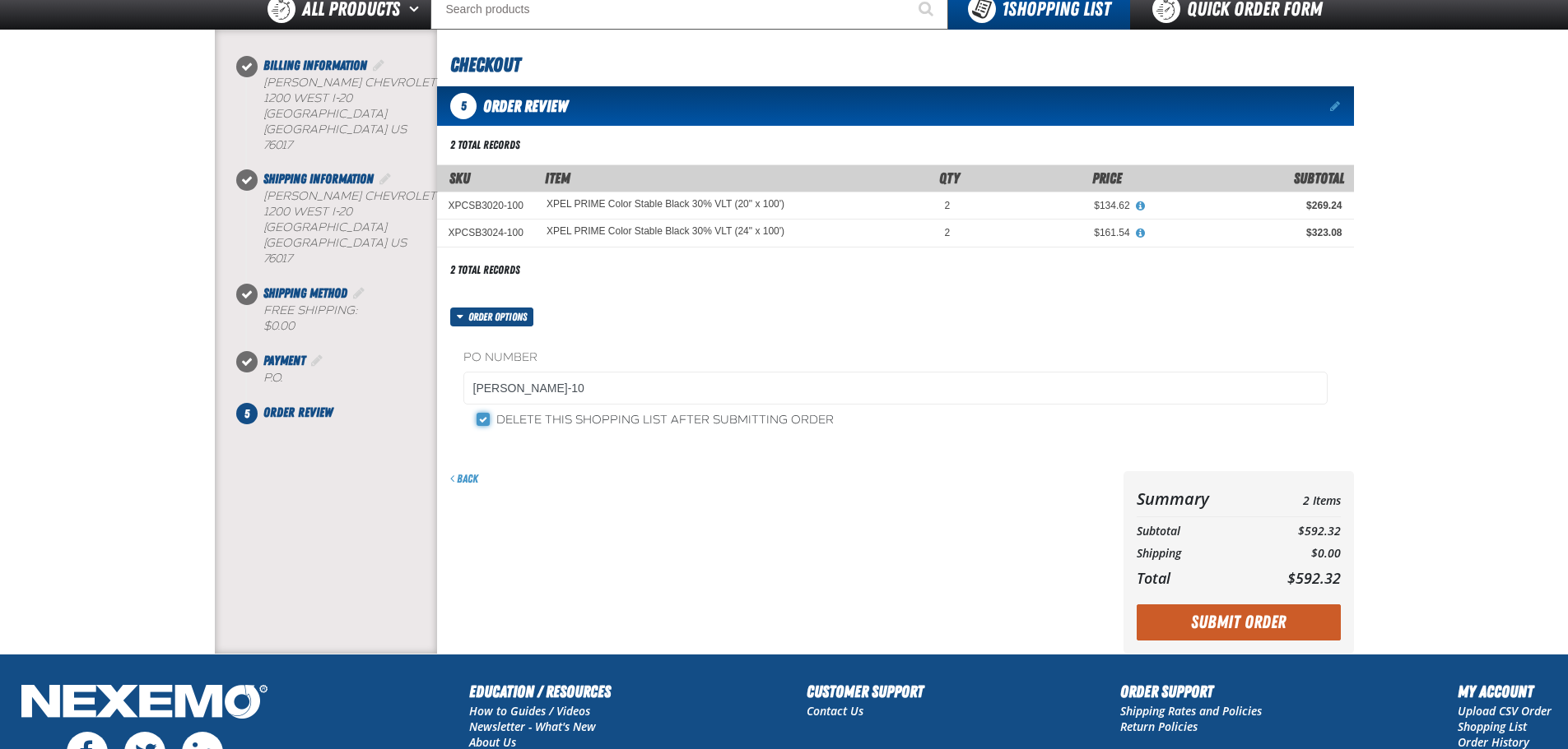
scroll to position [164, 0]
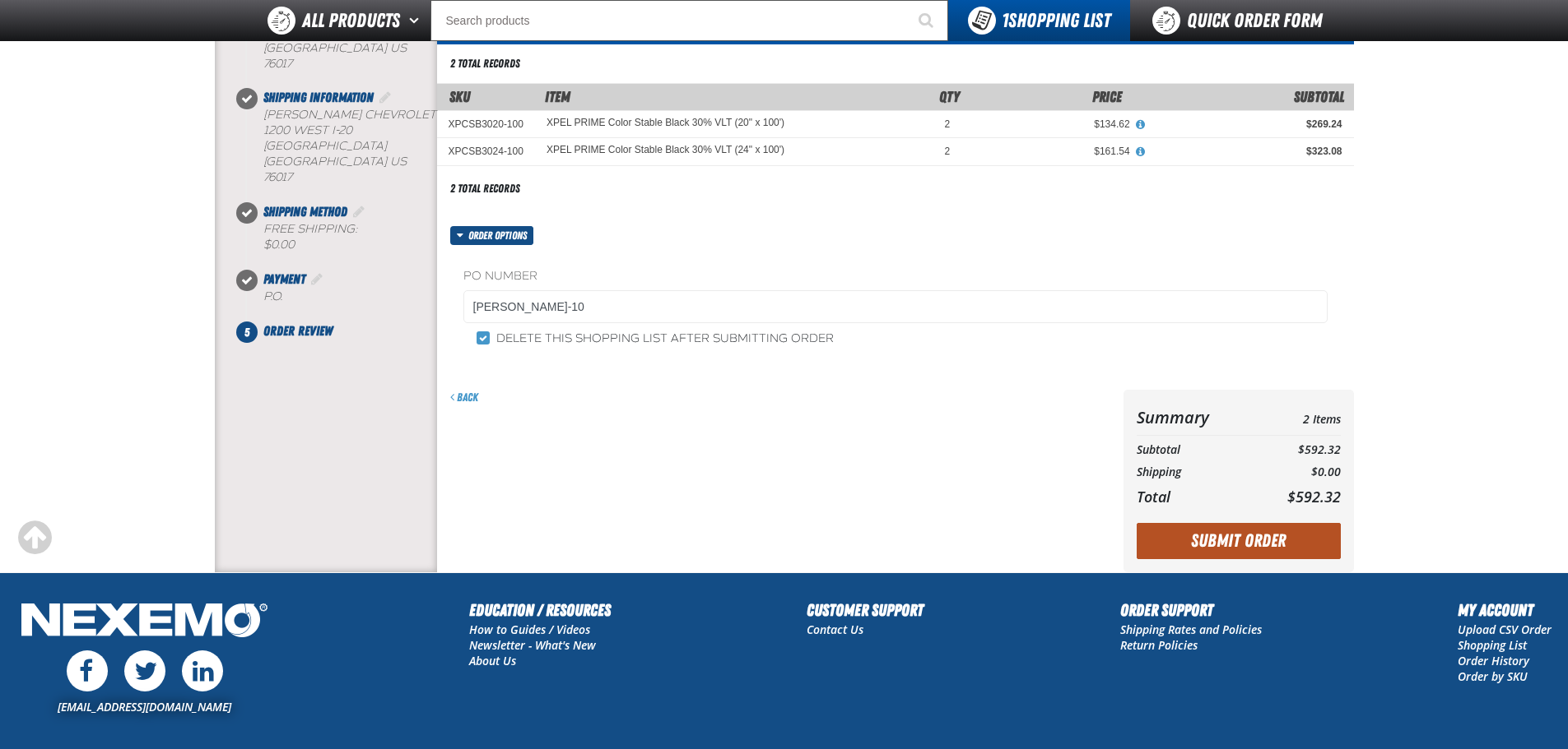
click at [1267, 545] on button "Submit Order" at bounding box center [1238, 541] width 204 height 36
